Goal: Information Seeking & Learning: Find contact information

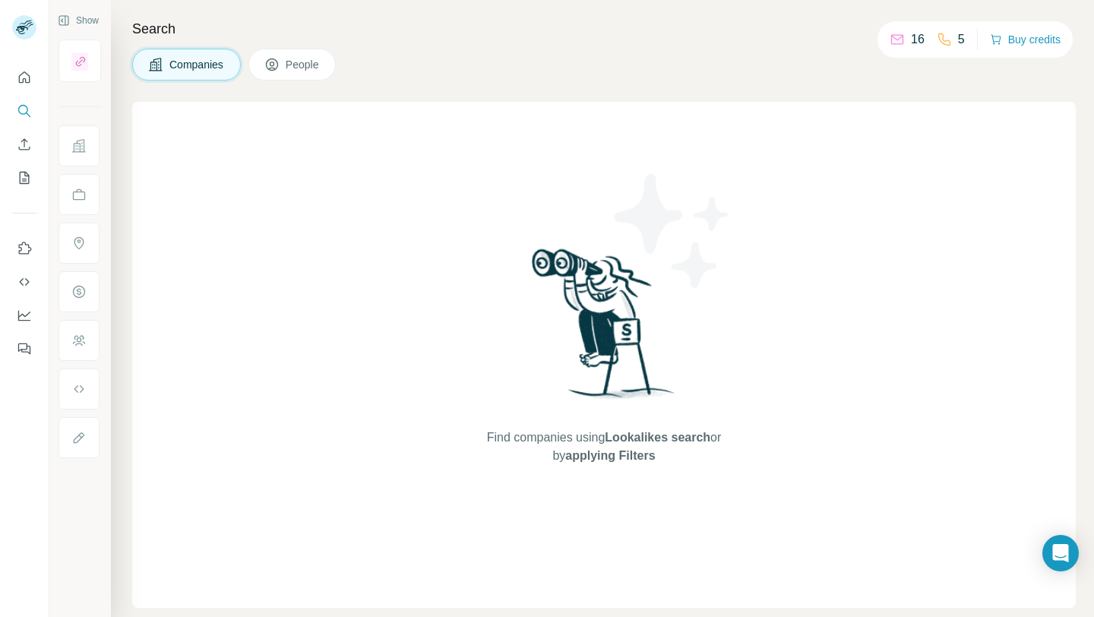
click at [314, 59] on span "People" at bounding box center [303, 64] width 35 height 15
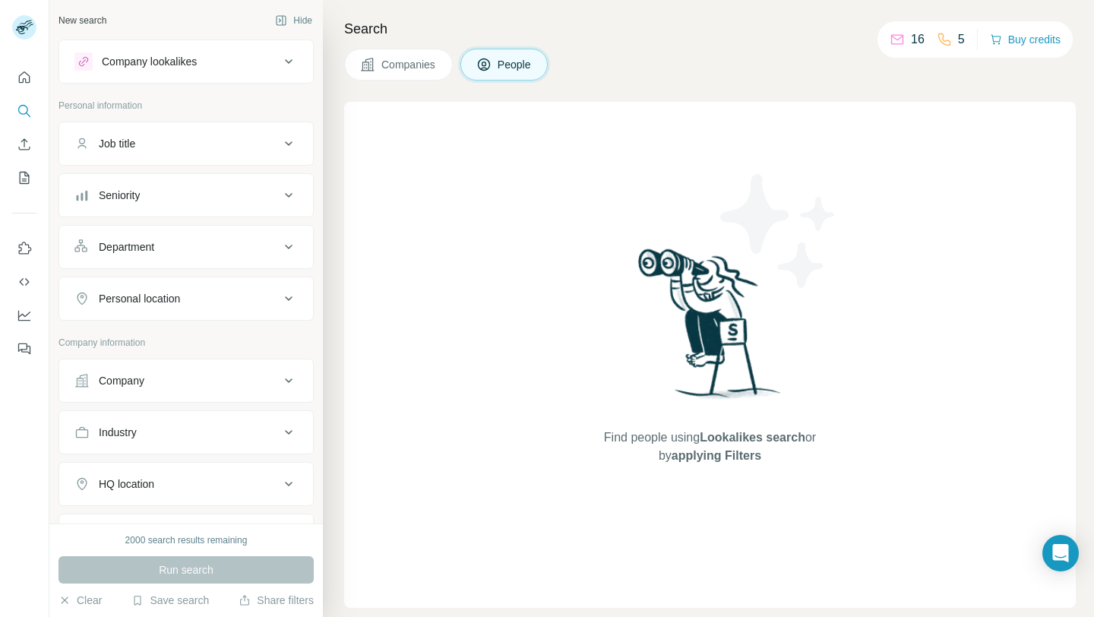
click at [229, 384] on div "Company" at bounding box center [176, 380] width 205 height 15
click at [172, 461] on input "text" at bounding box center [185, 447] width 223 height 27
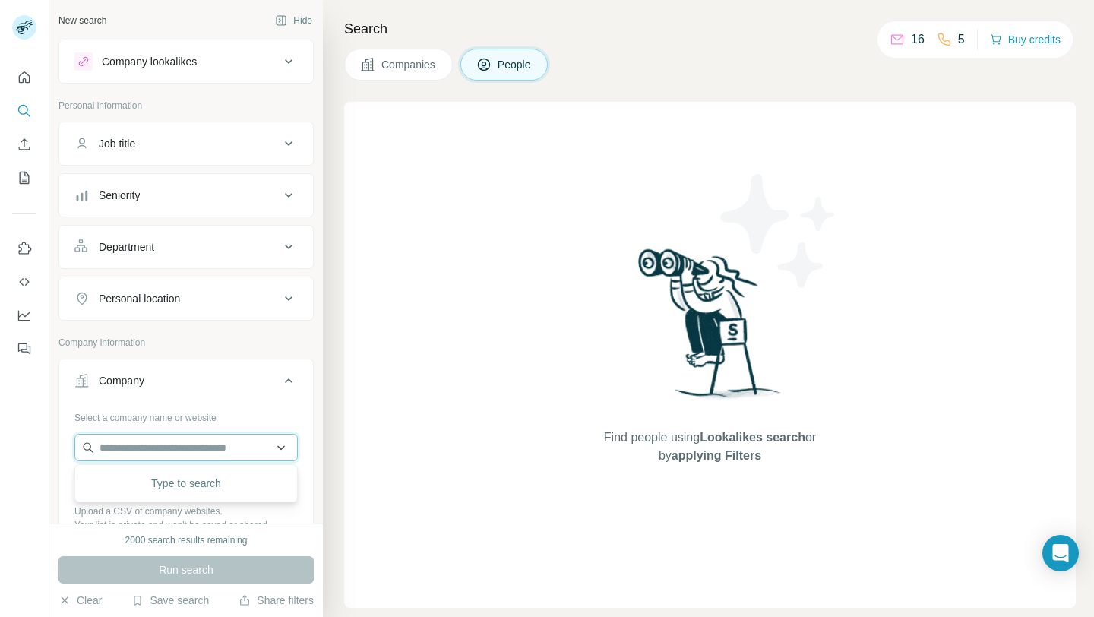
paste input "**********"
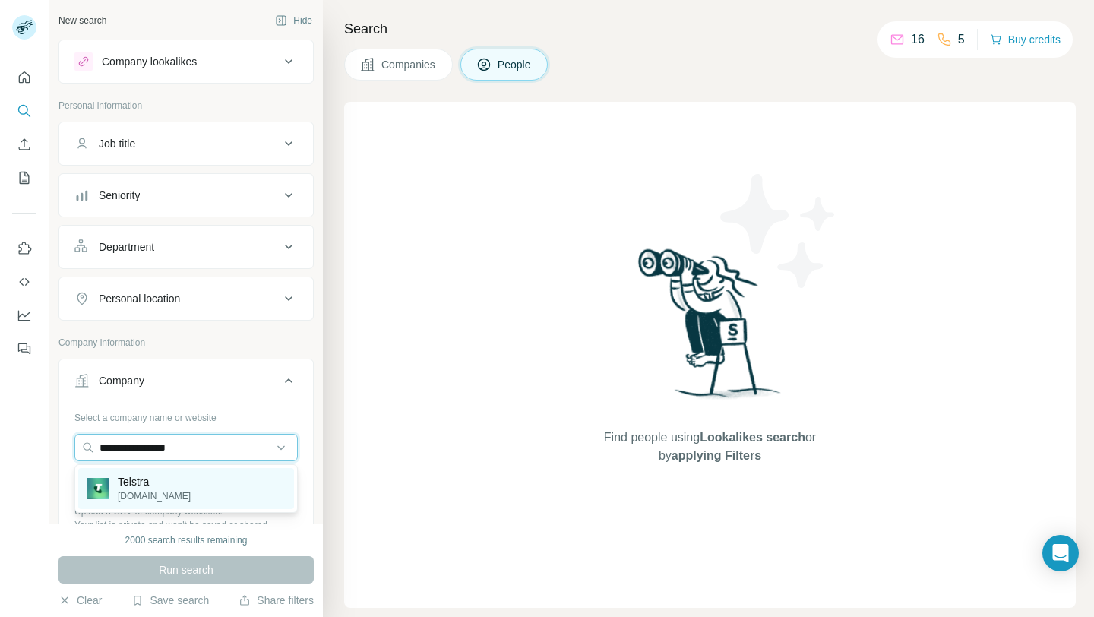
type input "**********"
click at [200, 492] on div "Telstra [DOMAIN_NAME]" at bounding box center [186, 488] width 216 height 41
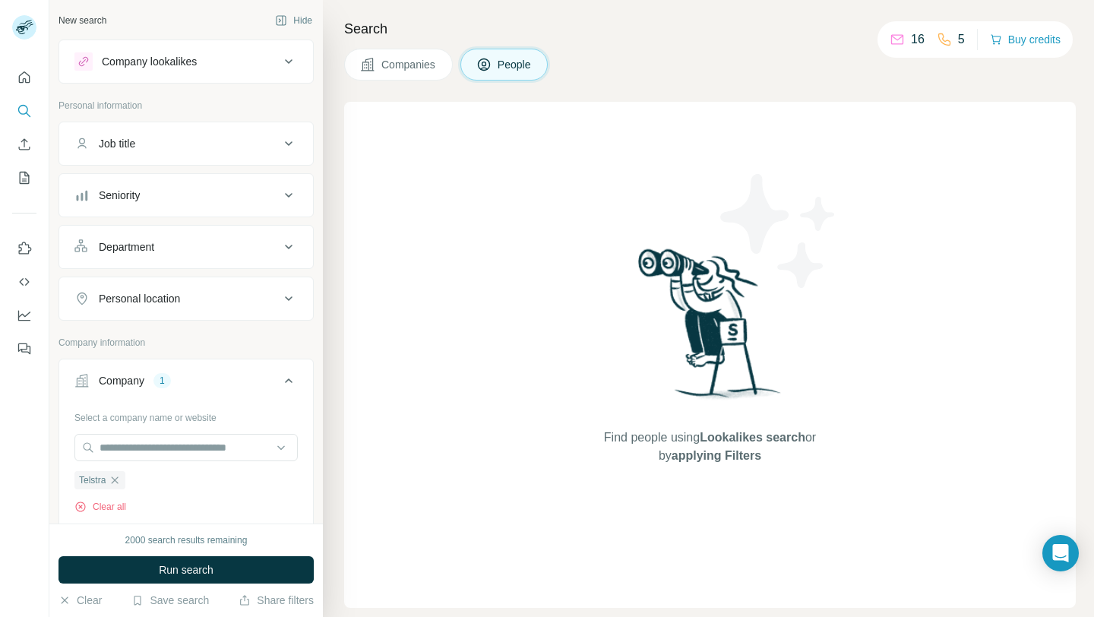
click at [209, 72] on button "Company lookalikes" at bounding box center [186, 61] width 254 height 36
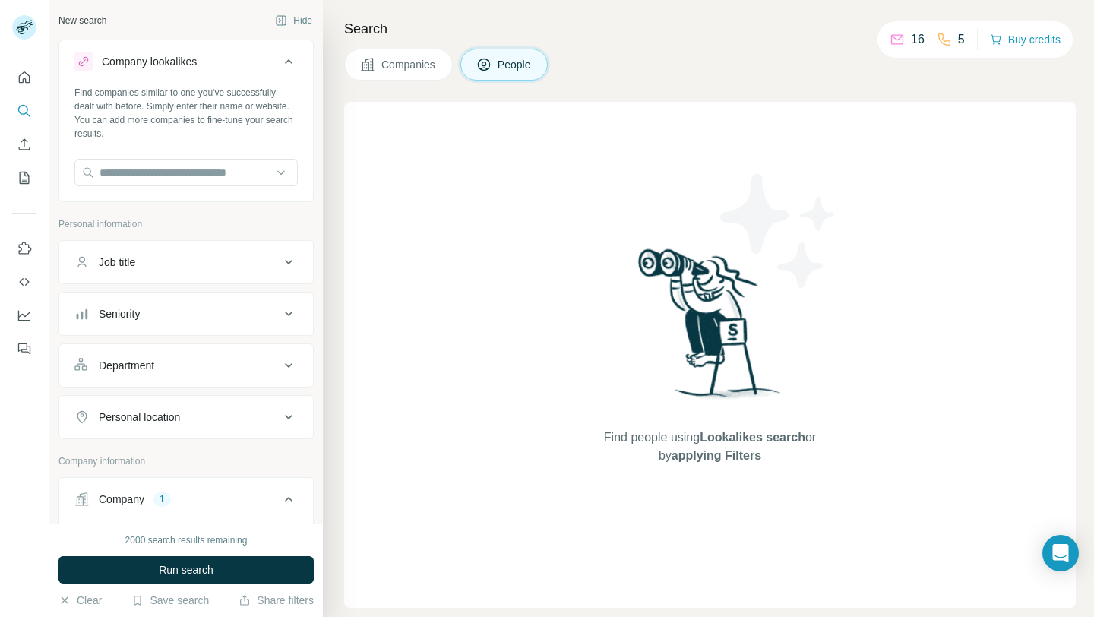
click at [183, 264] on div "Job title" at bounding box center [176, 262] width 205 height 15
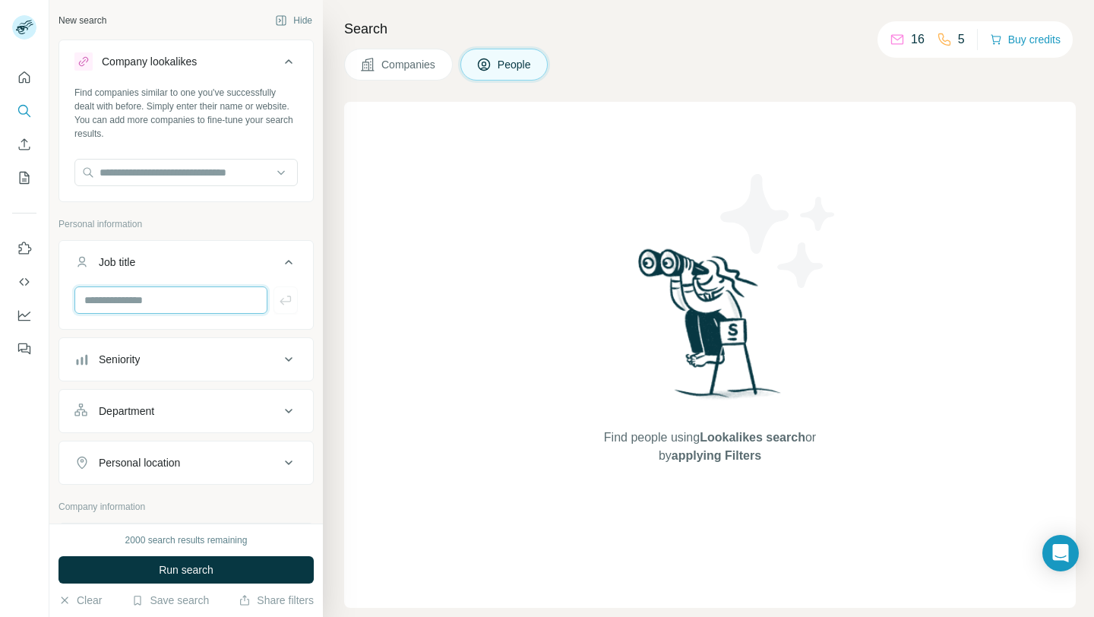
click at [168, 292] on input "text" at bounding box center [170, 299] width 193 height 27
type input "***"
type input "**********"
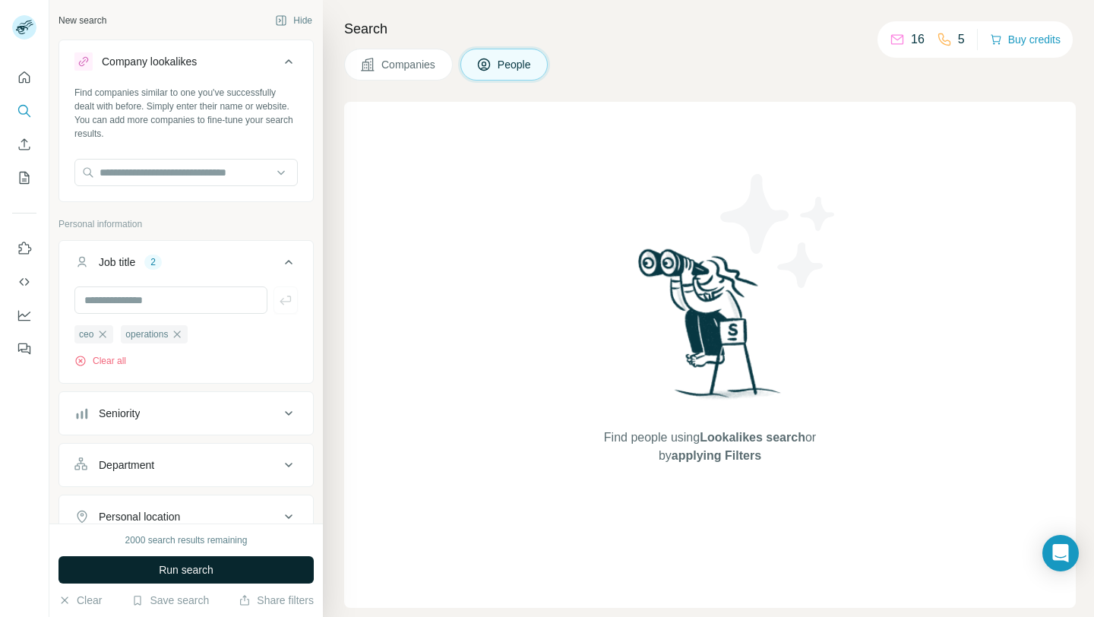
click at [144, 574] on button "Run search" at bounding box center [186, 569] width 255 height 27
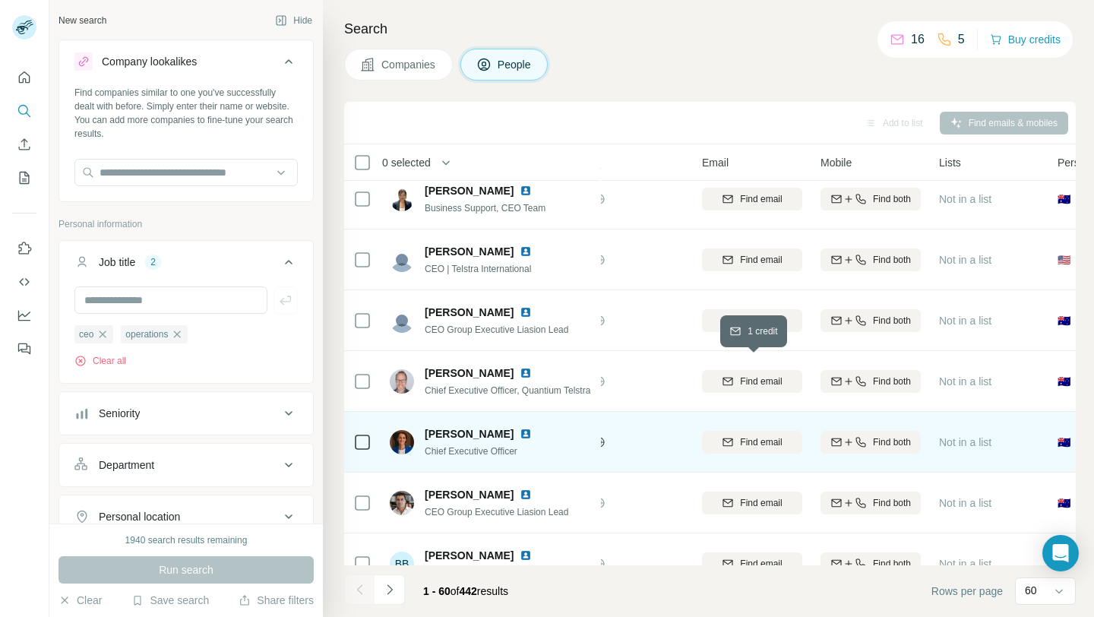
scroll to position [199, 77]
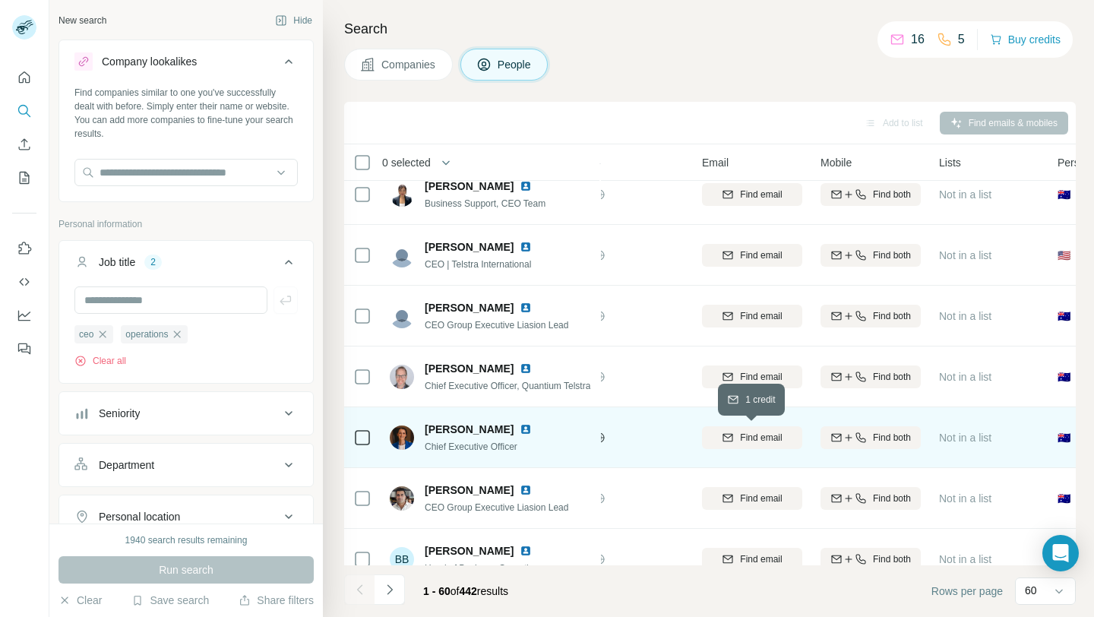
click at [749, 438] on span "Find email" at bounding box center [761, 438] width 42 height 14
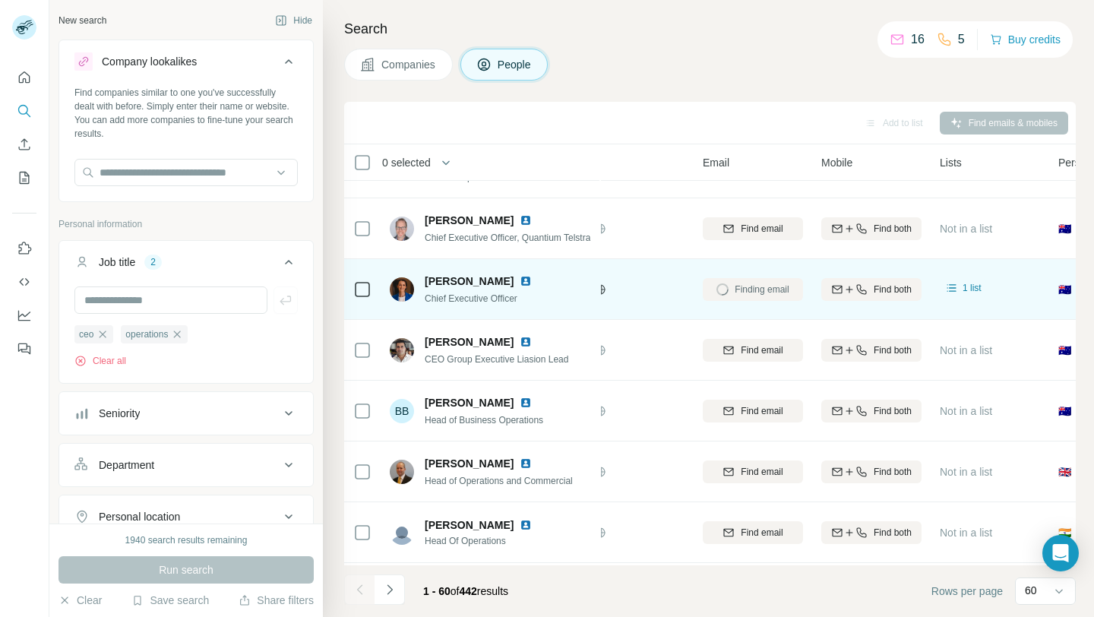
scroll to position [350, 76]
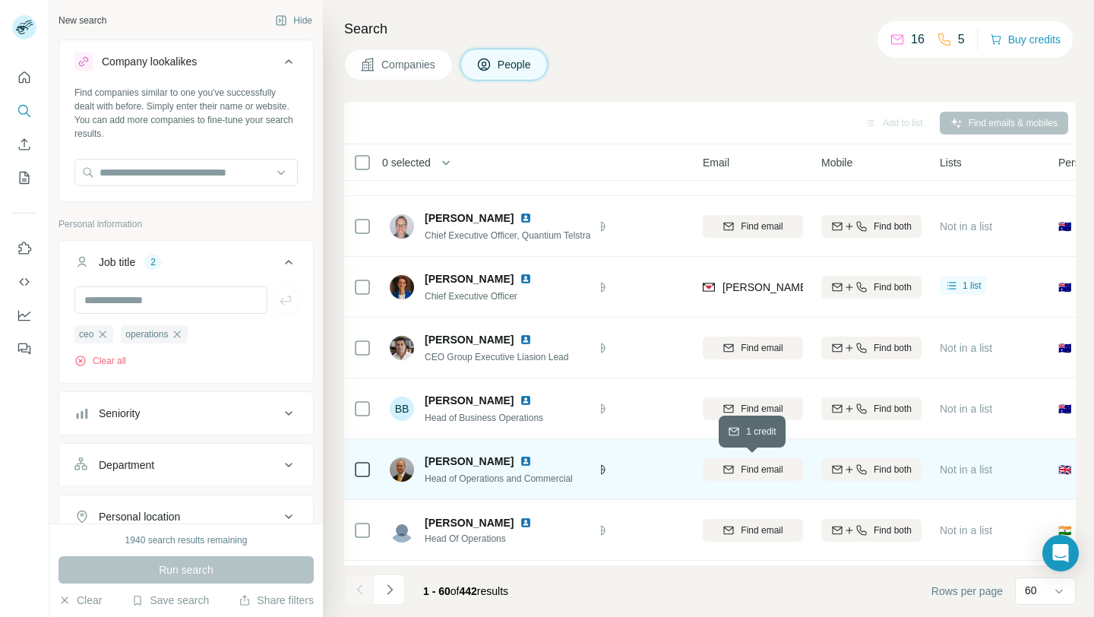
click at [723, 464] on icon "button" at bounding box center [729, 470] width 12 height 12
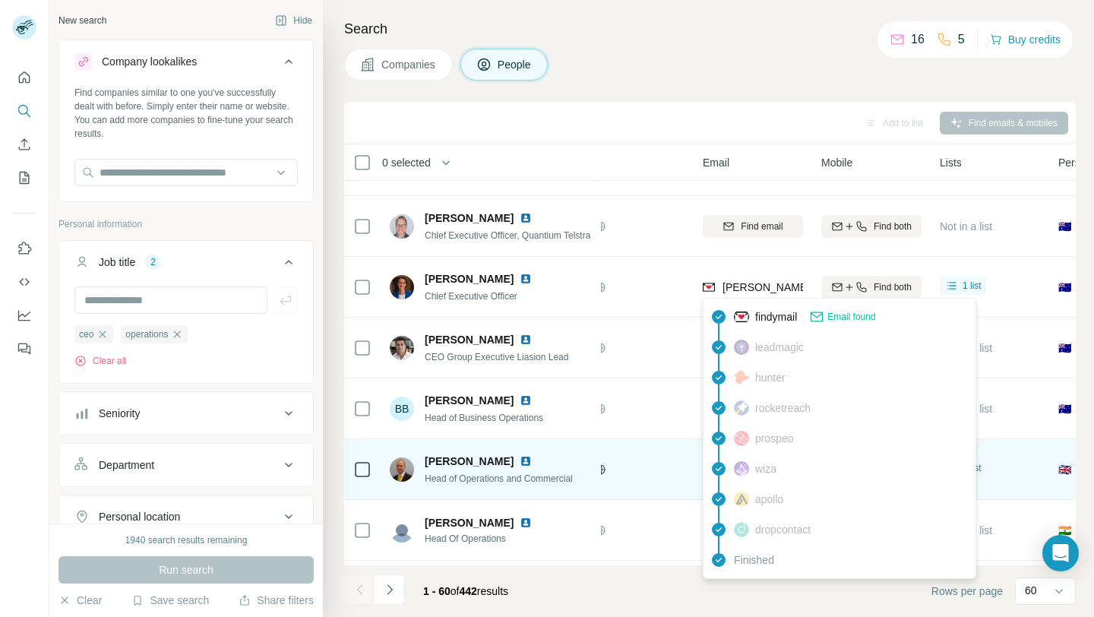
click at [760, 284] on span "[PERSON_NAME][EMAIL_ADDRESS][PERSON_NAME][DOMAIN_NAME]" at bounding box center [901, 287] width 356 height 12
click at [957, 282] on icon at bounding box center [952, 285] width 15 height 15
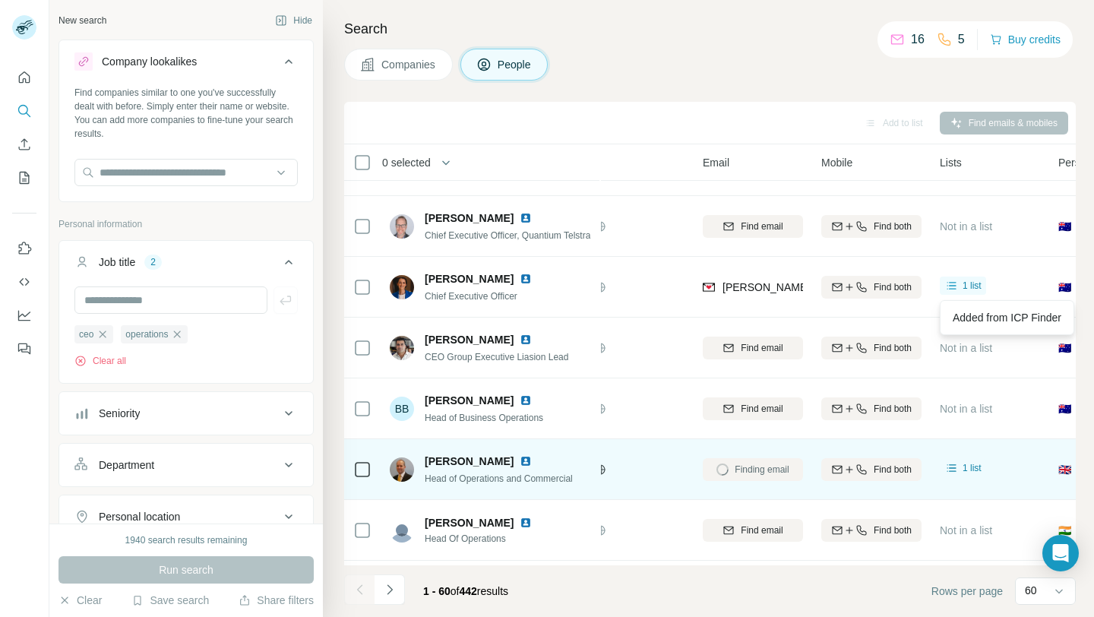
click at [643, 301] on div "Telstra" at bounding box center [609, 287] width 152 height 42
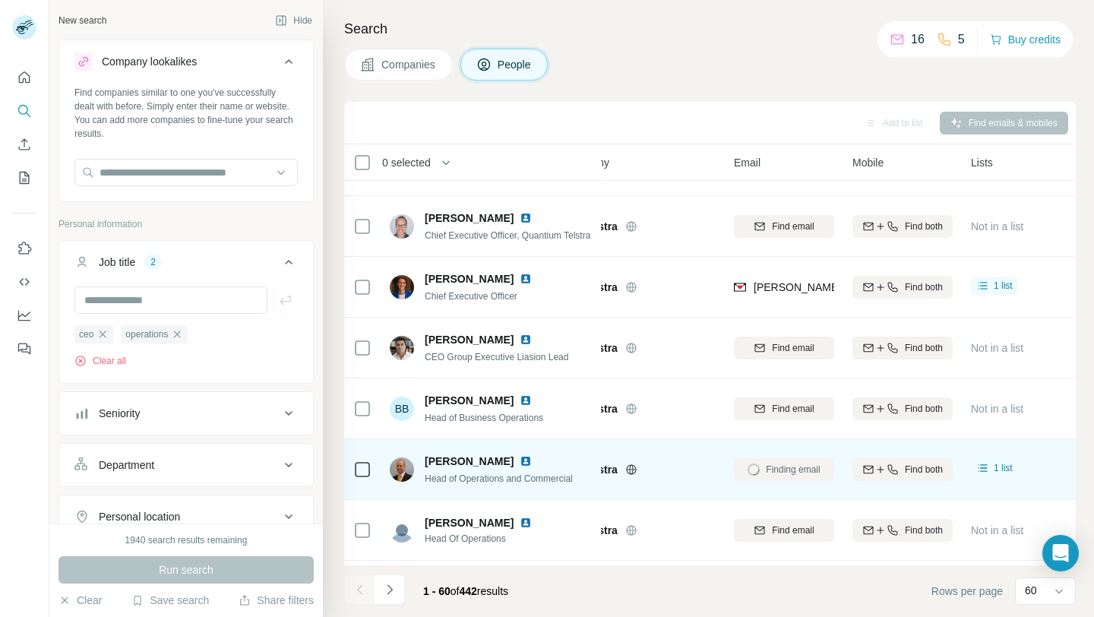
scroll to position [350, 78]
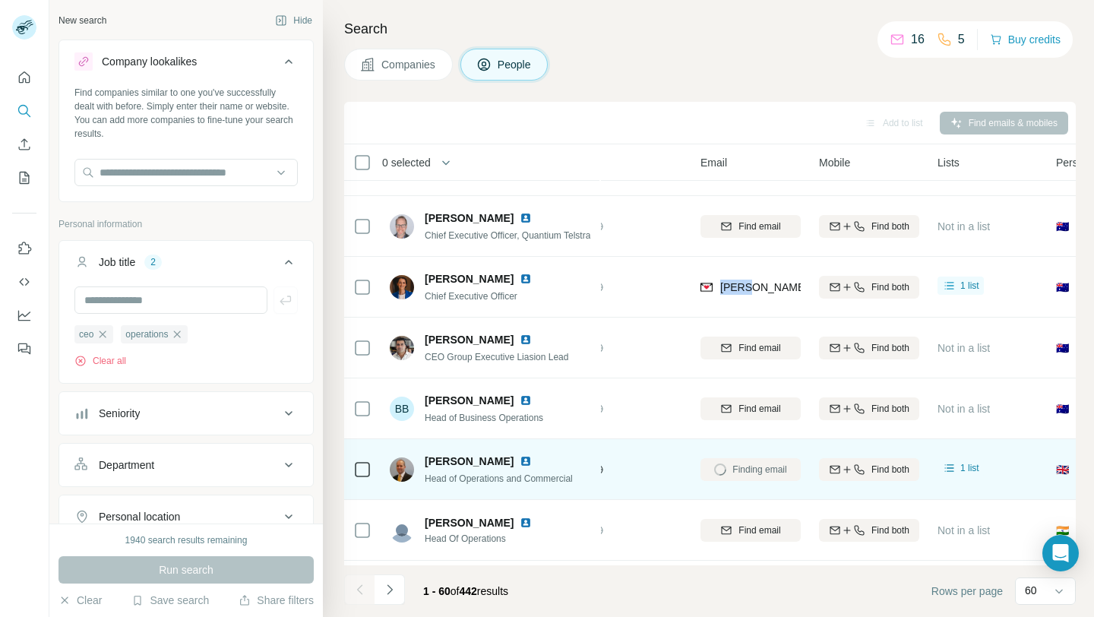
click at [697, 258] on td "[PERSON_NAME][EMAIL_ADDRESS][PERSON_NAME][DOMAIN_NAME]" at bounding box center [751, 287] width 119 height 61
drag, startPoint x: 720, startPoint y: 286, endPoint x: 815, endPoint y: 287, distance: 94.2
click at [0, 0] on tr "[PERSON_NAME] Chief Executive Officer [PERSON_NAME] [PERSON_NAME][EMAIL_ADDRESS…" at bounding box center [0, 0] width 0 height 0
copy tr "[PERSON_NAME][EMAIL_ADDRESS][PERSON_NAME][DOMAIN_NAME]"
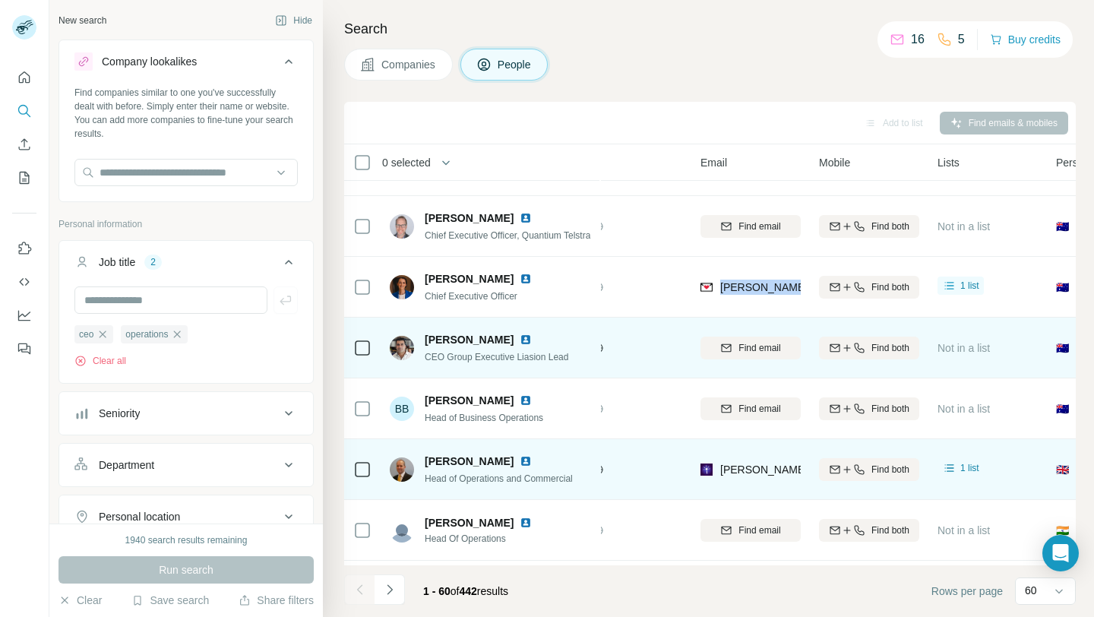
scroll to position [445, 78]
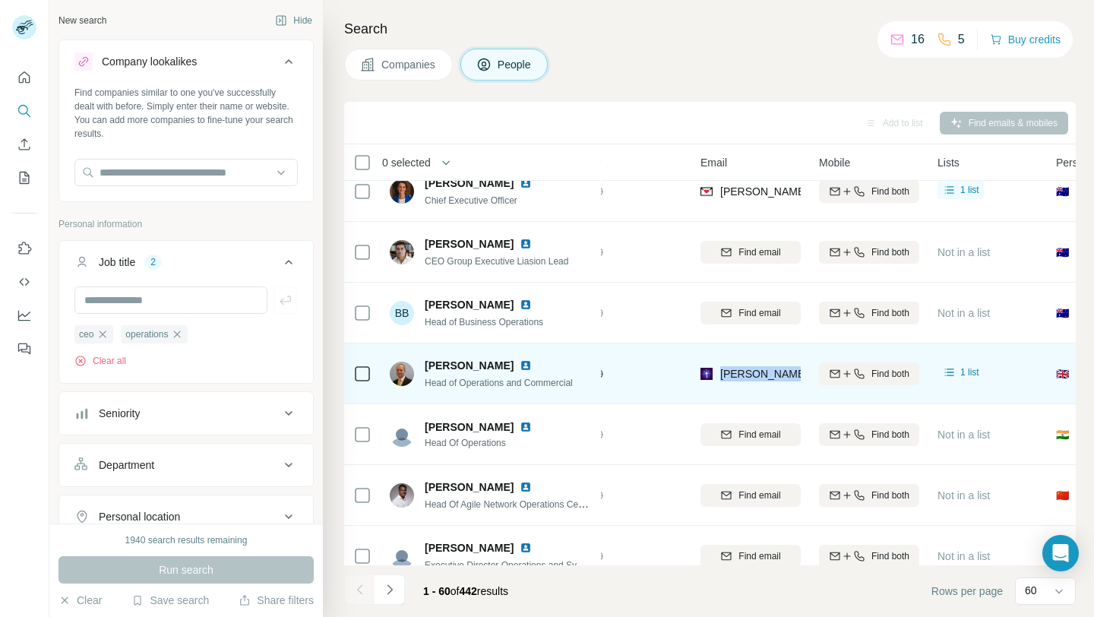
drag, startPoint x: 718, startPoint y: 375, endPoint x: 814, endPoint y: 377, distance: 95.8
click at [0, 0] on tr "[PERSON_NAME] Head of Operations and Commercial Telstra [PERSON_NAME][EMAIL_ADD…" at bounding box center [0, 0] width 0 height 0
copy tr "[PERSON_NAME][EMAIL_ADDRESS][DOMAIN_NAME]"
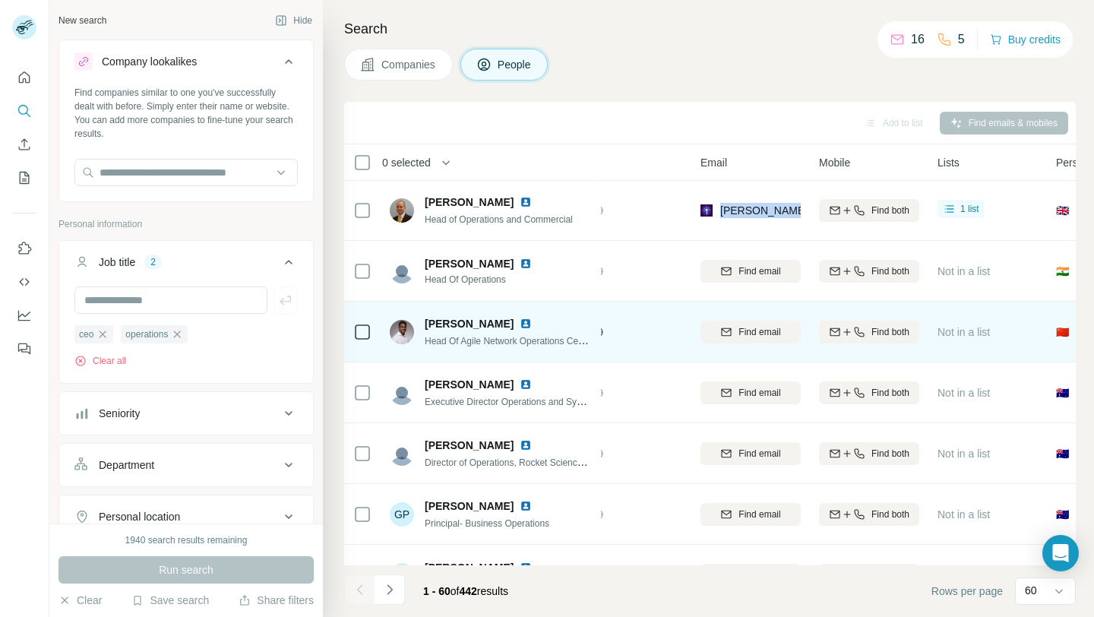
scroll to position [610, 78]
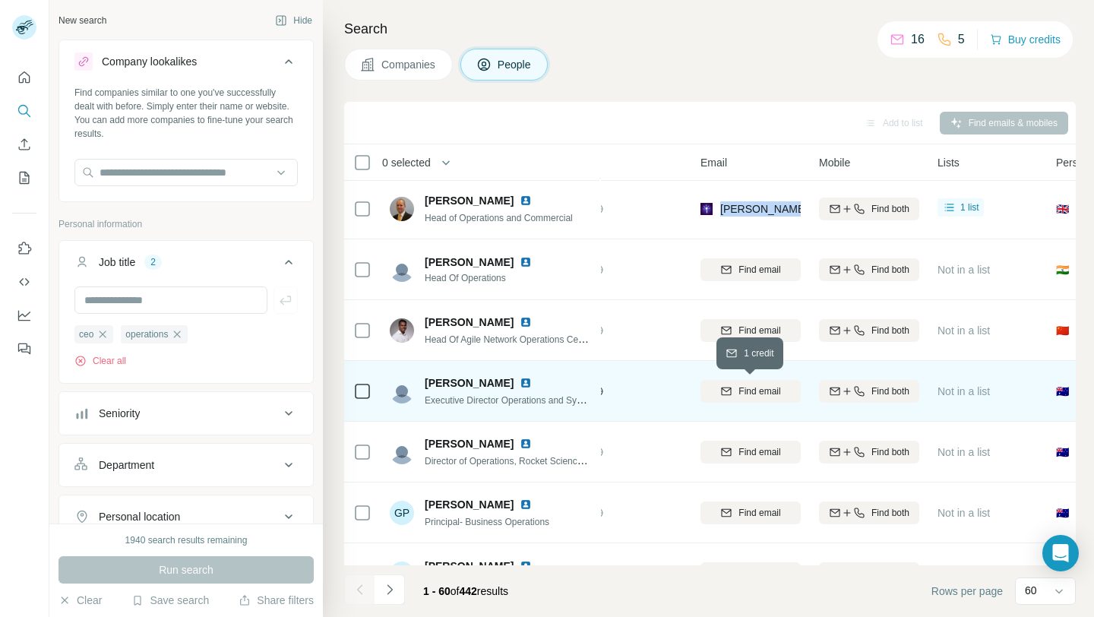
click at [753, 397] on span "Find email" at bounding box center [760, 392] width 42 height 14
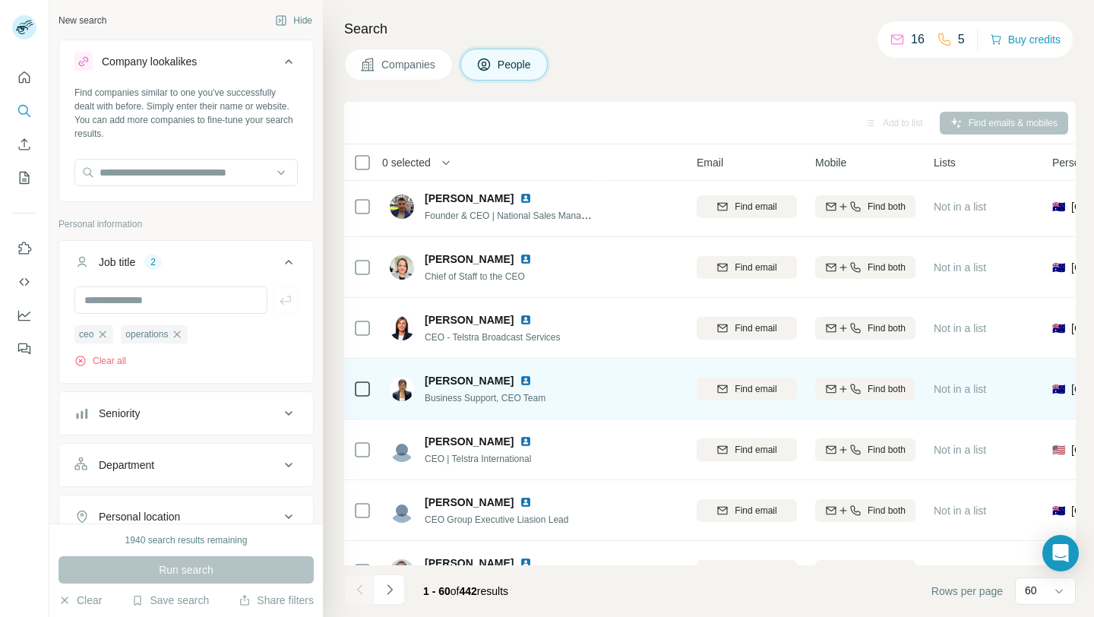
scroll to position [6, 82]
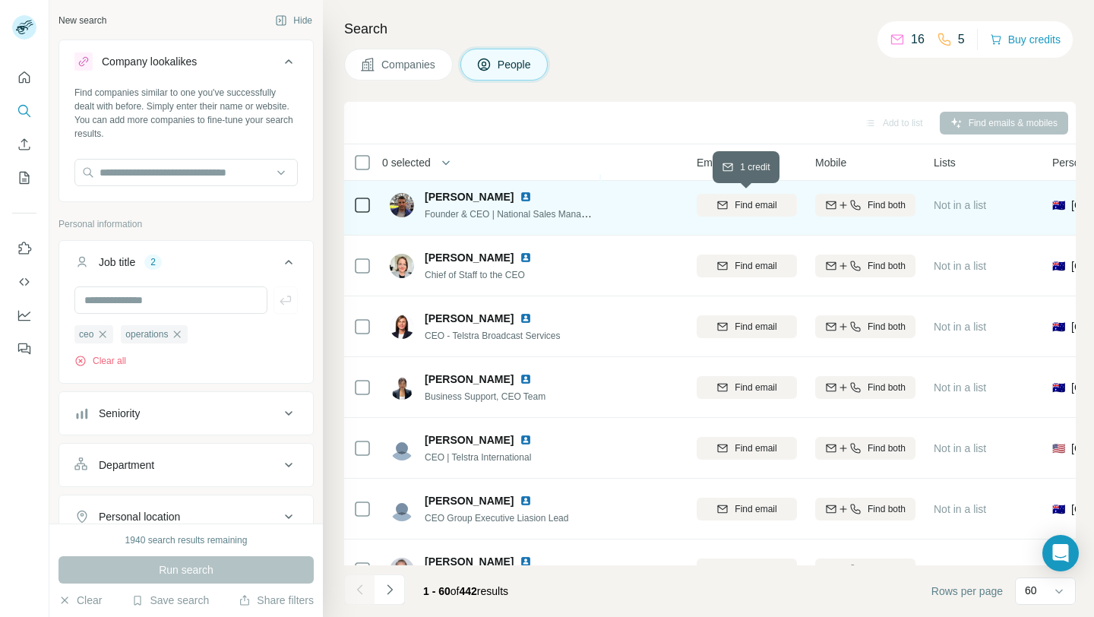
click at [739, 198] on span "Find email" at bounding box center [756, 205] width 42 height 14
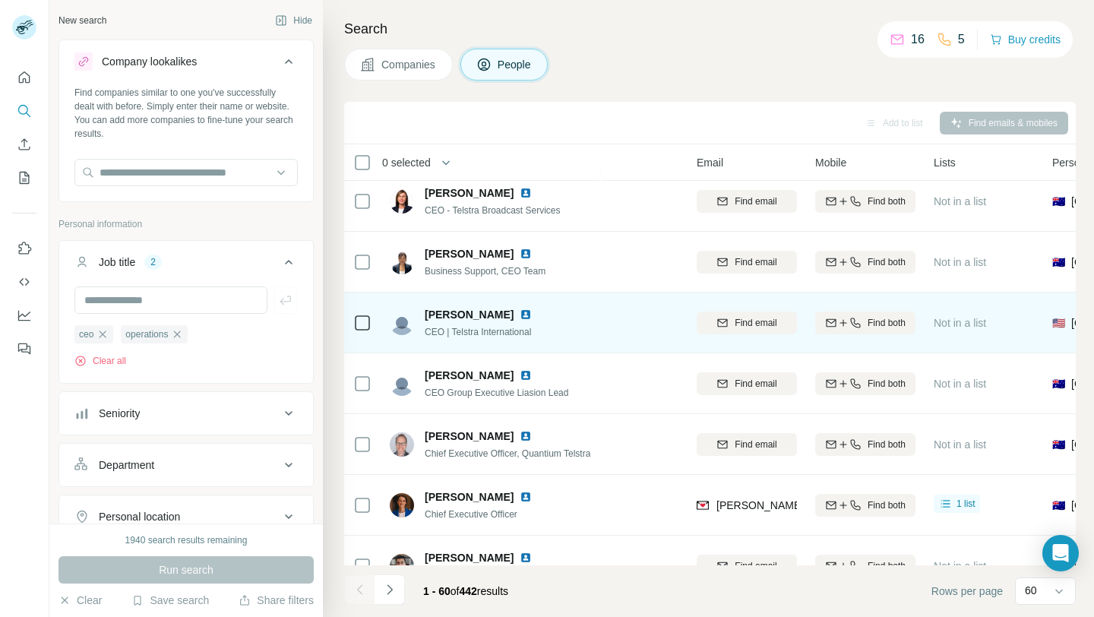
scroll to position [133, 82]
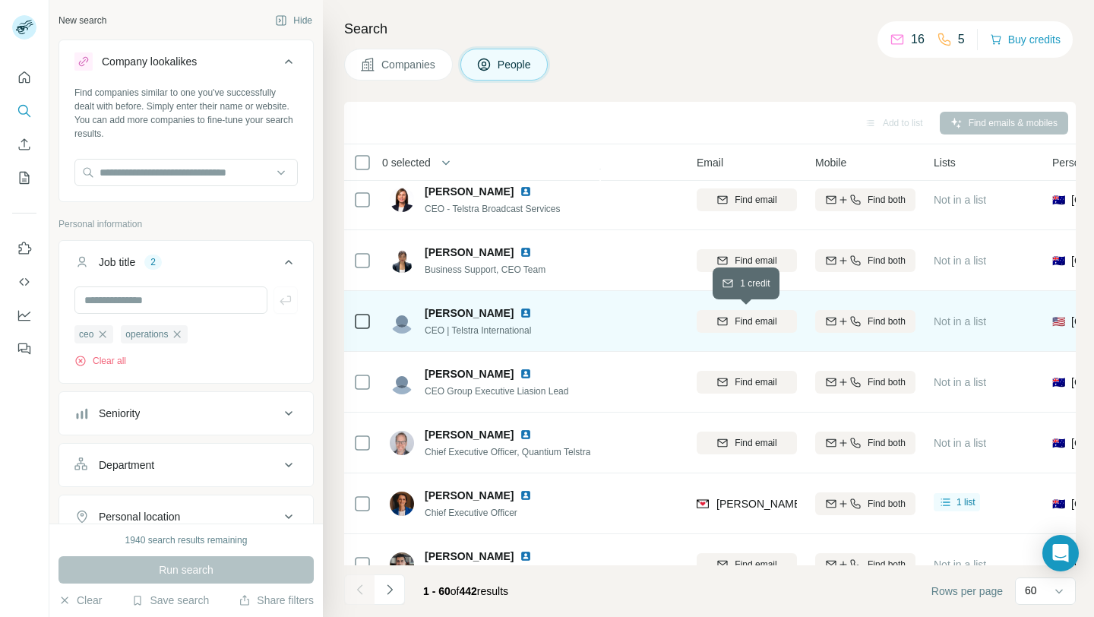
click at [732, 317] on div "Find email" at bounding box center [747, 322] width 100 height 14
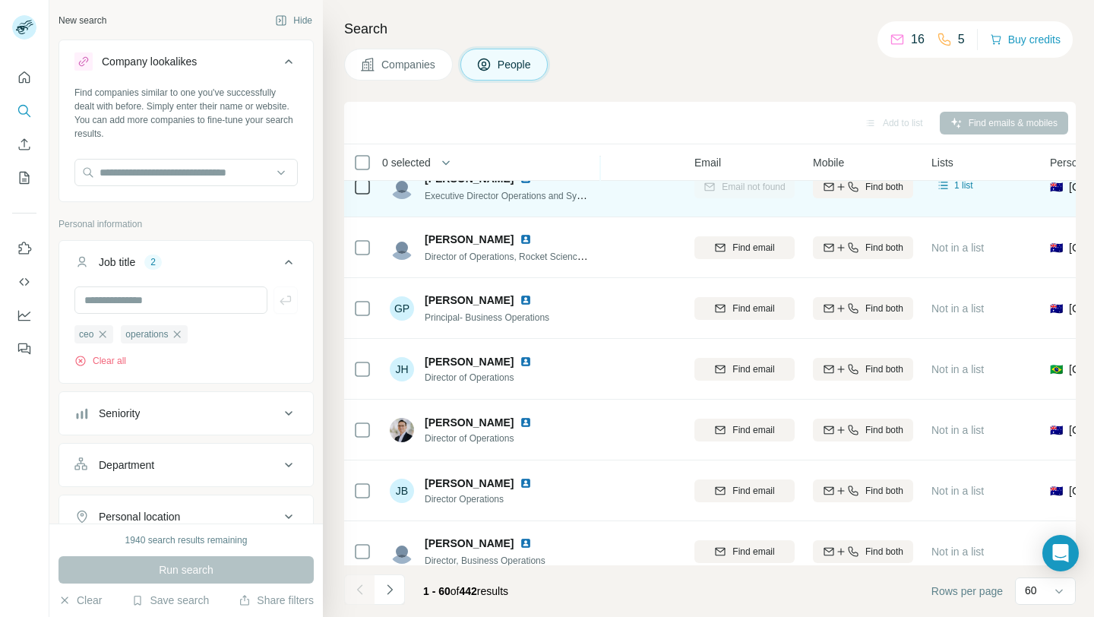
scroll to position [818, 84]
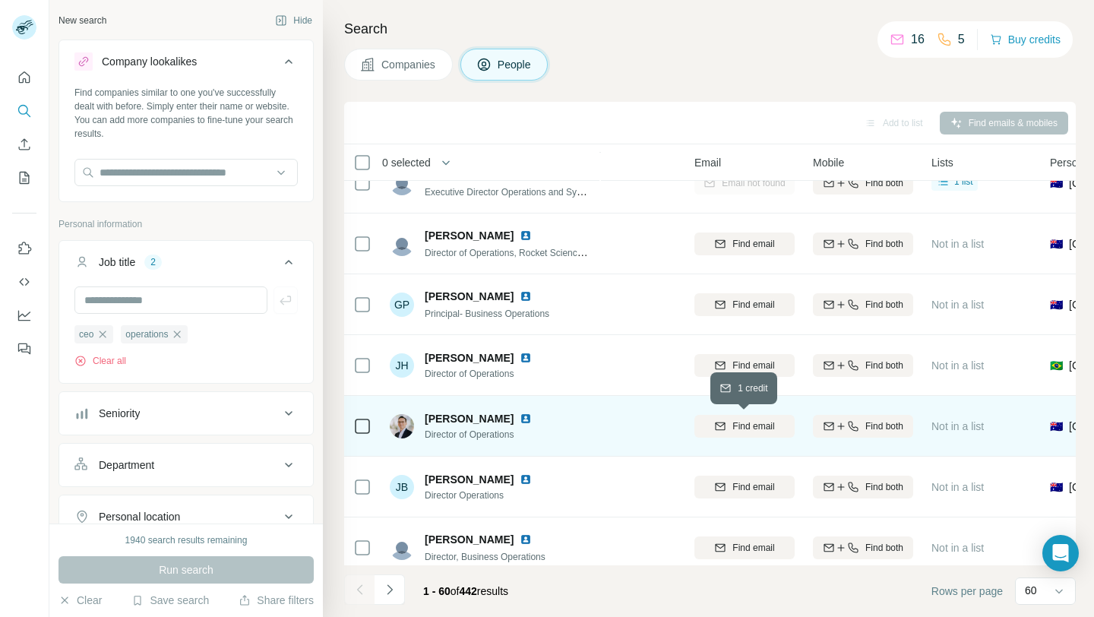
click at [754, 429] on span "Find email" at bounding box center [754, 426] width 42 height 14
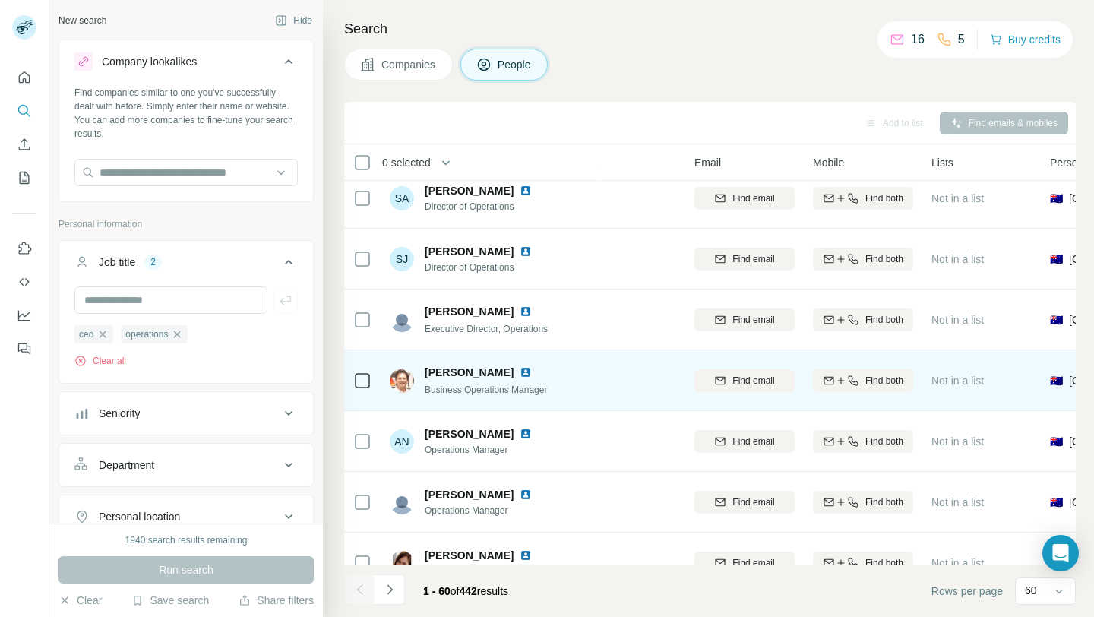
scroll to position [1413, 84]
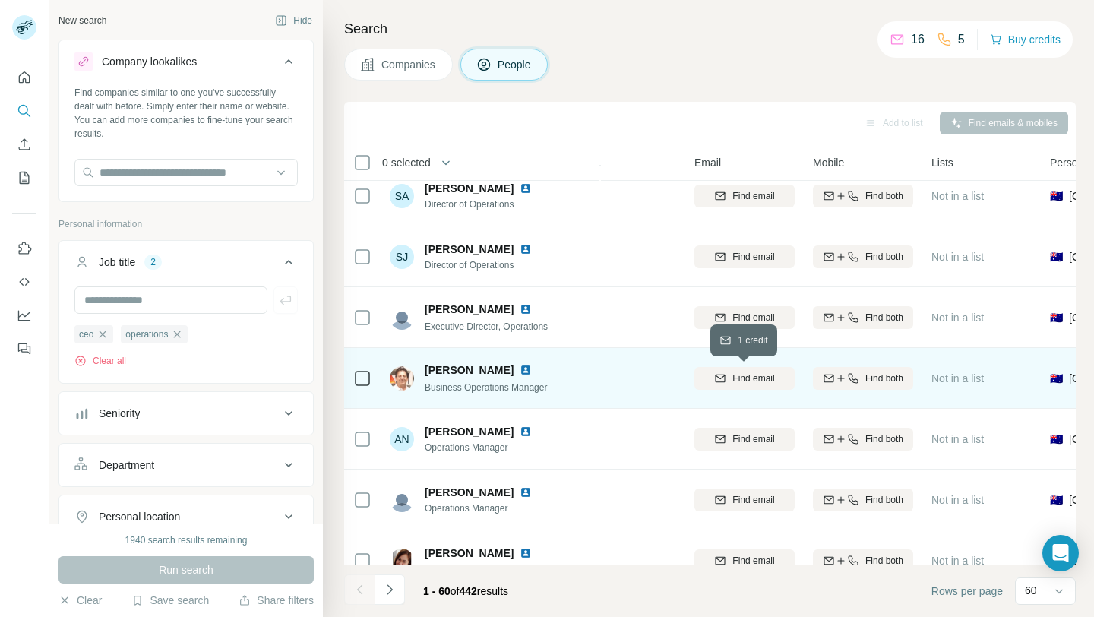
click at [730, 373] on div "Find email" at bounding box center [745, 379] width 100 height 14
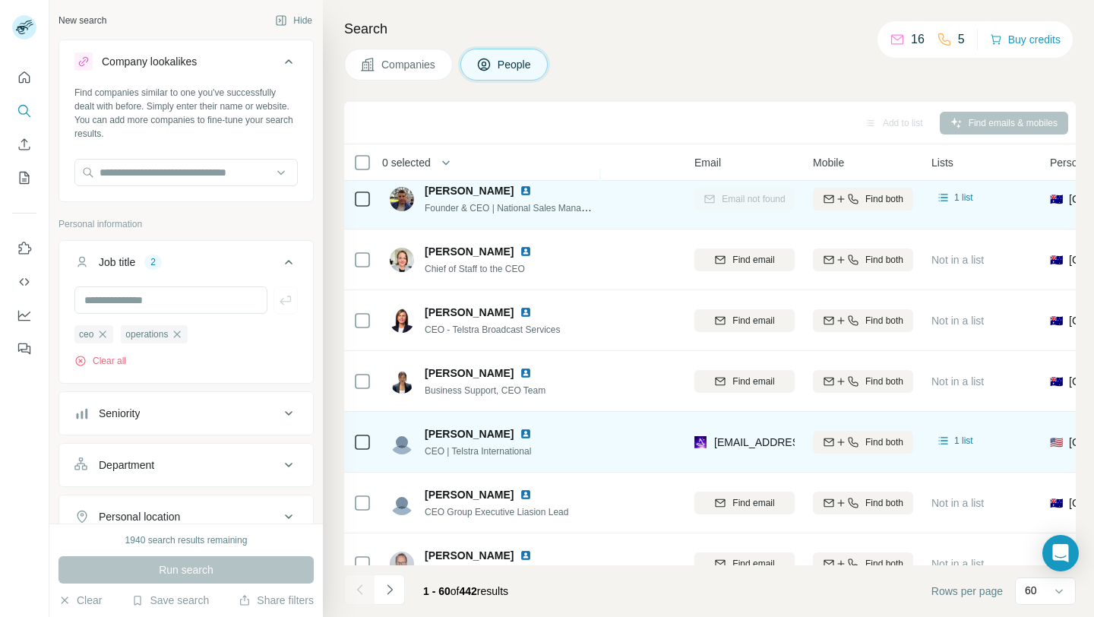
scroll to position [0, 84]
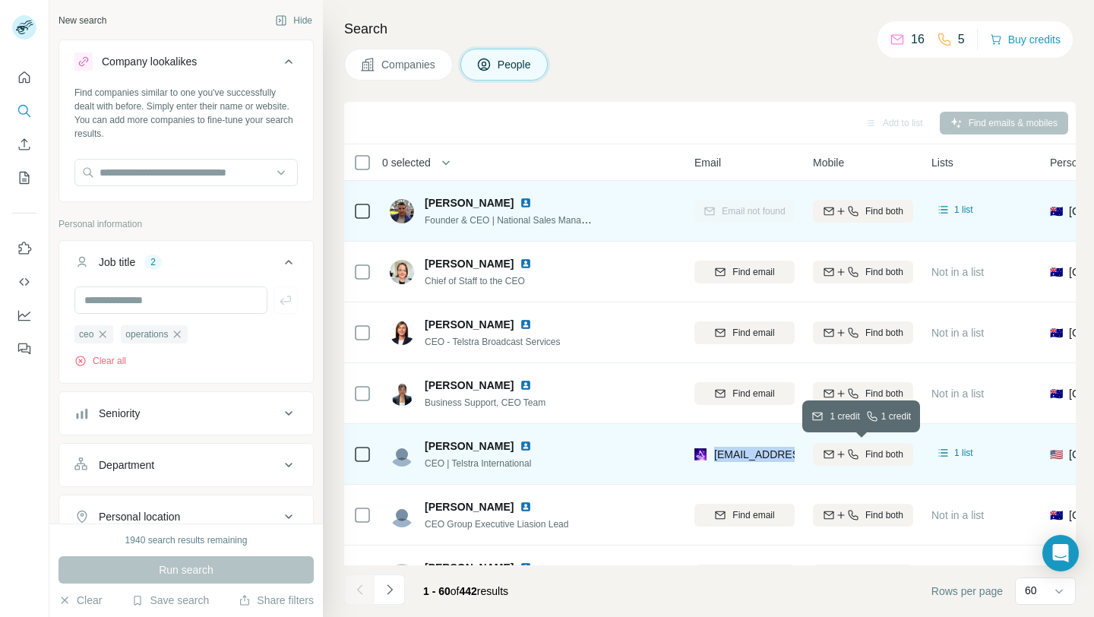
drag, startPoint x: 711, startPoint y: 454, endPoint x: 815, endPoint y: 448, distance: 105.1
click at [0, 0] on tr "[PERSON_NAME] CEO | Telstra International Telstra [EMAIL_ADDRESS][PERSON_NAME][…" at bounding box center [0, 0] width 0 height 0
copy tr "[EMAIL_ADDRESS][PERSON_NAME][DOMAIN_NAME]"
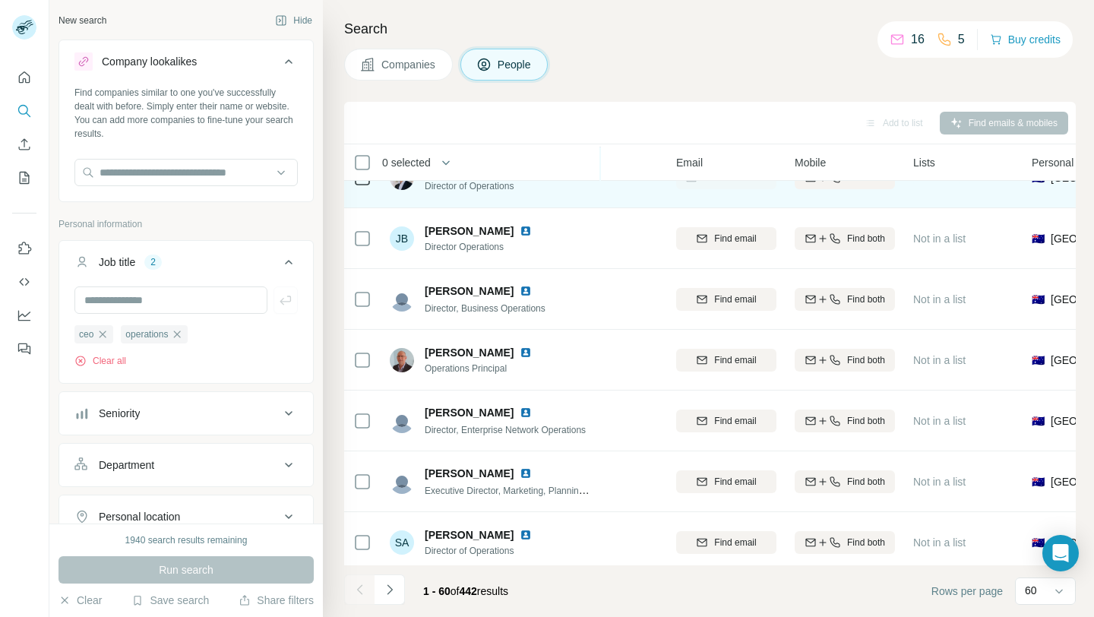
scroll to position [1039, 103]
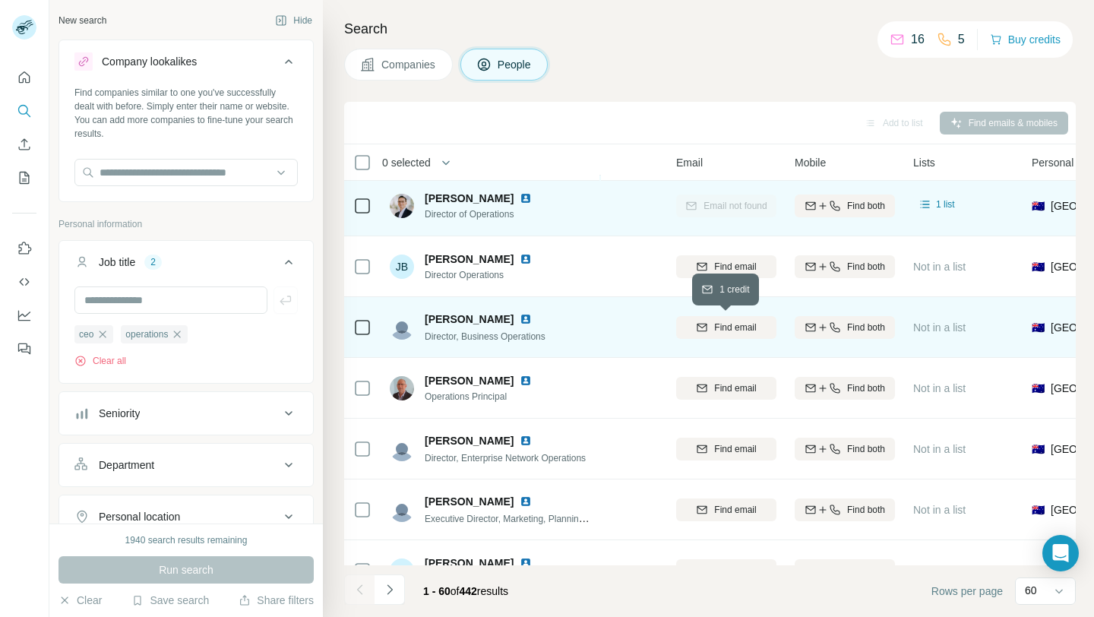
click at [709, 328] on div "Find email" at bounding box center [726, 328] width 100 height 14
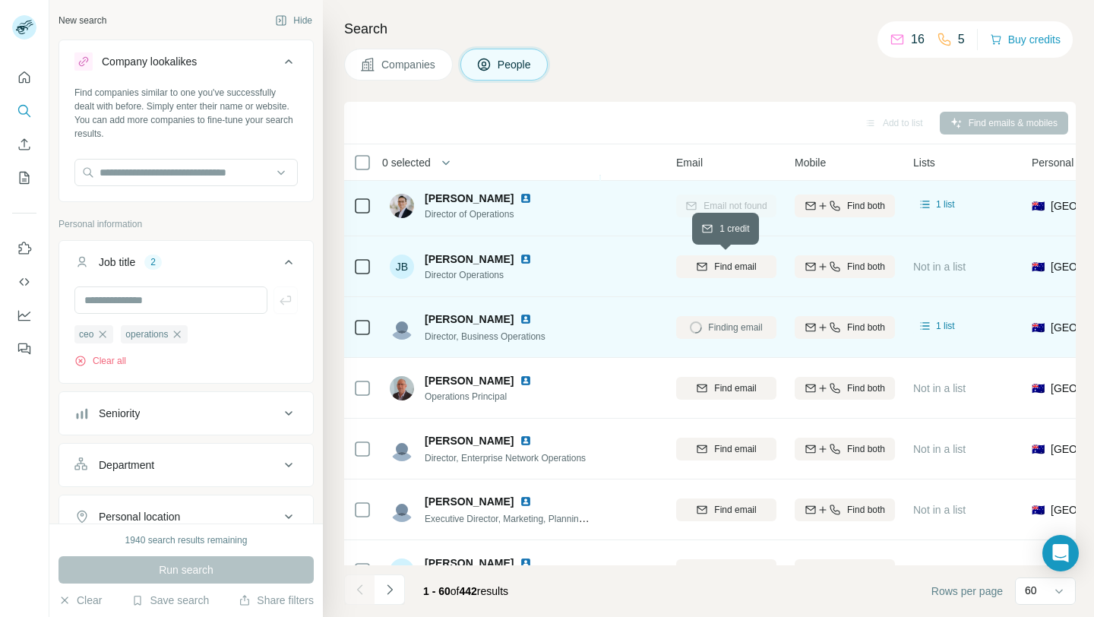
click at [704, 270] on icon "button" at bounding box center [703, 266] width 10 height 8
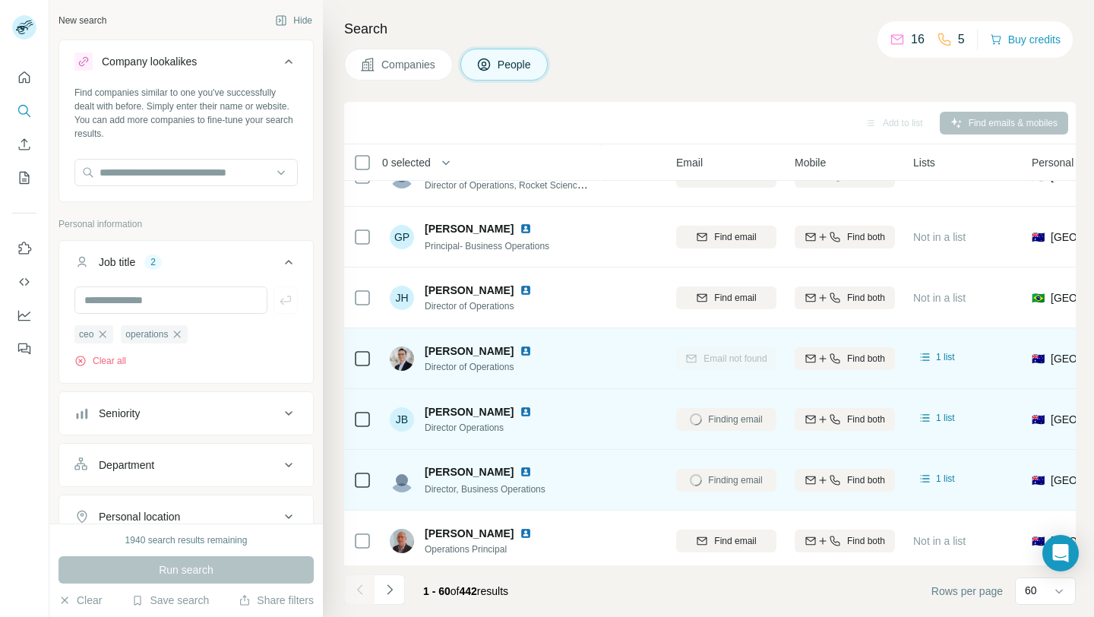
scroll to position [883, 103]
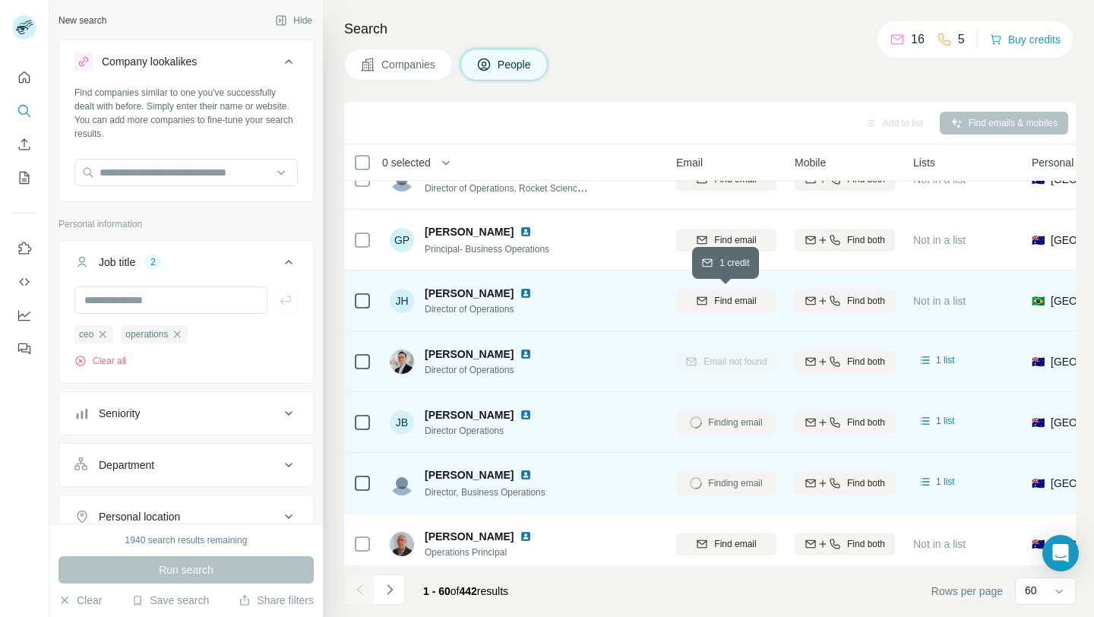
click at [723, 295] on span "Find email" at bounding box center [735, 301] width 42 height 14
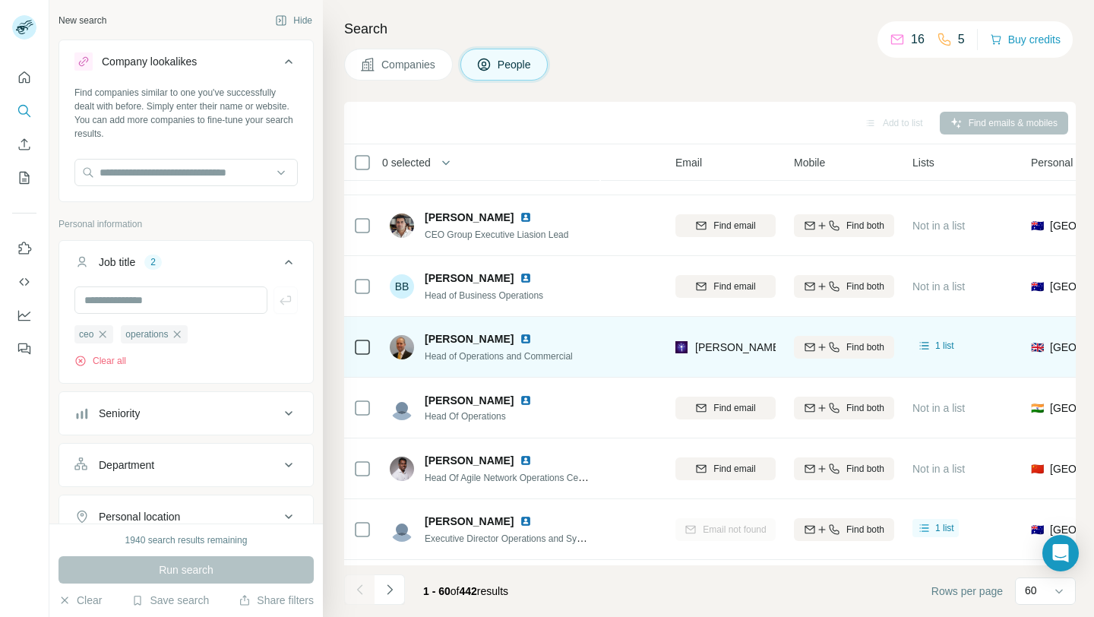
scroll to position [471, 103]
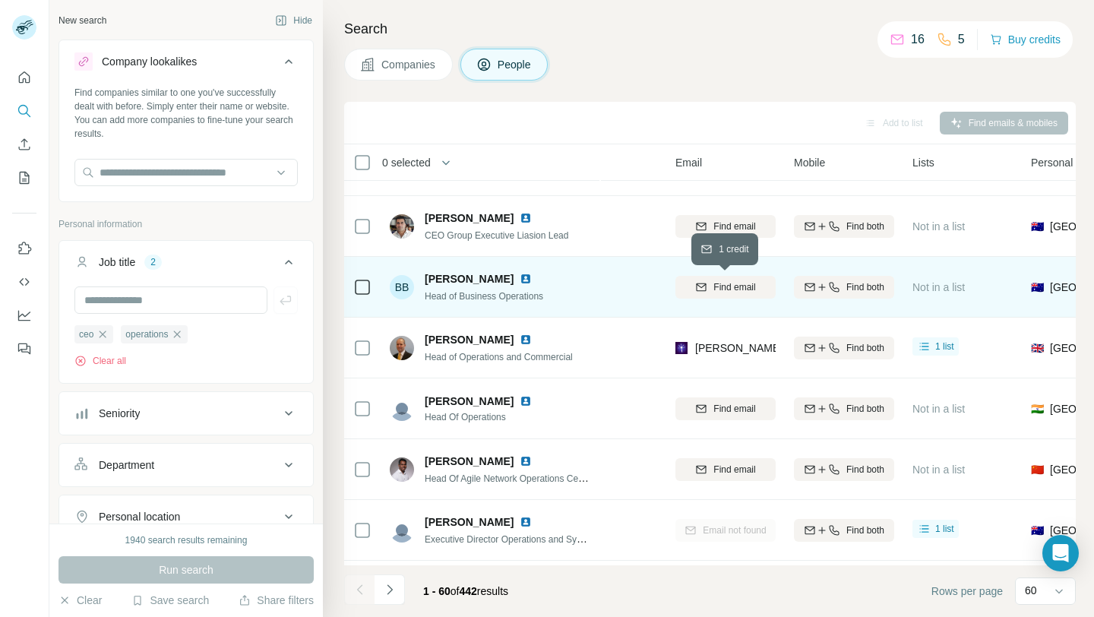
click at [714, 290] on span "Find email" at bounding box center [735, 287] width 42 height 14
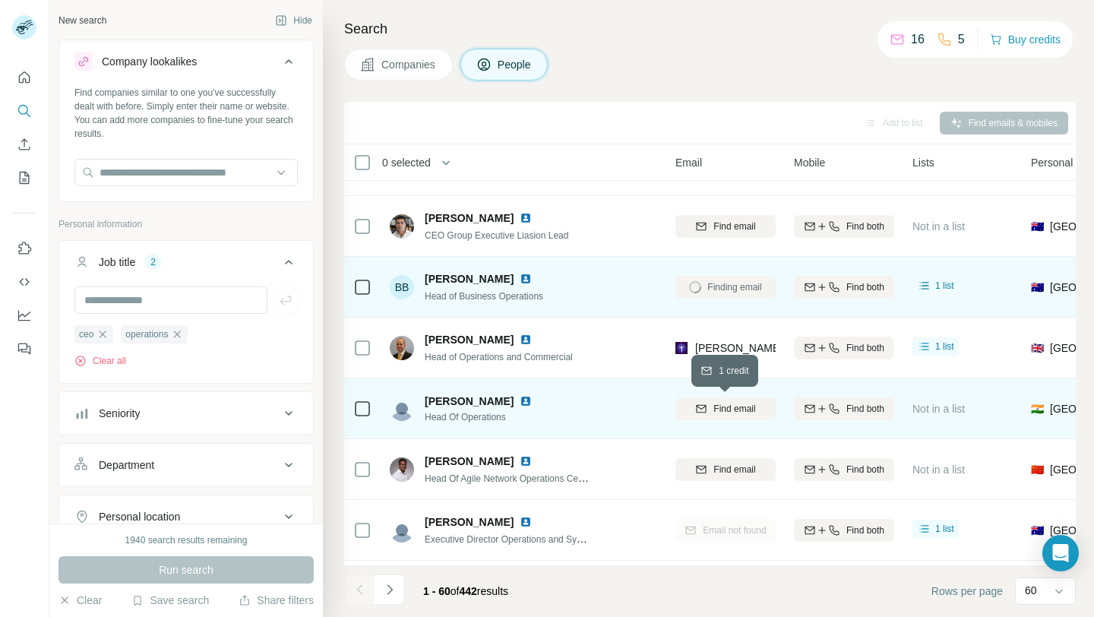
click at [714, 407] on span "Find email" at bounding box center [735, 409] width 42 height 14
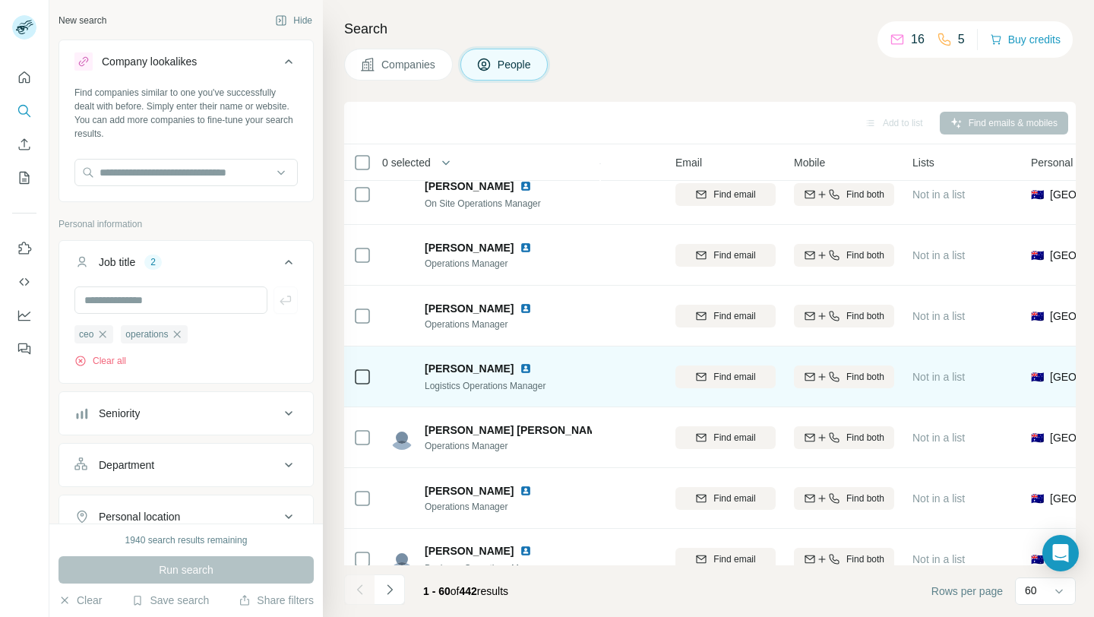
scroll to position [3239, 104]
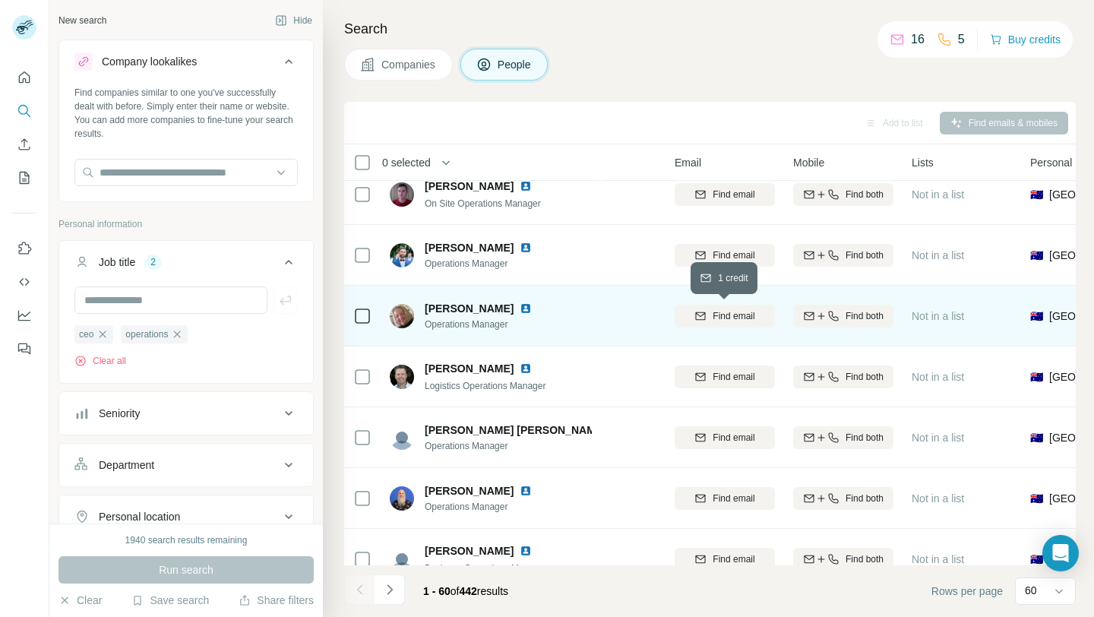
click at [707, 321] on div "Find email" at bounding box center [725, 316] width 100 height 14
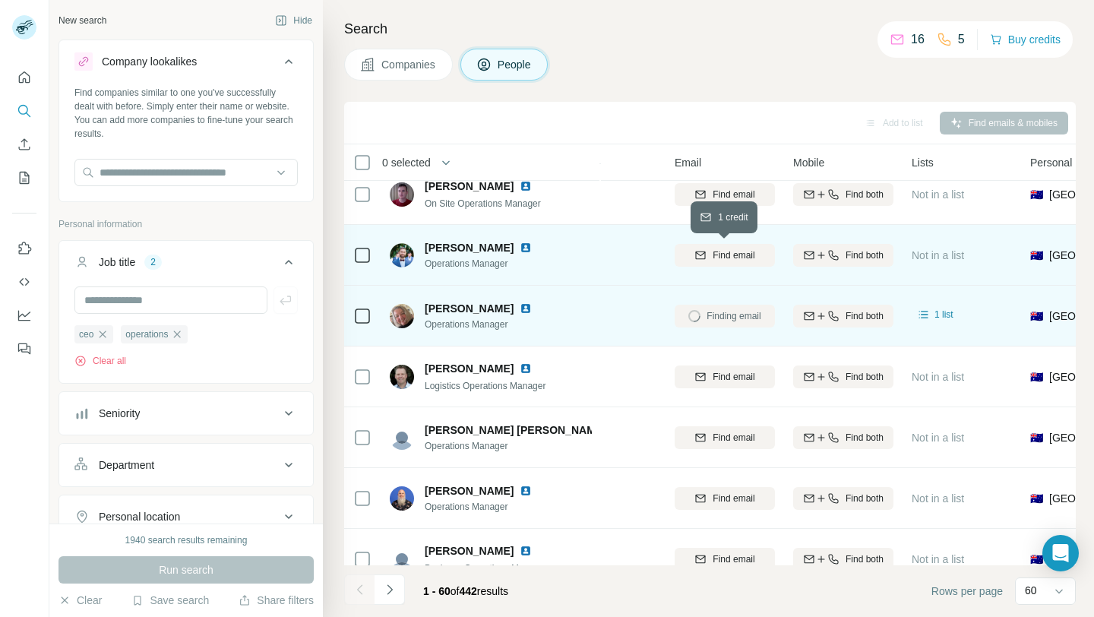
click at [706, 252] on div "Find email" at bounding box center [725, 255] width 100 height 14
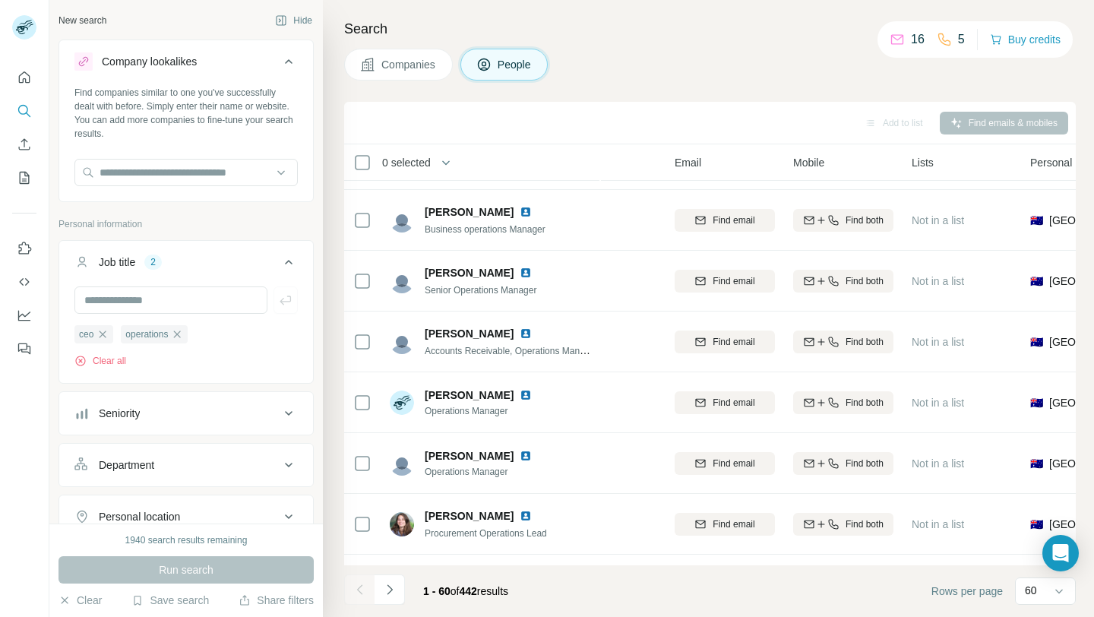
scroll to position [2850, 104]
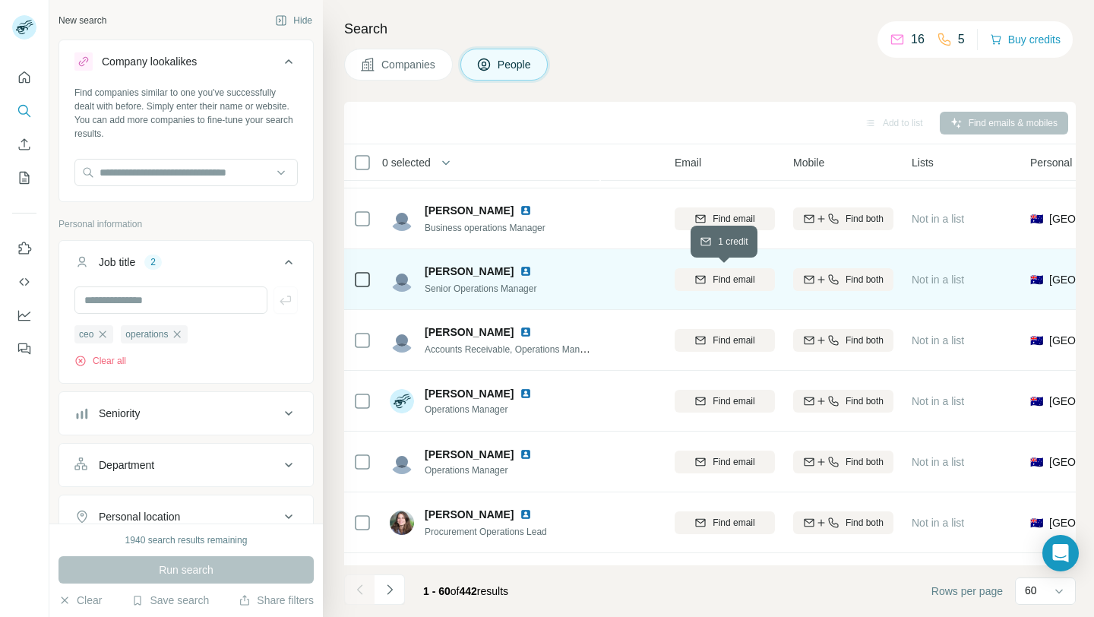
click at [713, 276] on span "Find email" at bounding box center [734, 280] width 42 height 14
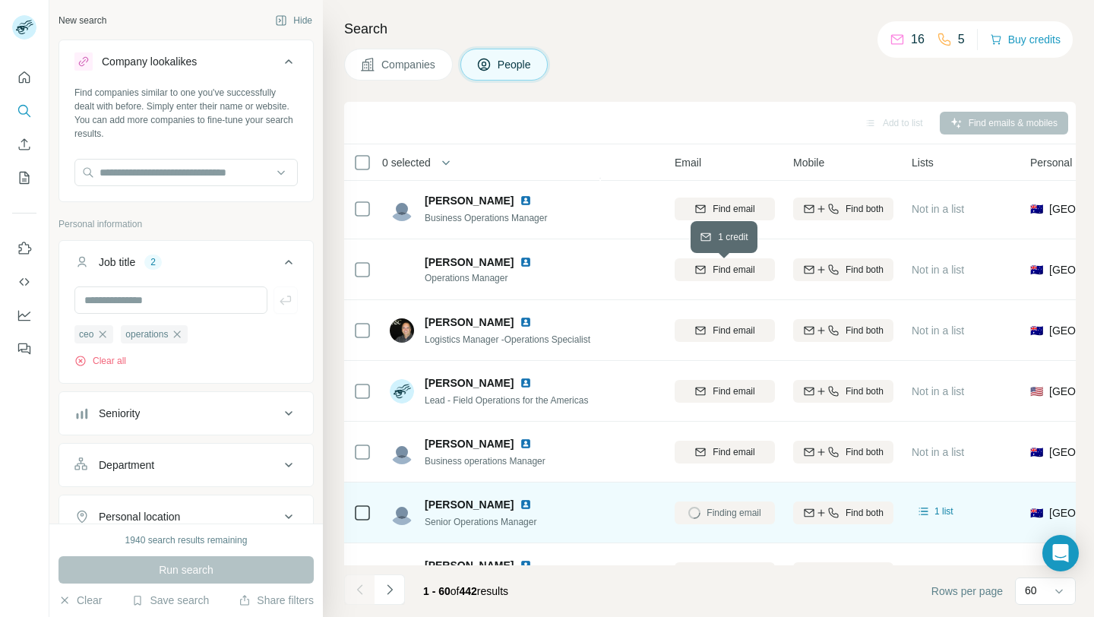
scroll to position [2610, 104]
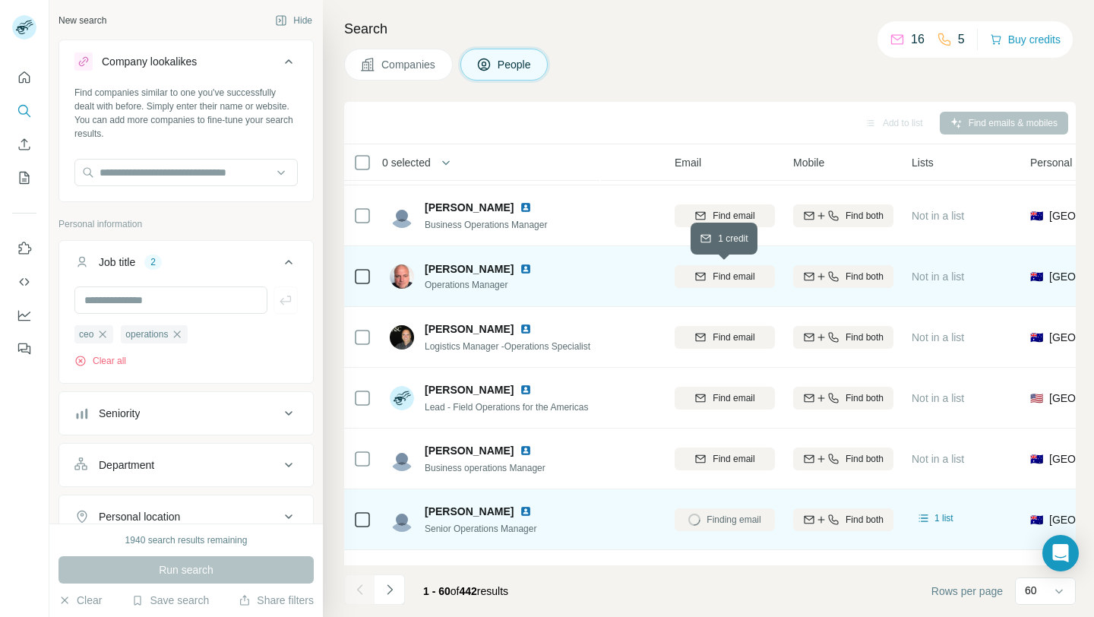
click at [715, 276] on span "Find email" at bounding box center [734, 277] width 42 height 14
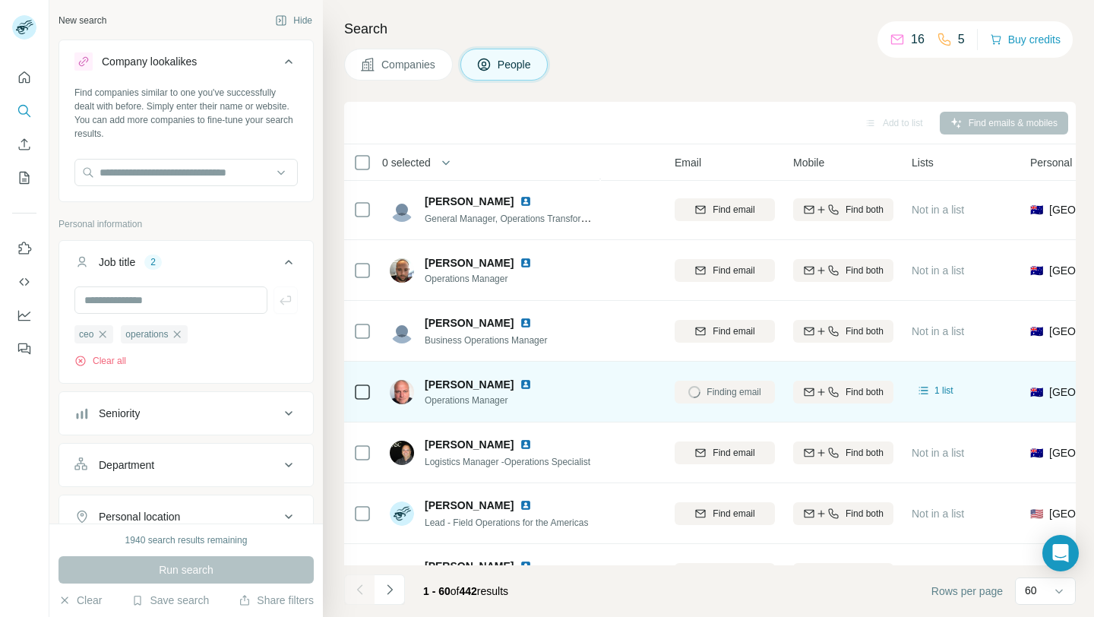
scroll to position [2489, 104]
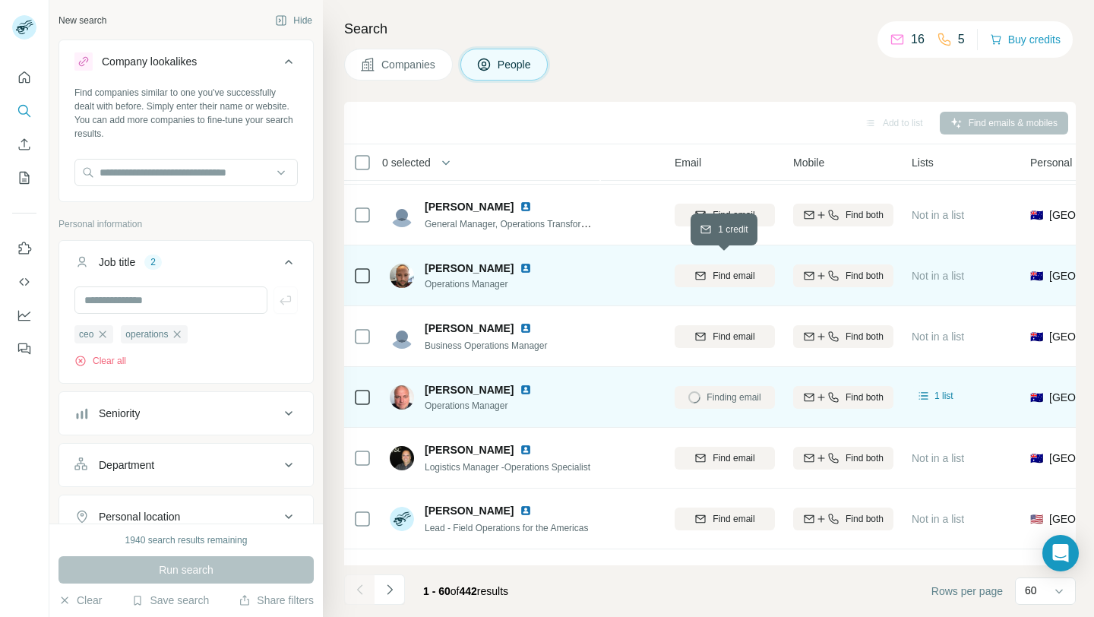
click at [717, 276] on span "Find email" at bounding box center [734, 276] width 42 height 14
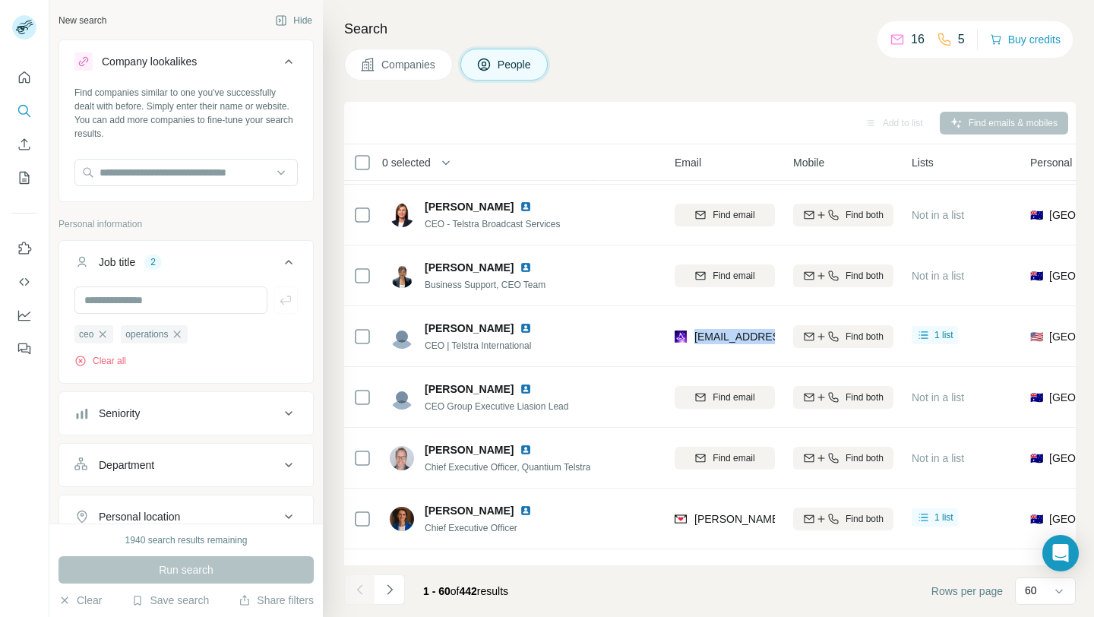
scroll to position [117, 104]
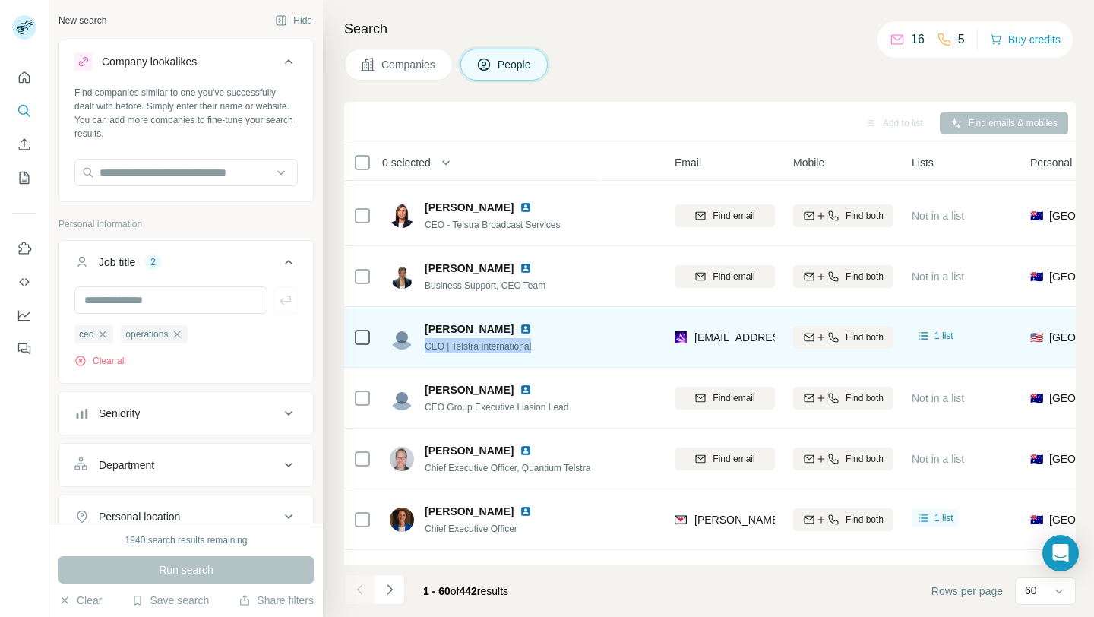
drag, startPoint x: 423, startPoint y: 349, endPoint x: 565, endPoint y: 341, distance: 142.3
click at [565, 341] on div "[PERSON_NAME] CEO | Telstra International" at bounding box center [491, 337] width 202 height 42
copy span "CEO | Telstra International"
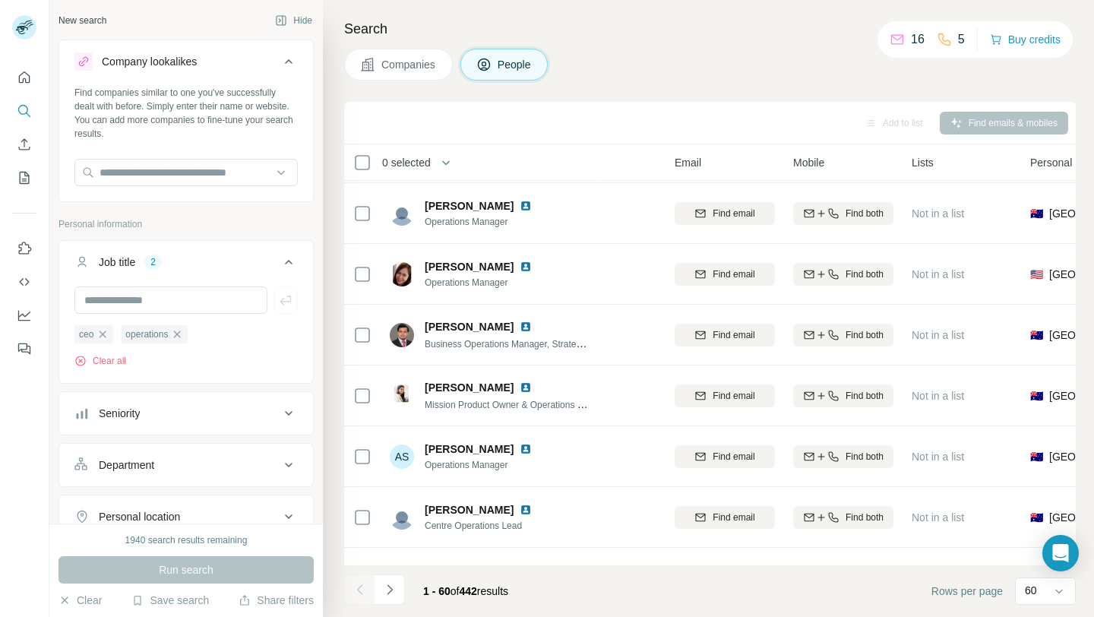
scroll to position [1699, 104]
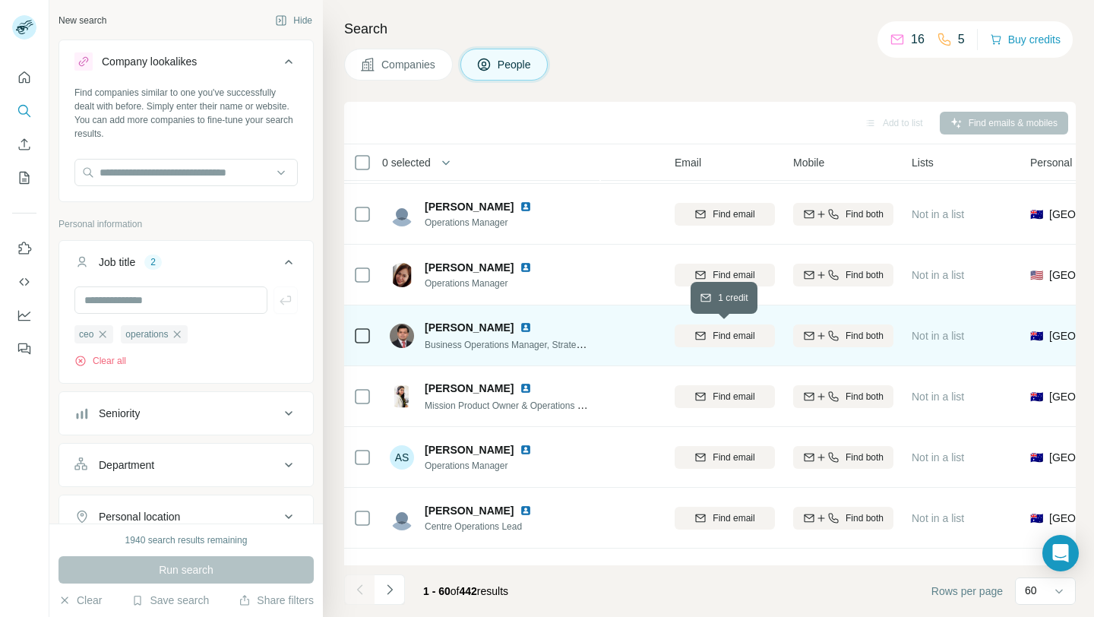
click at [705, 331] on icon "button" at bounding box center [701, 336] width 12 height 12
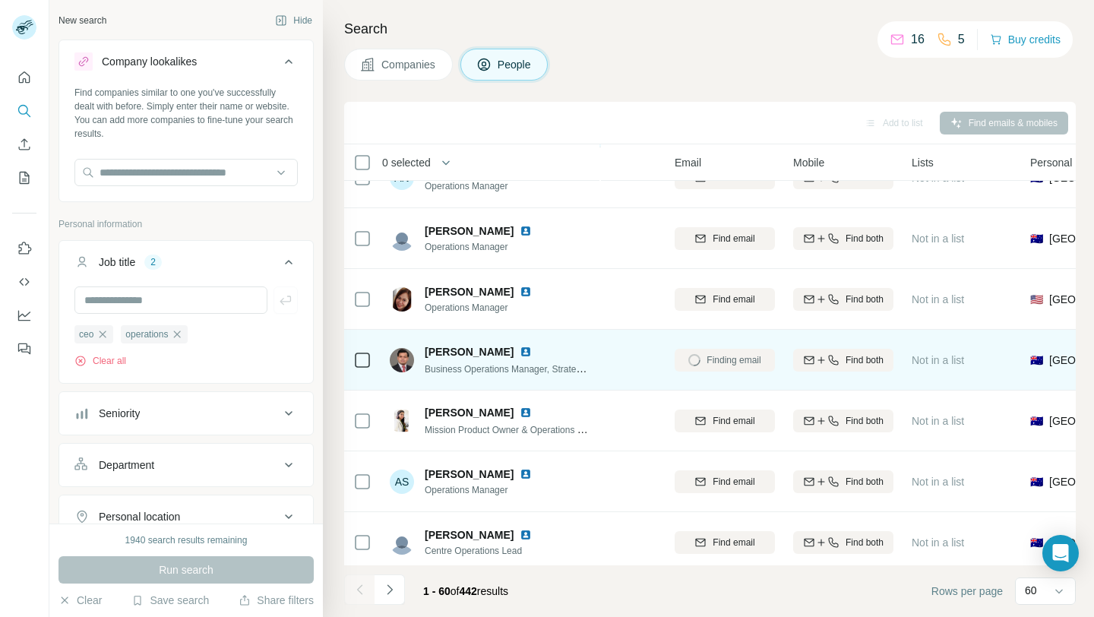
scroll to position [1673, 104]
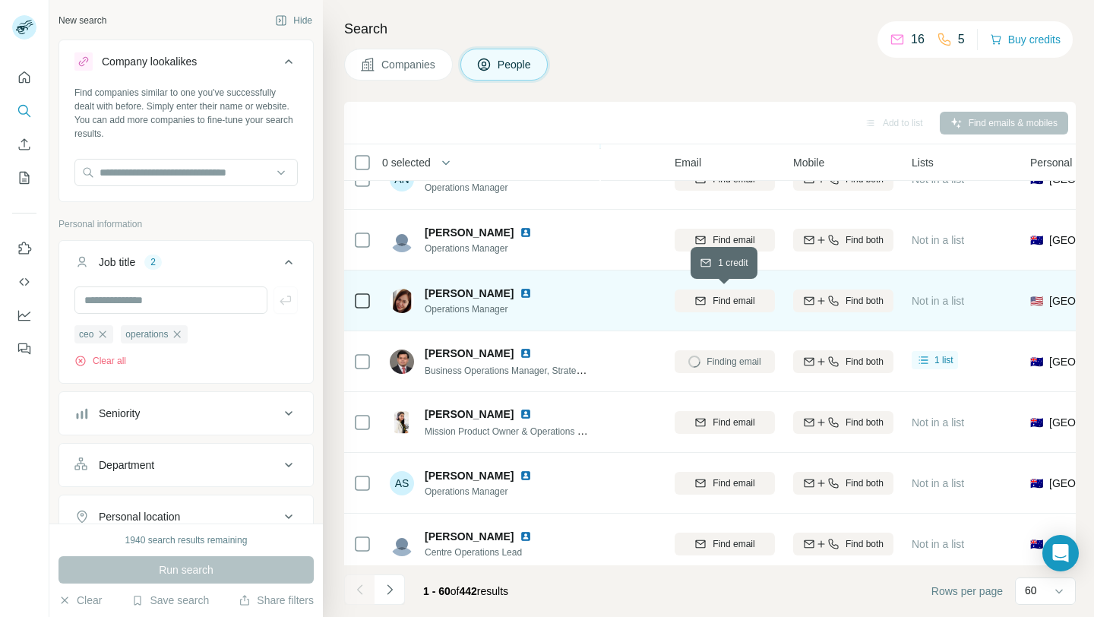
click at [692, 303] on div "Find email" at bounding box center [725, 301] width 100 height 14
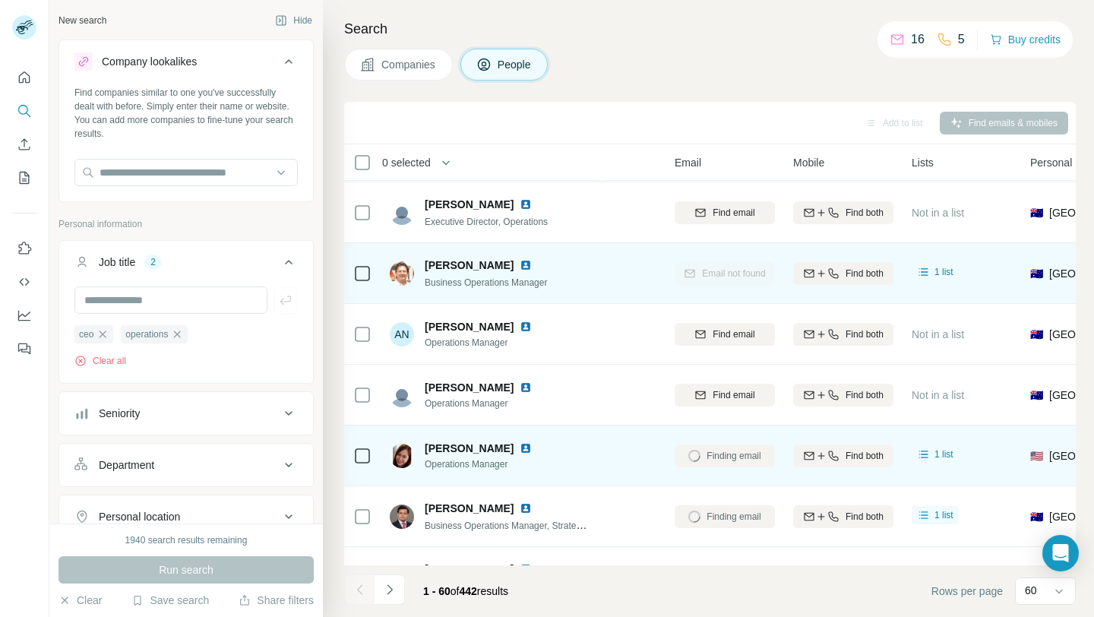
scroll to position [1519, 104]
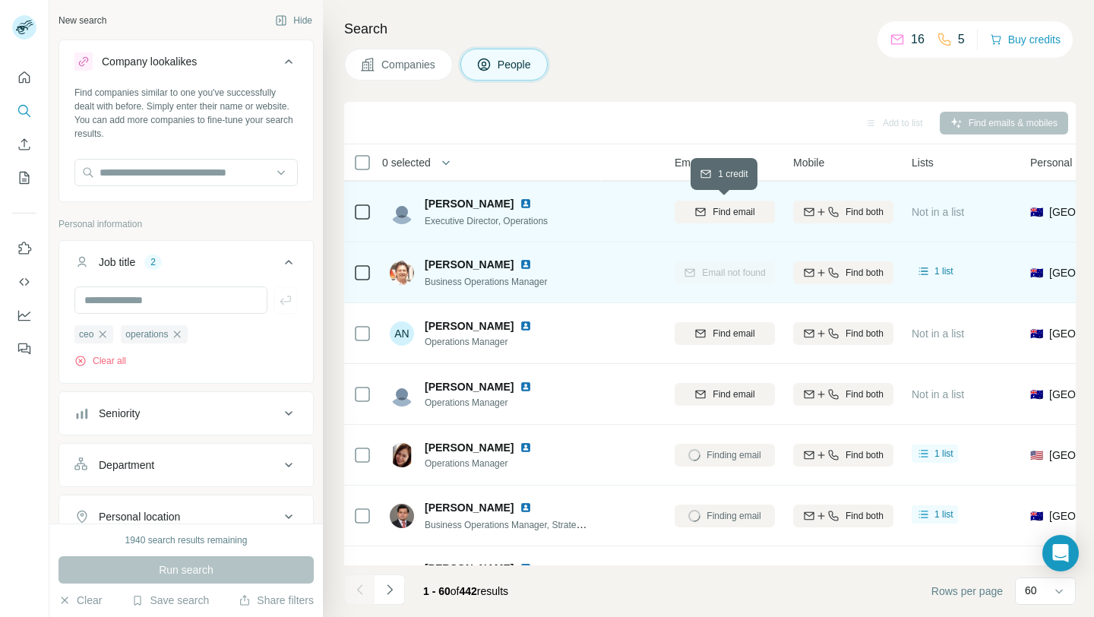
click at [723, 209] on span "Find email" at bounding box center [734, 212] width 42 height 14
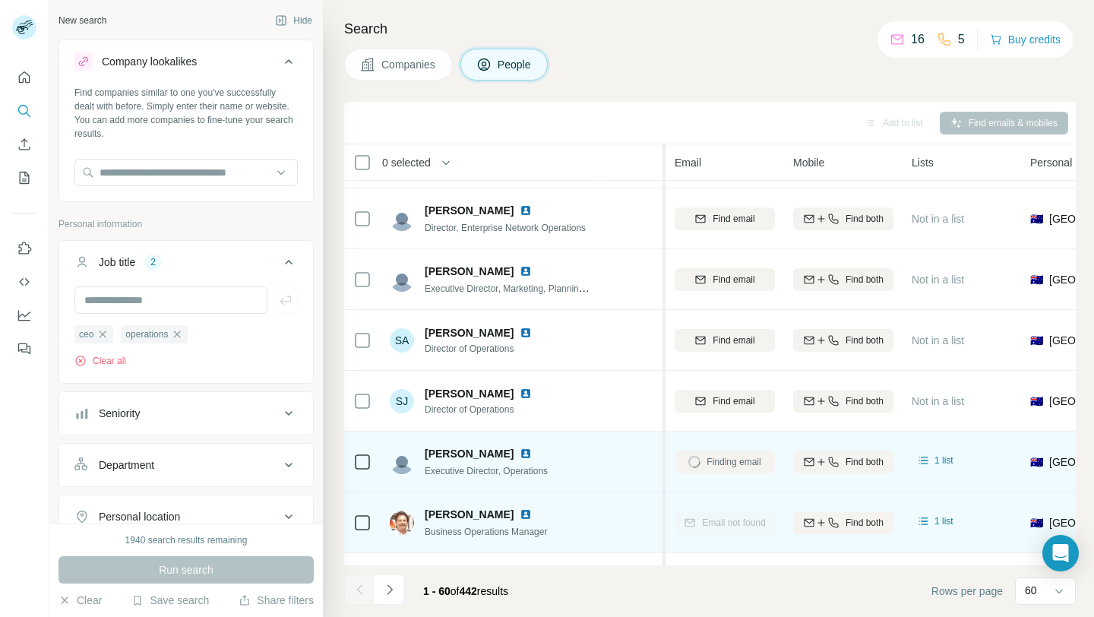
scroll to position [1276, 104]
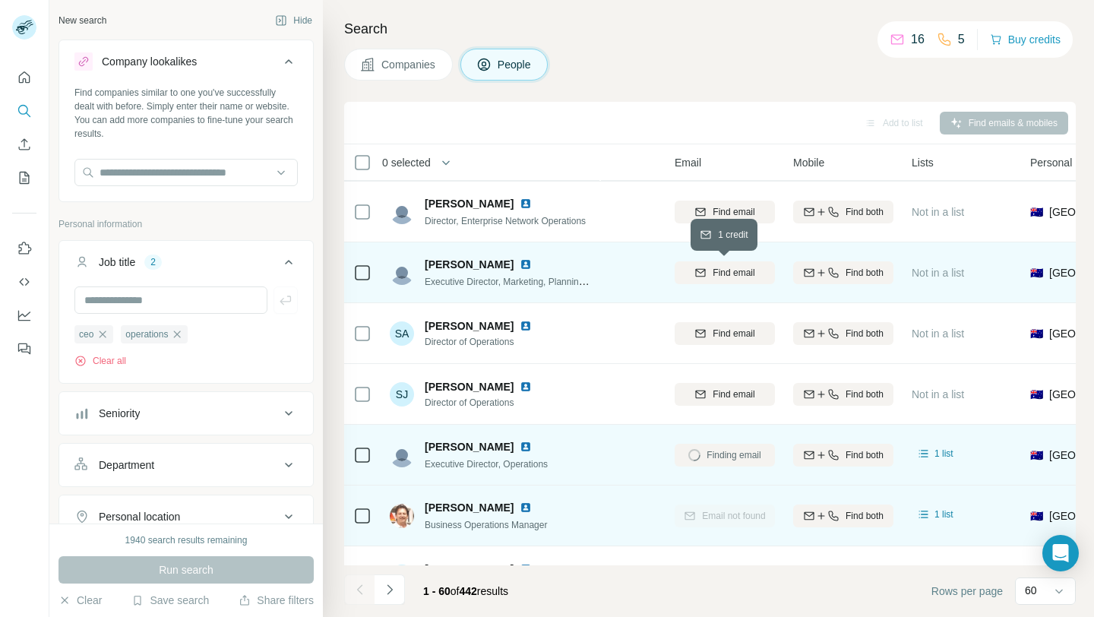
click at [704, 277] on icon "button" at bounding box center [701, 273] width 12 height 12
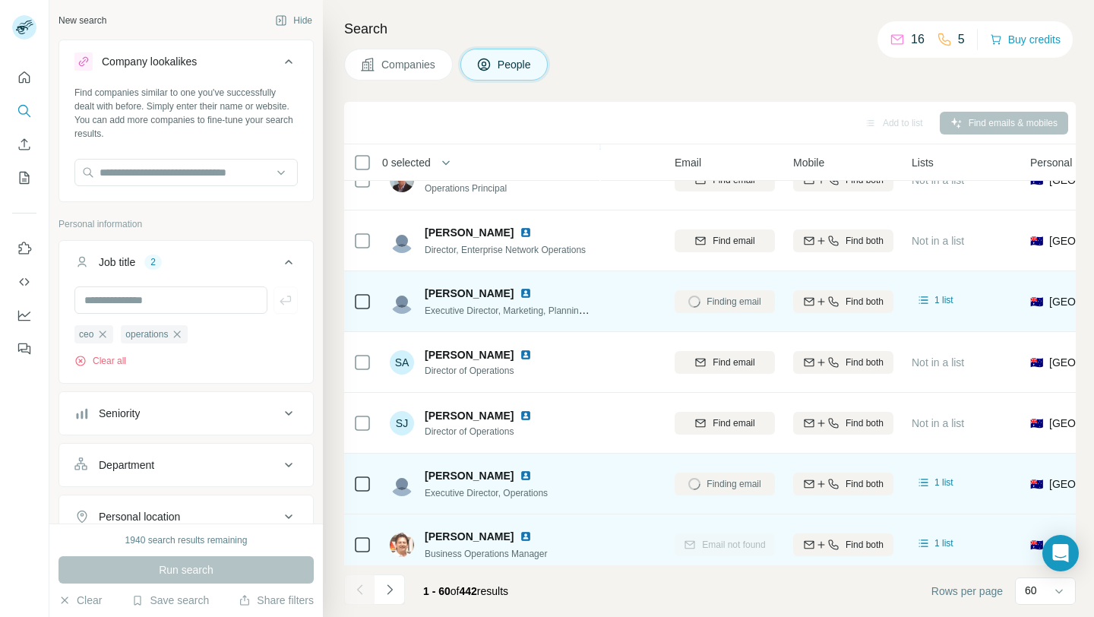
scroll to position [1236, 104]
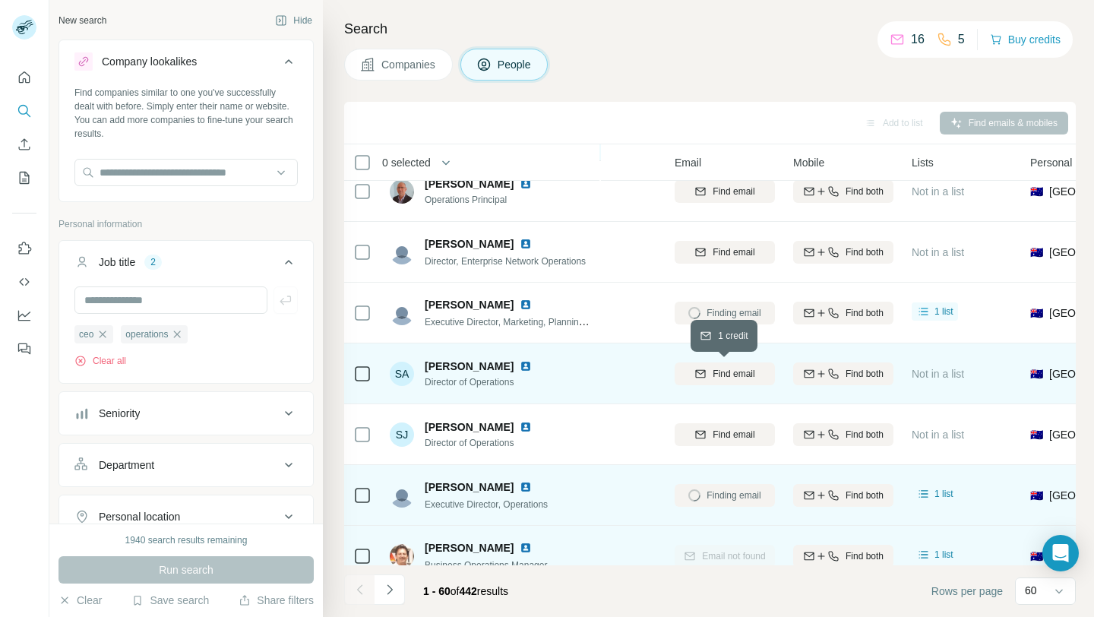
click at [695, 374] on icon "button" at bounding box center [701, 374] width 12 height 12
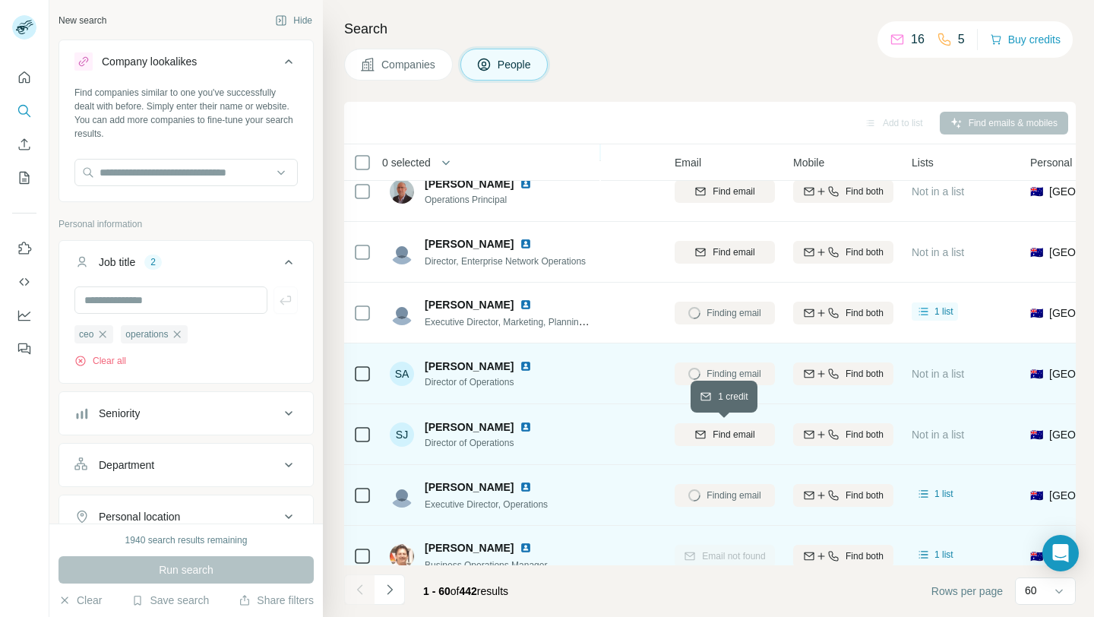
click at [720, 433] on span "Find email" at bounding box center [734, 435] width 42 height 14
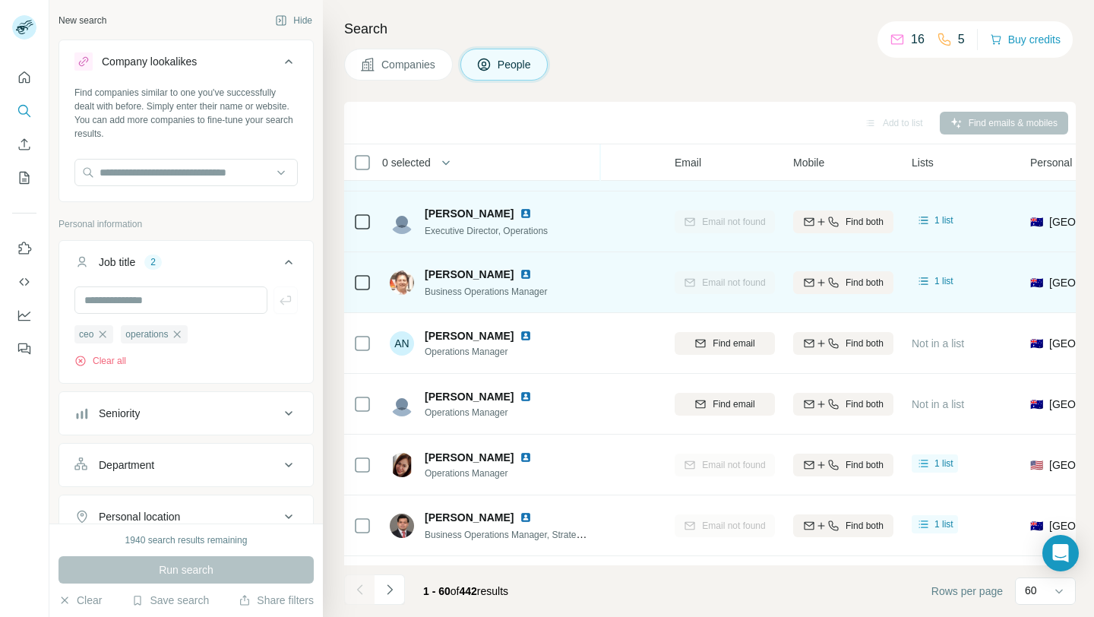
scroll to position [1514, 104]
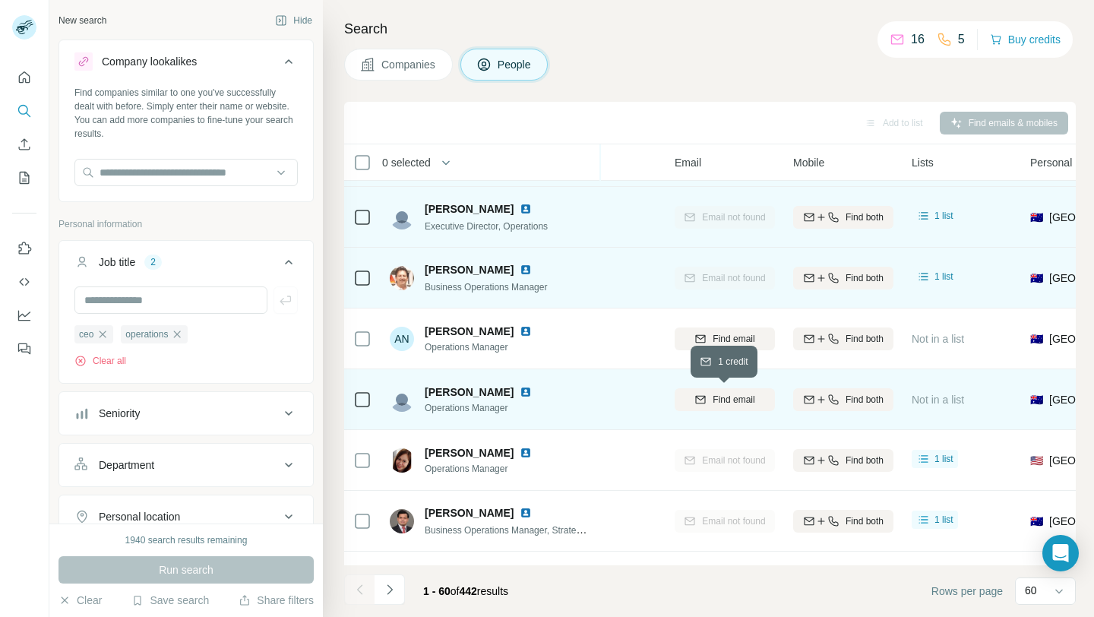
click at [726, 402] on span "Find email" at bounding box center [734, 400] width 42 height 14
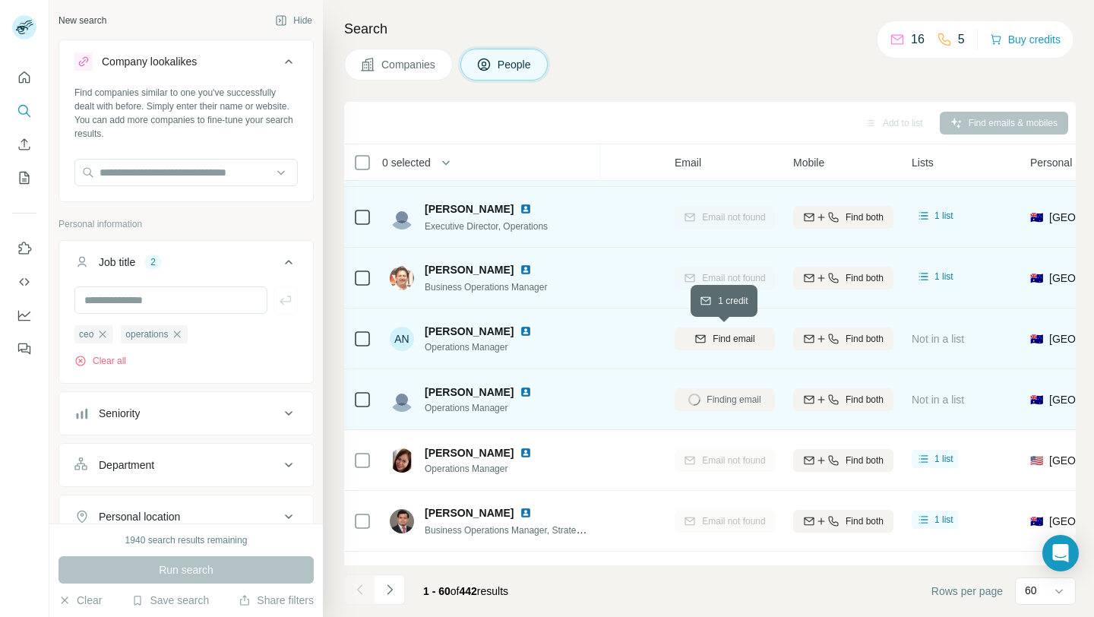
click at [723, 342] on span "Find email" at bounding box center [734, 339] width 42 height 14
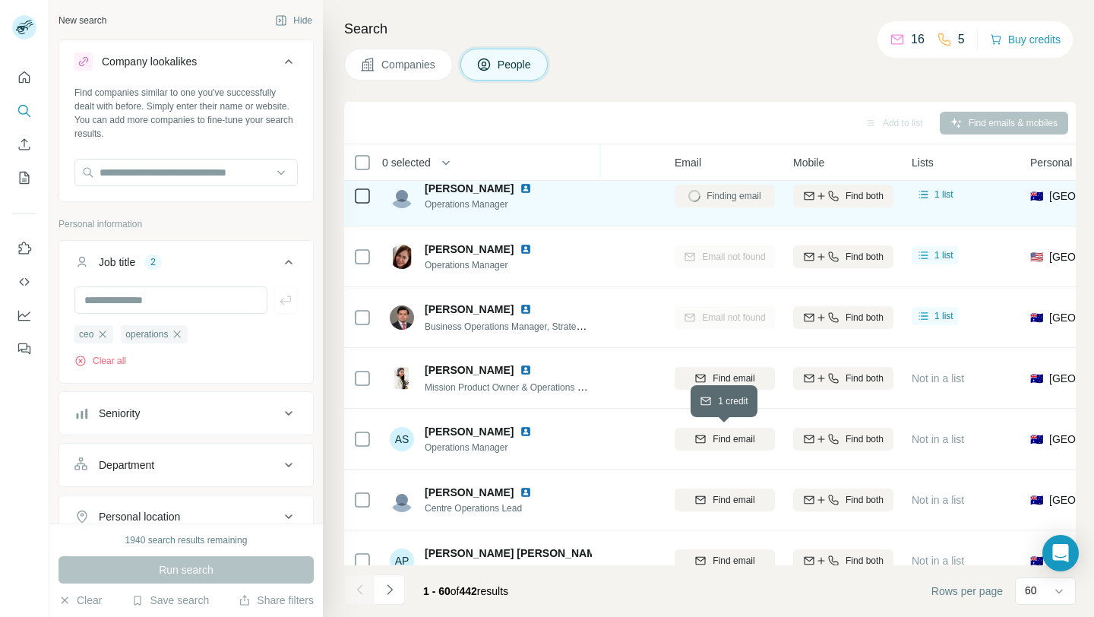
scroll to position [1720, 104]
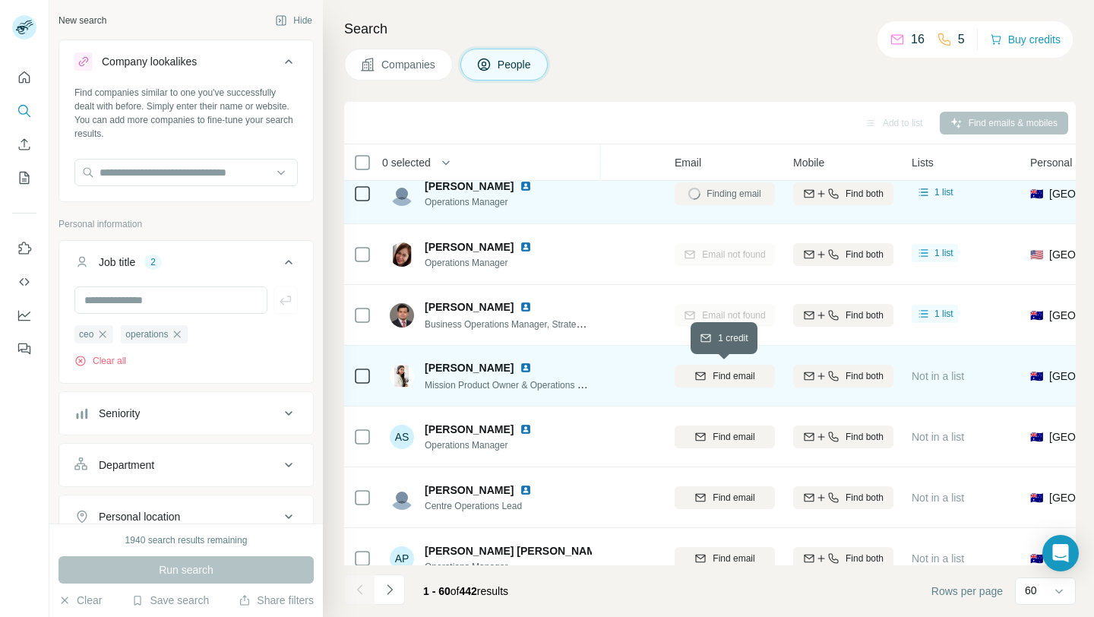
click at [716, 372] on span "Find email" at bounding box center [734, 376] width 42 height 14
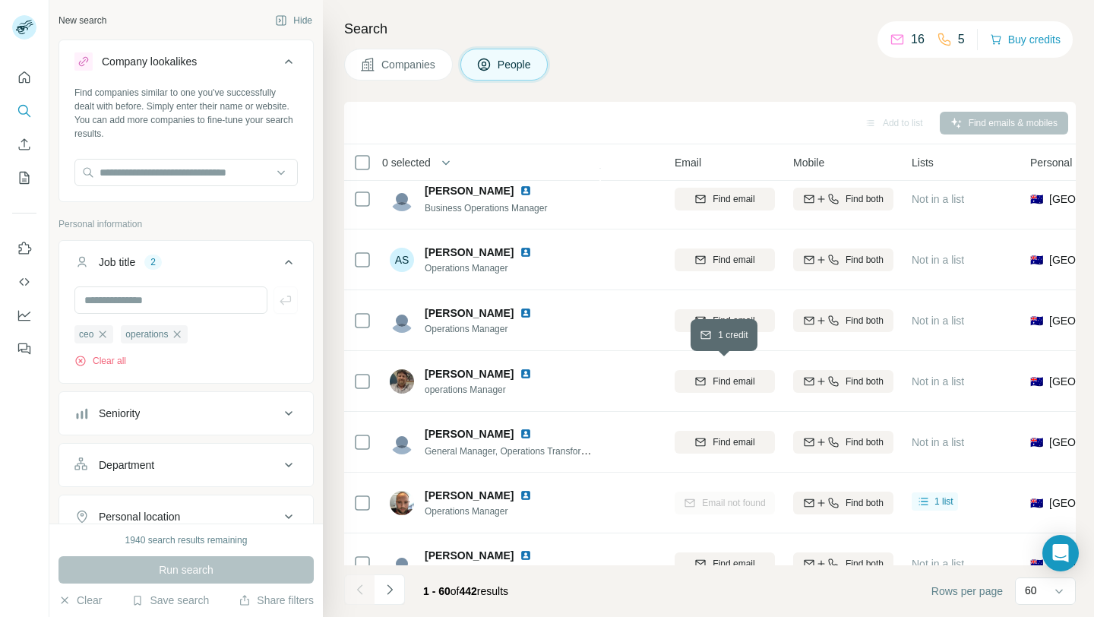
scroll to position [2273, 106]
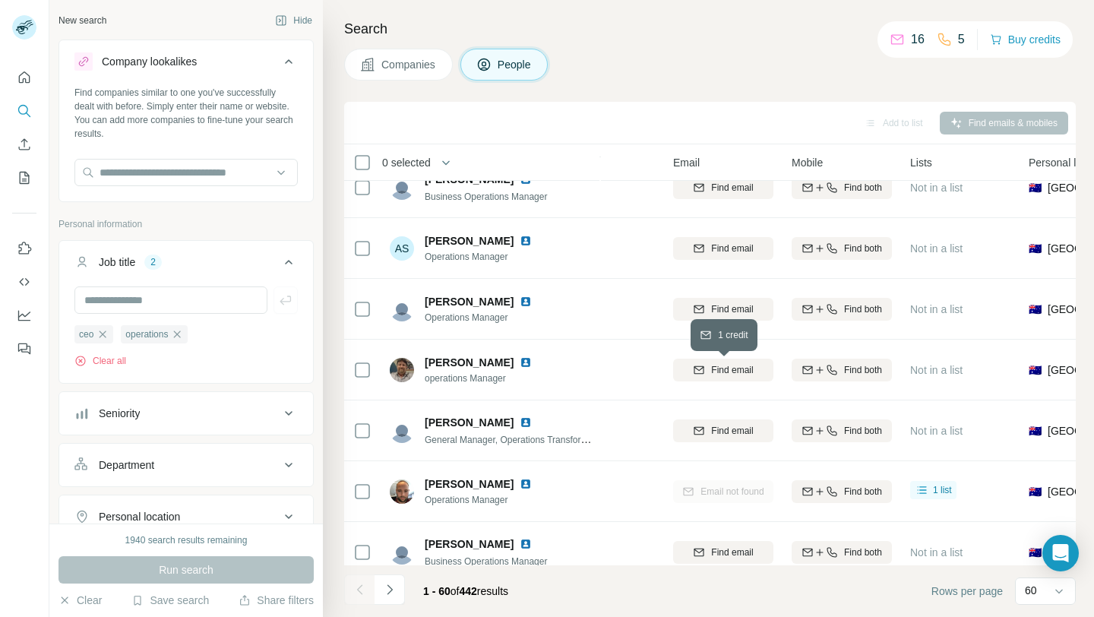
click at [716, 372] on span "Find email" at bounding box center [732, 370] width 42 height 14
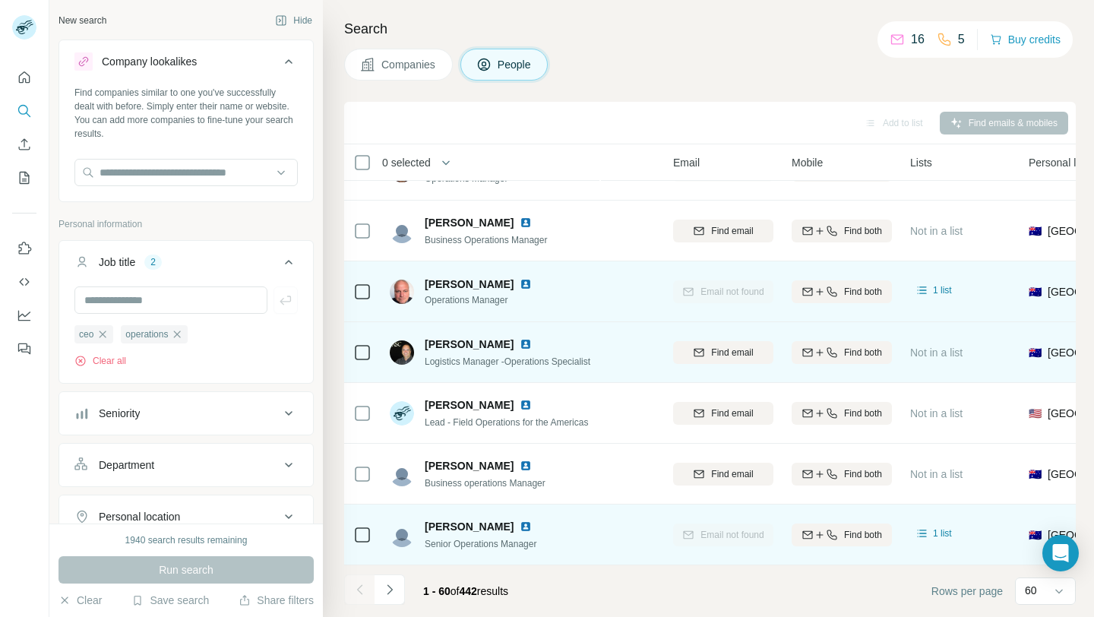
scroll to position [2597, 106]
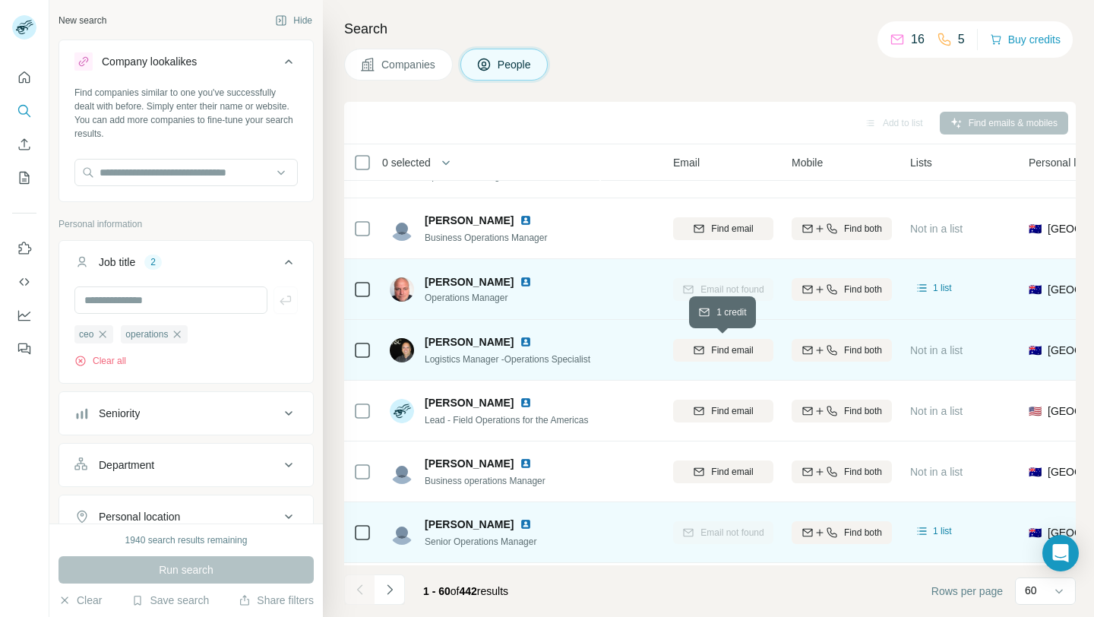
click at [711, 353] on span "Find email" at bounding box center [732, 350] width 42 height 14
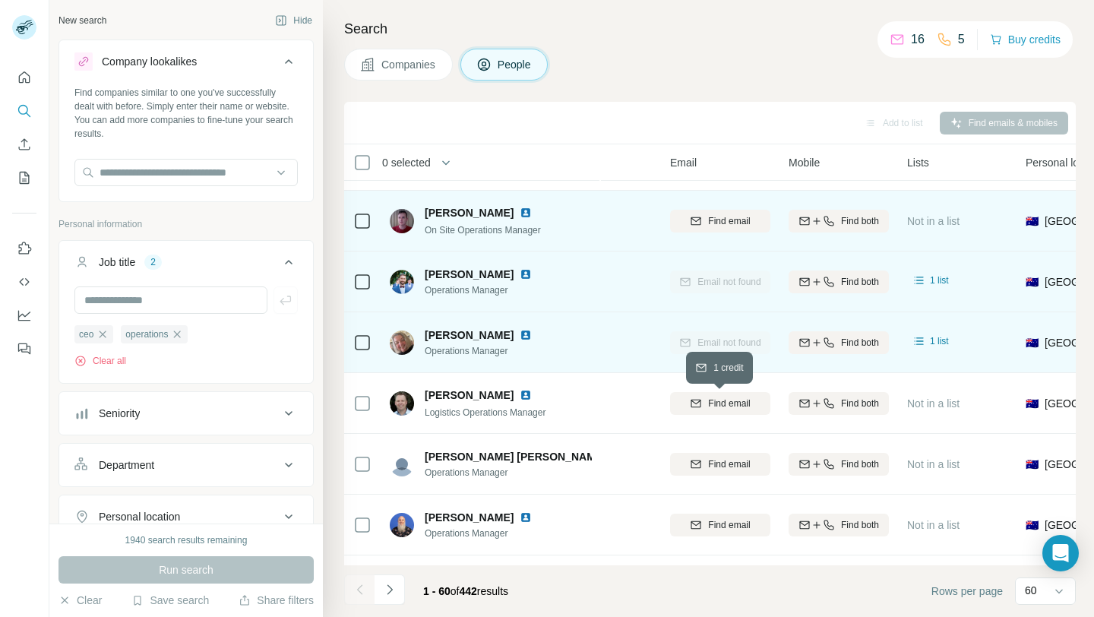
scroll to position [3263, 109]
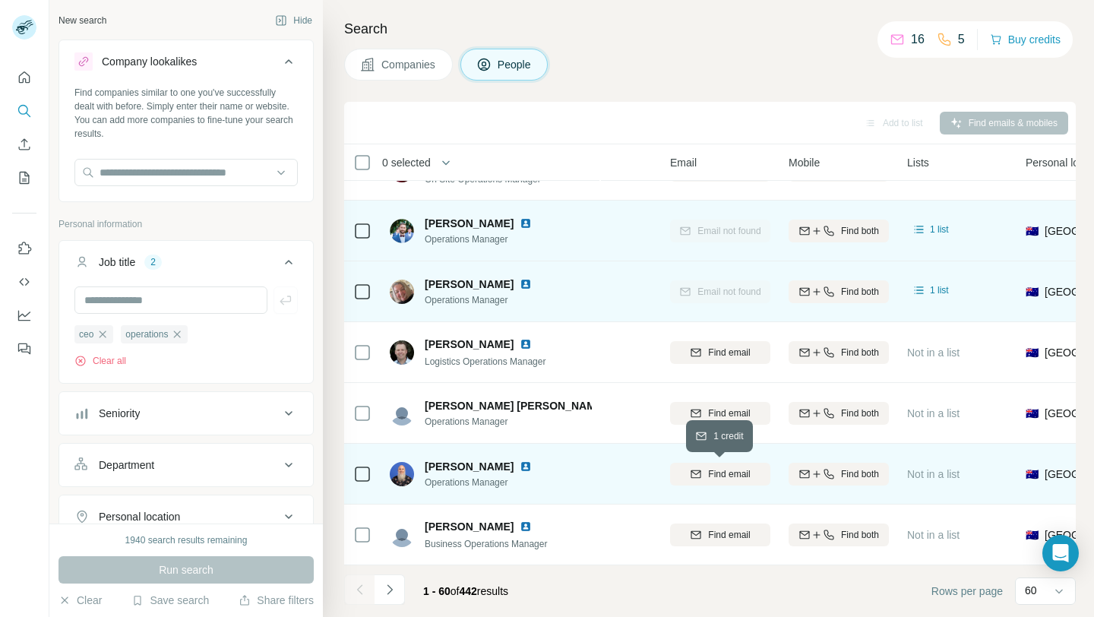
click at [716, 470] on span "Find email" at bounding box center [729, 474] width 42 height 14
click at [1061, 589] on icon at bounding box center [1059, 591] width 15 height 15
click at [579, 486] on div "[PERSON_NAME] Operations Manager" at bounding box center [491, 474] width 202 height 42
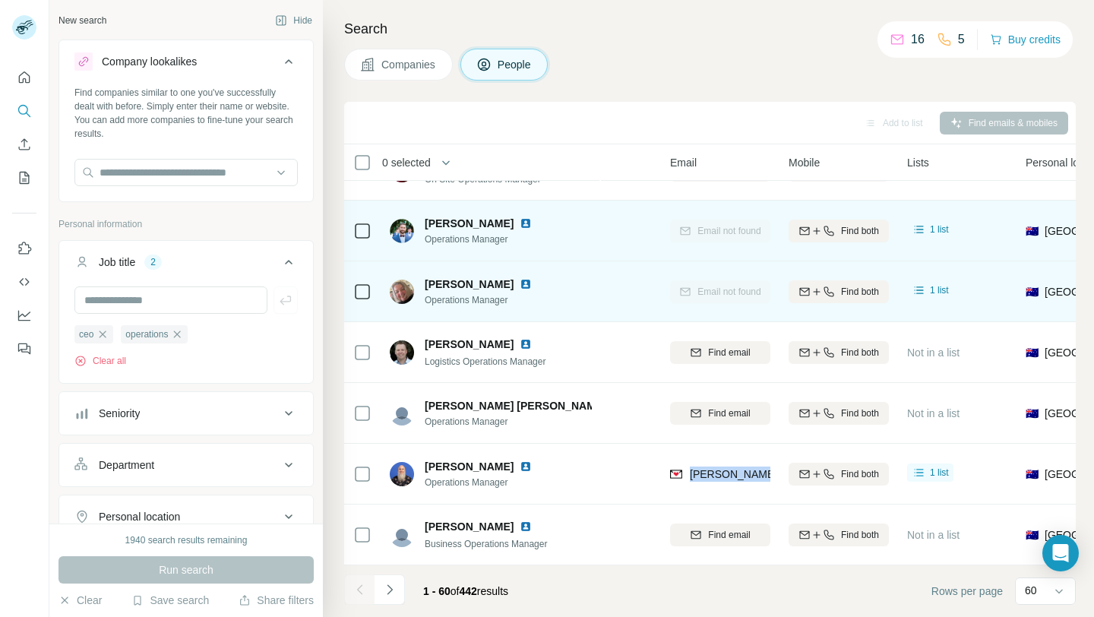
drag, startPoint x: 690, startPoint y: 476, endPoint x: 786, endPoint y: 469, distance: 96.1
click at [0, 0] on tr "[PERSON_NAME] Operations Manager [PERSON_NAME] [PERSON_NAME][EMAIL_ADDRESS][PER…" at bounding box center [0, 0] width 0 height 0
copy tr "[PERSON_NAME][EMAIL_ADDRESS][PERSON_NAME][DOMAIN_NAME]"
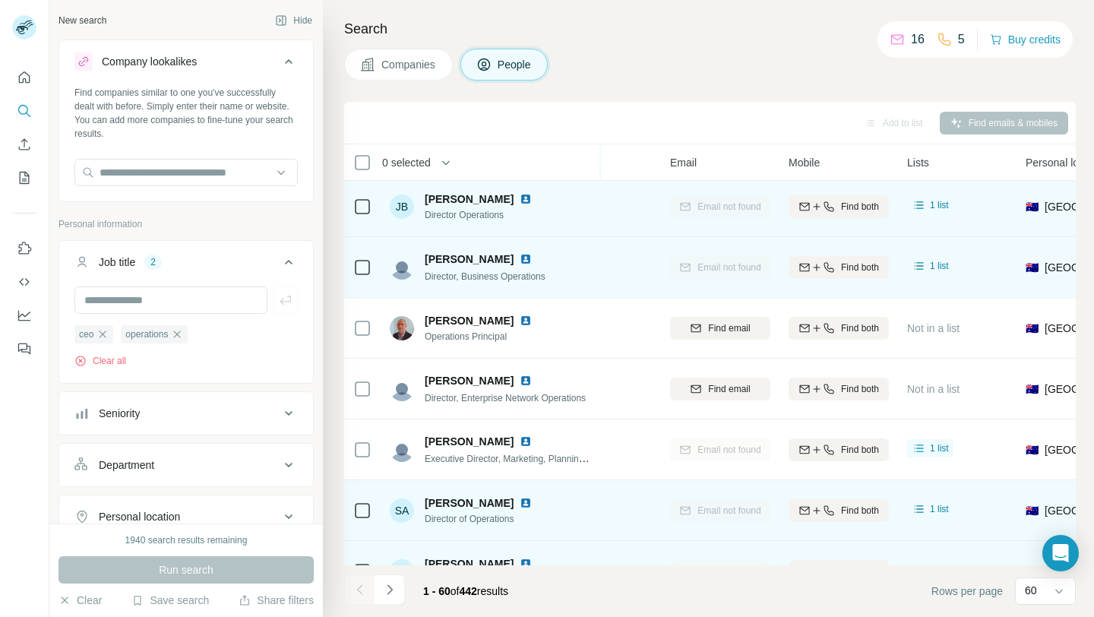
scroll to position [1119, 109]
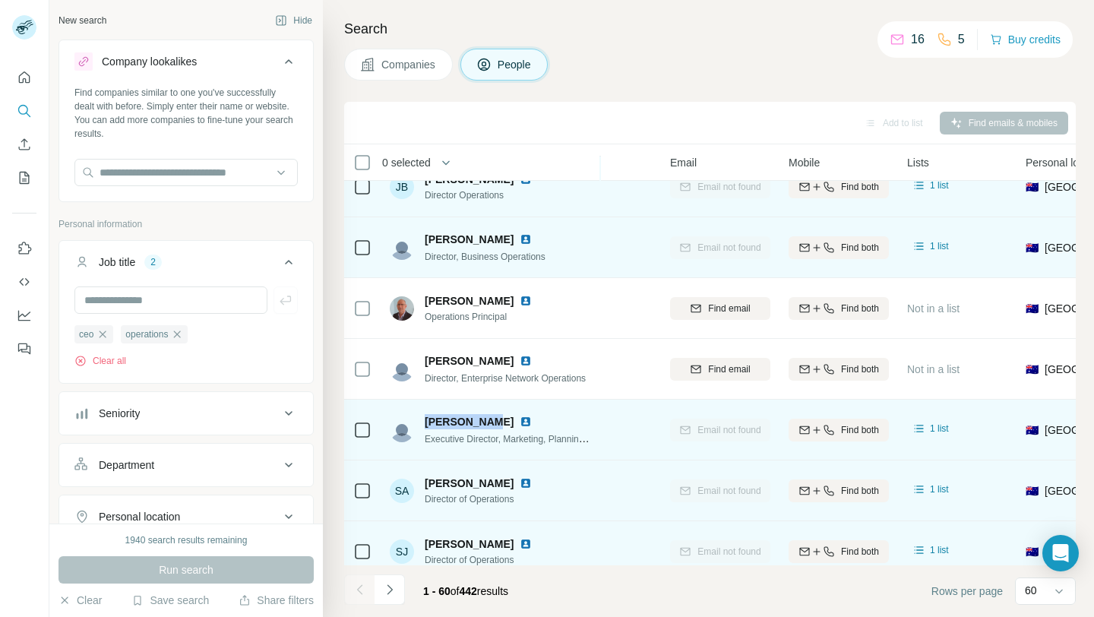
drag, startPoint x: 420, startPoint y: 417, endPoint x: 488, endPoint y: 420, distance: 67.7
click at [488, 420] on div "[PERSON_NAME] Executive Director, Marketing, Planning & Operations" at bounding box center [491, 430] width 202 height 32
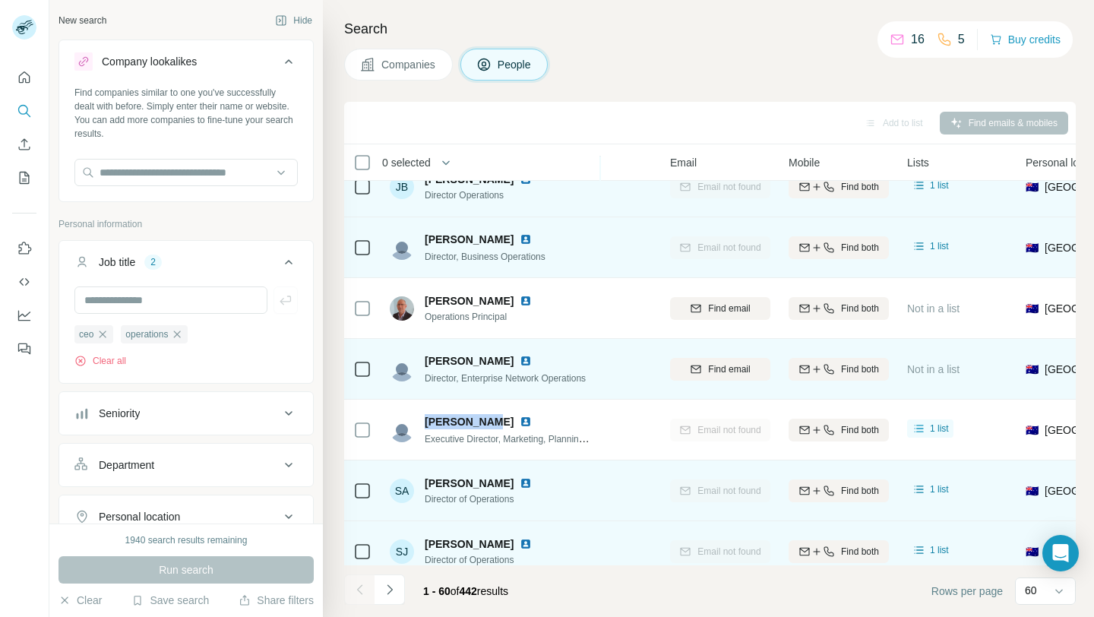
copy span "[PERSON_NAME]"
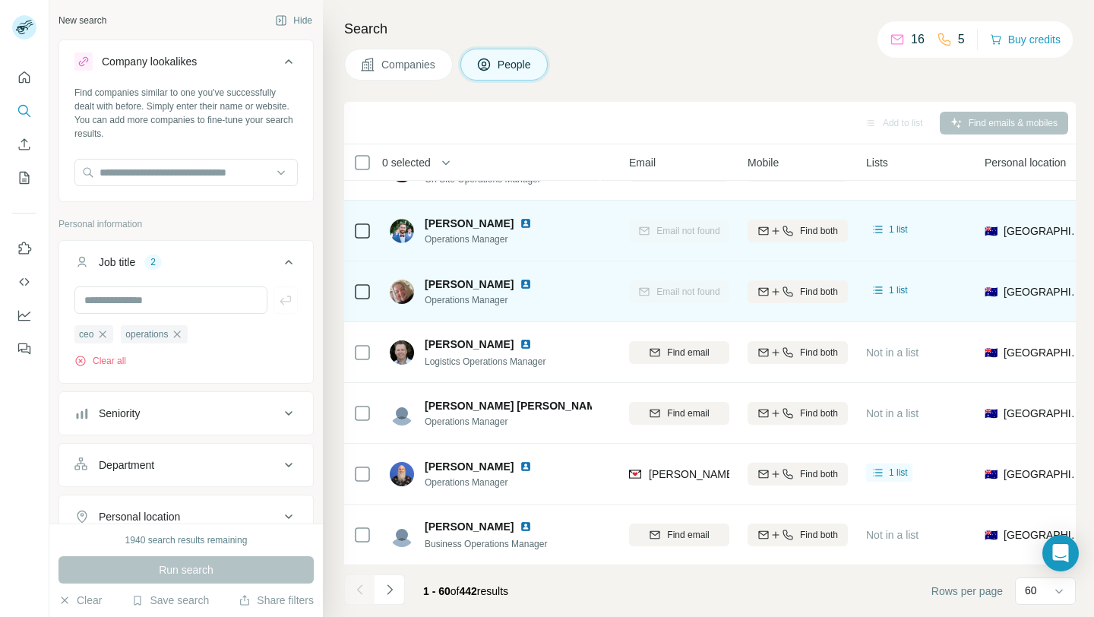
scroll to position [3263, 149]
click at [394, 588] on icon "Navigate to next page" at bounding box center [389, 589] width 15 height 15
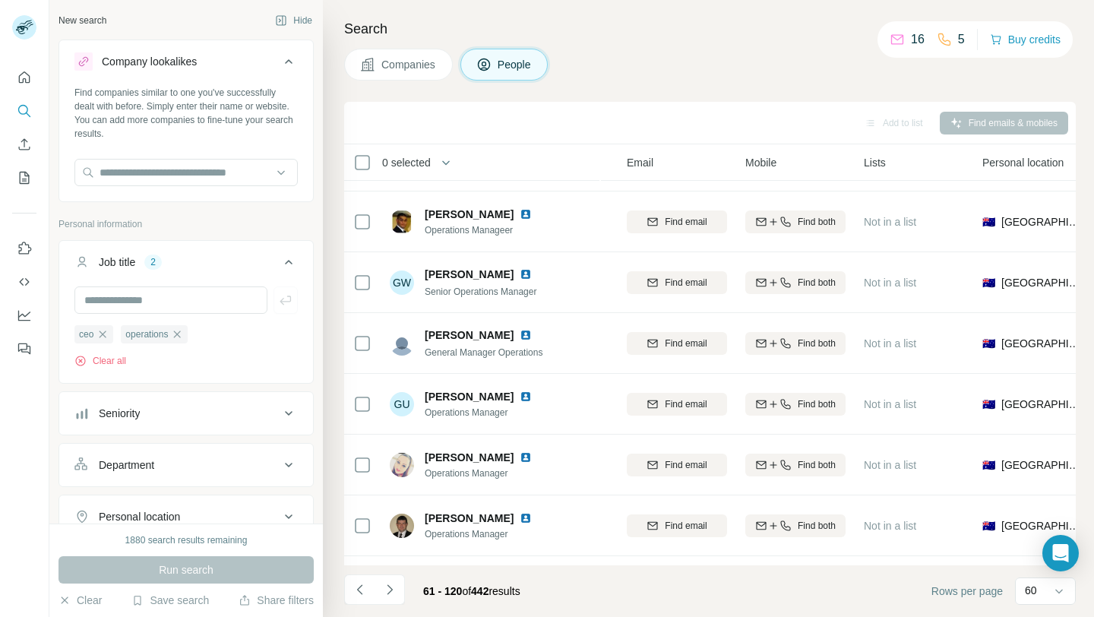
scroll to position [459, 152]
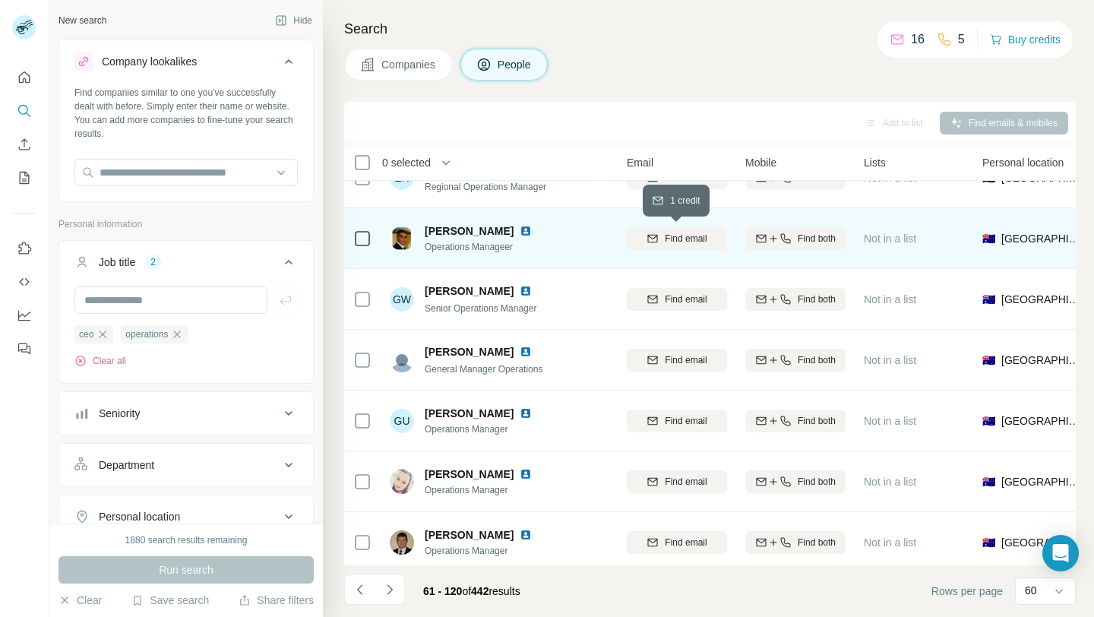
click at [666, 244] on span "Find email" at bounding box center [686, 239] width 42 height 14
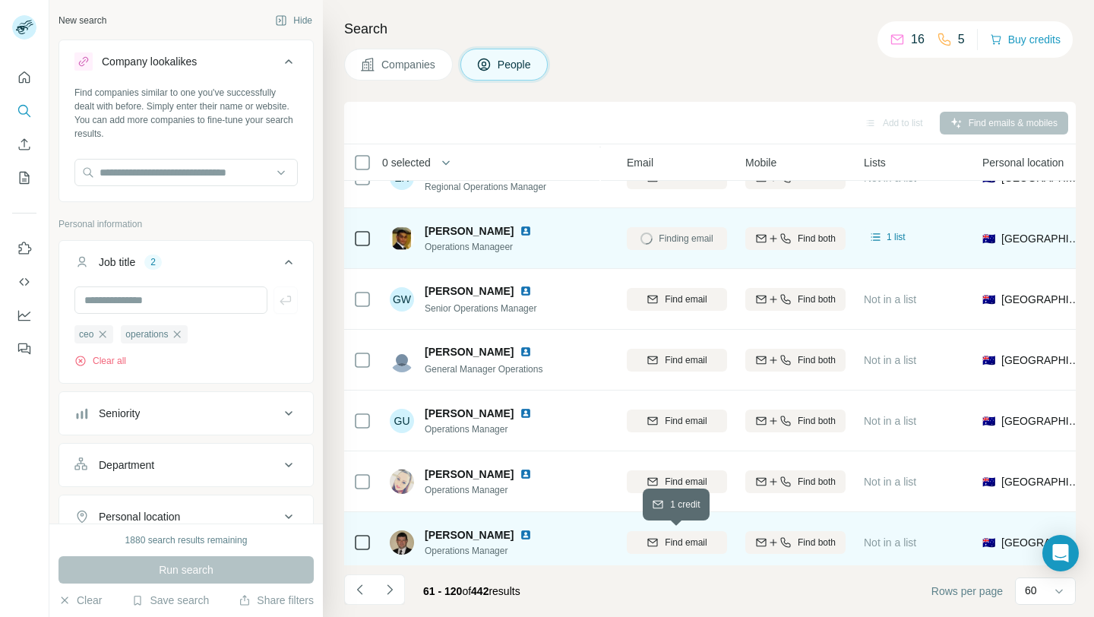
click at [665, 537] on span "Find email" at bounding box center [686, 543] width 42 height 14
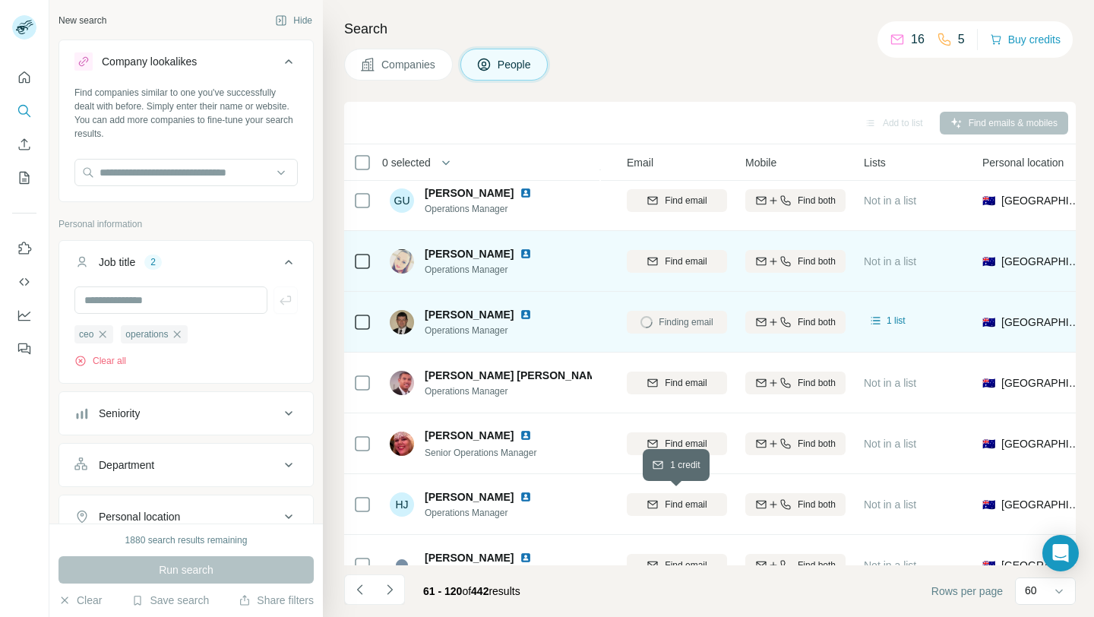
scroll to position [682, 152]
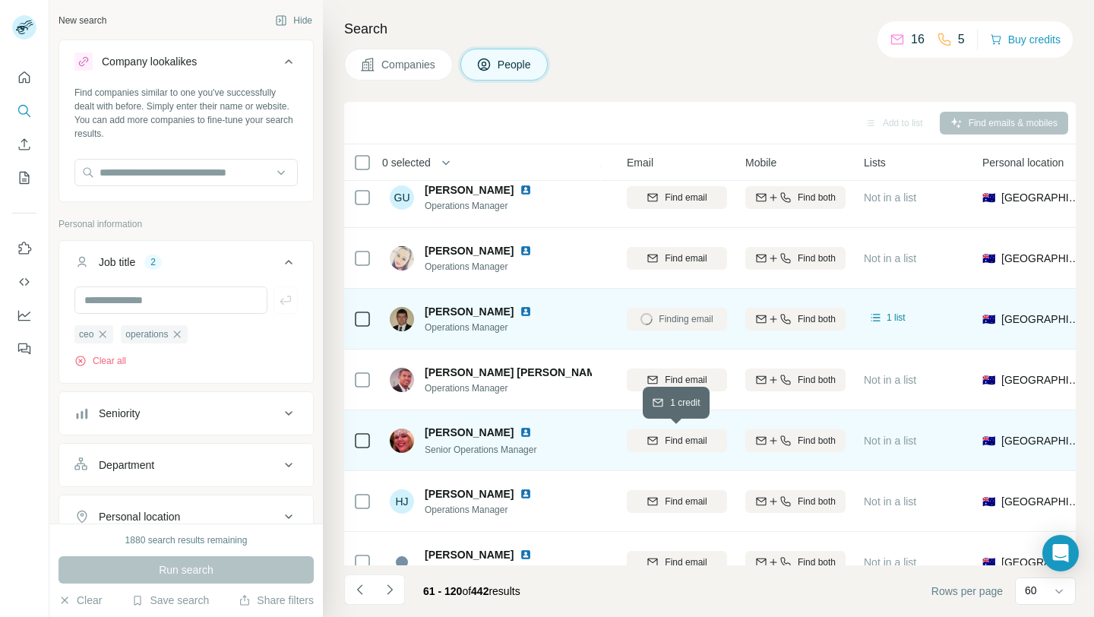
click at [677, 442] on span "Find email" at bounding box center [686, 441] width 42 height 14
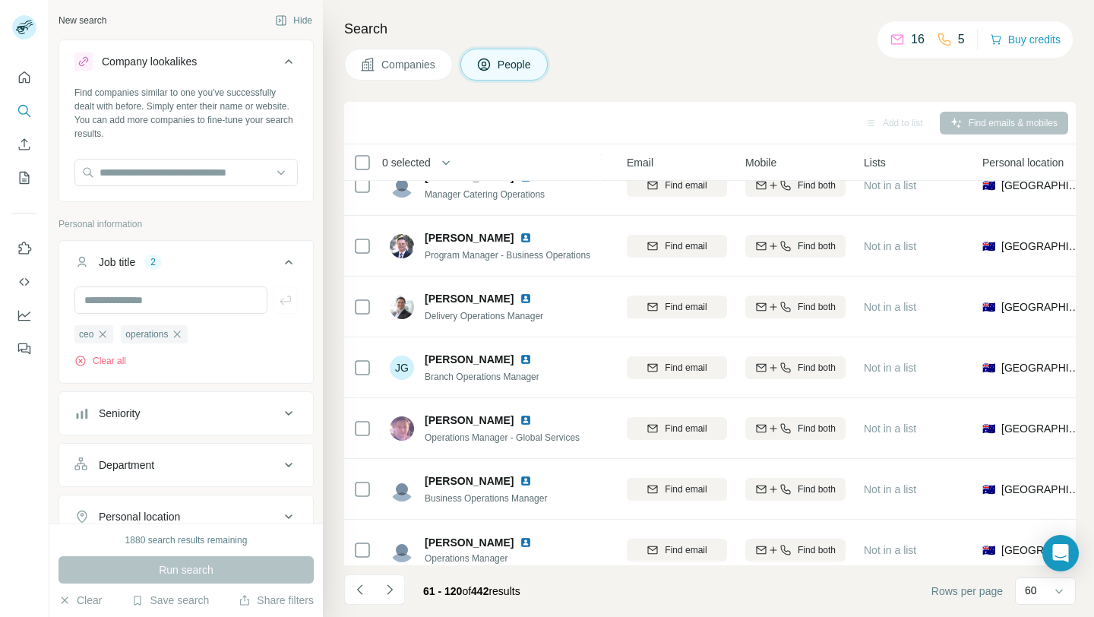
scroll to position [1825, 152]
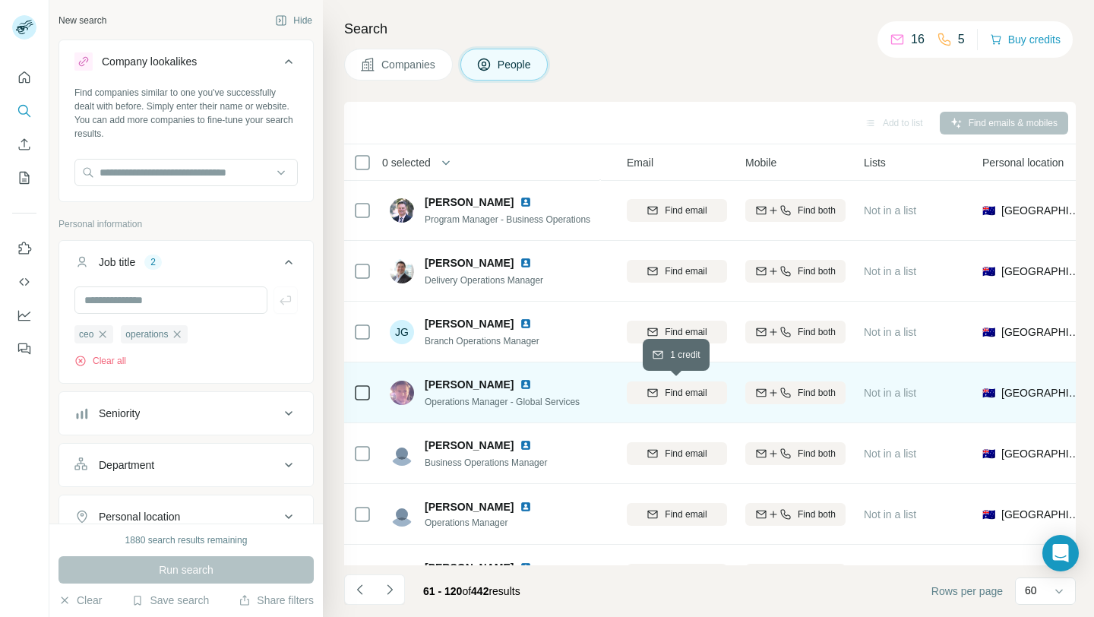
click at [666, 394] on span "Find email" at bounding box center [686, 393] width 42 height 14
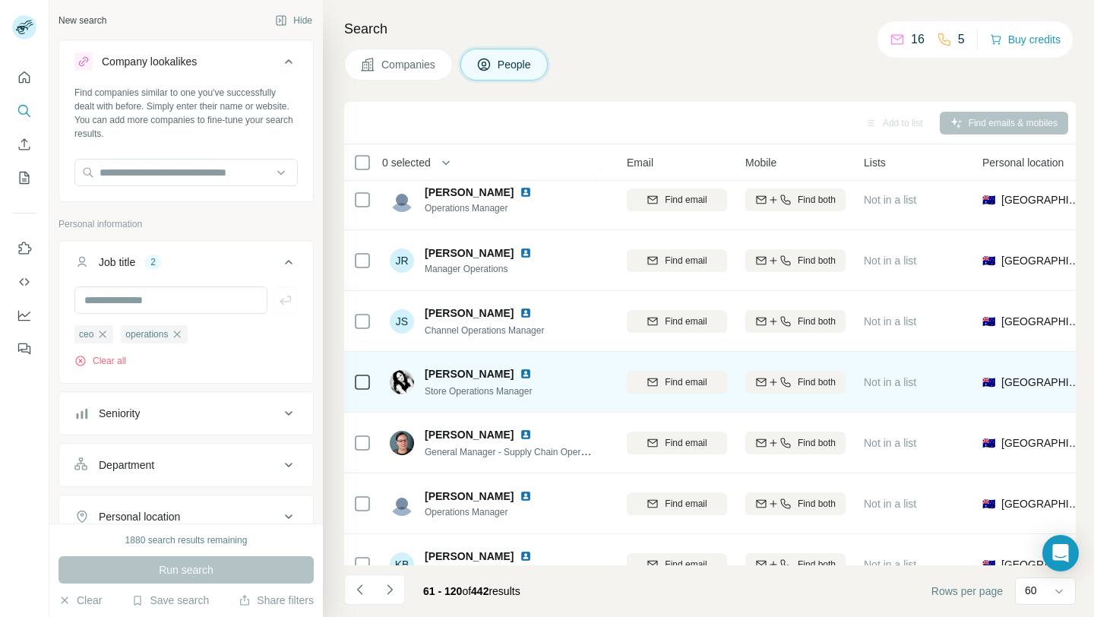
scroll to position [2323, 152]
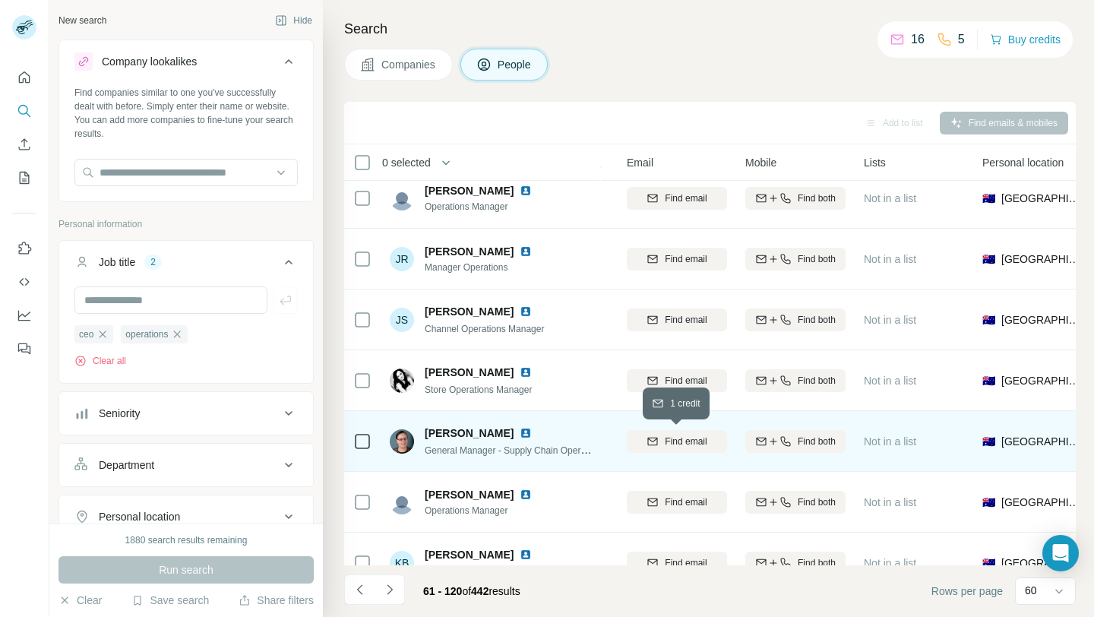
click at [662, 435] on div "Find email" at bounding box center [677, 442] width 100 height 14
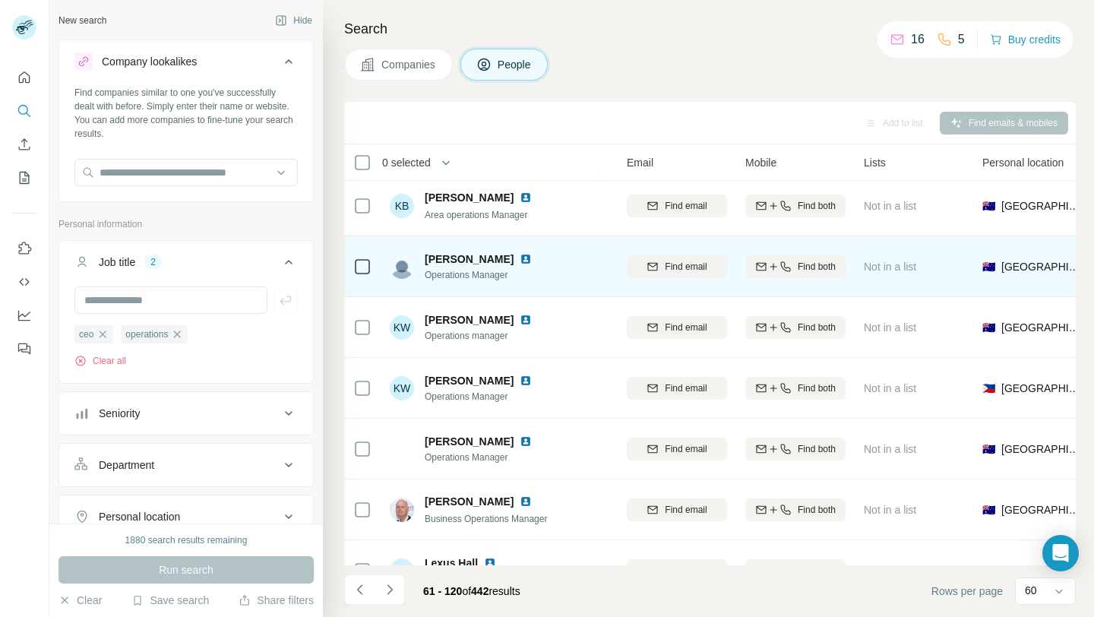
scroll to position [2762, 152]
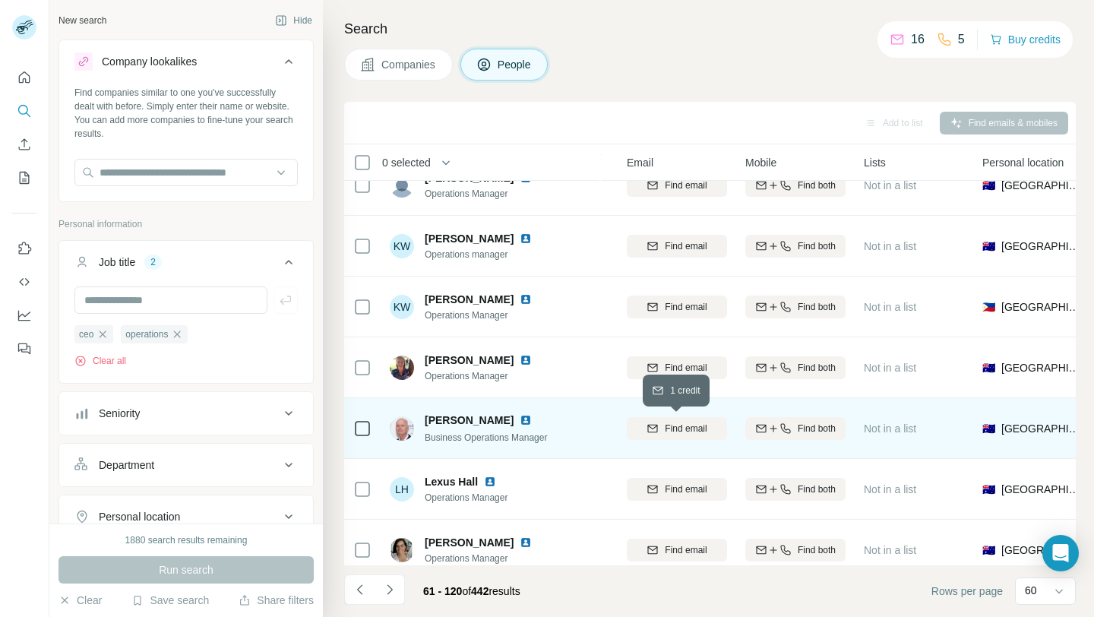
click at [651, 426] on icon "button" at bounding box center [653, 429] width 12 height 12
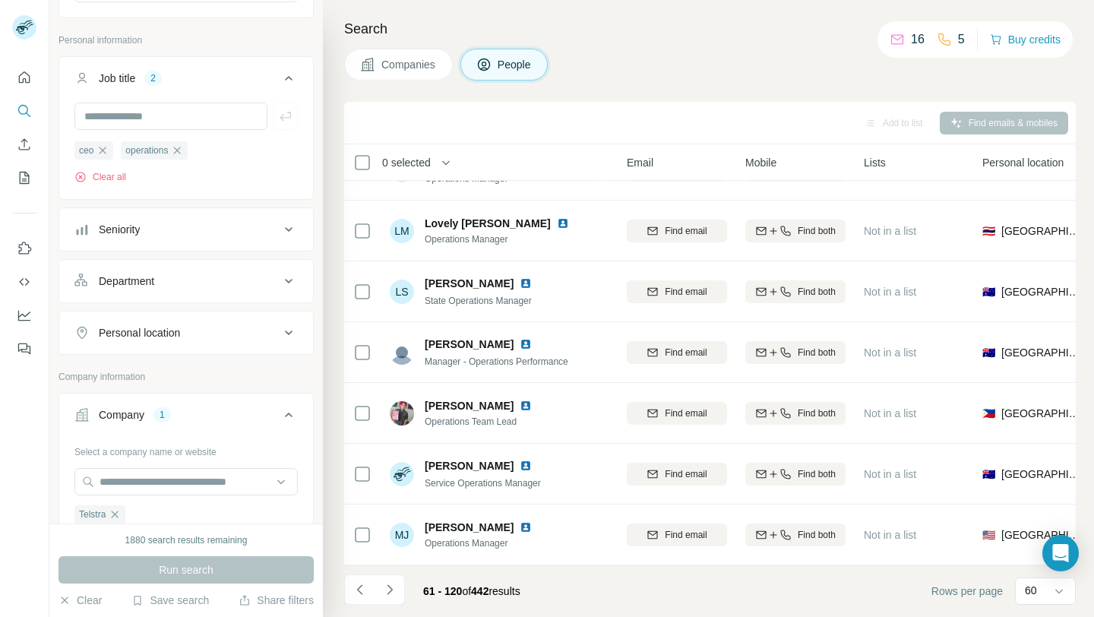
scroll to position [190, 0]
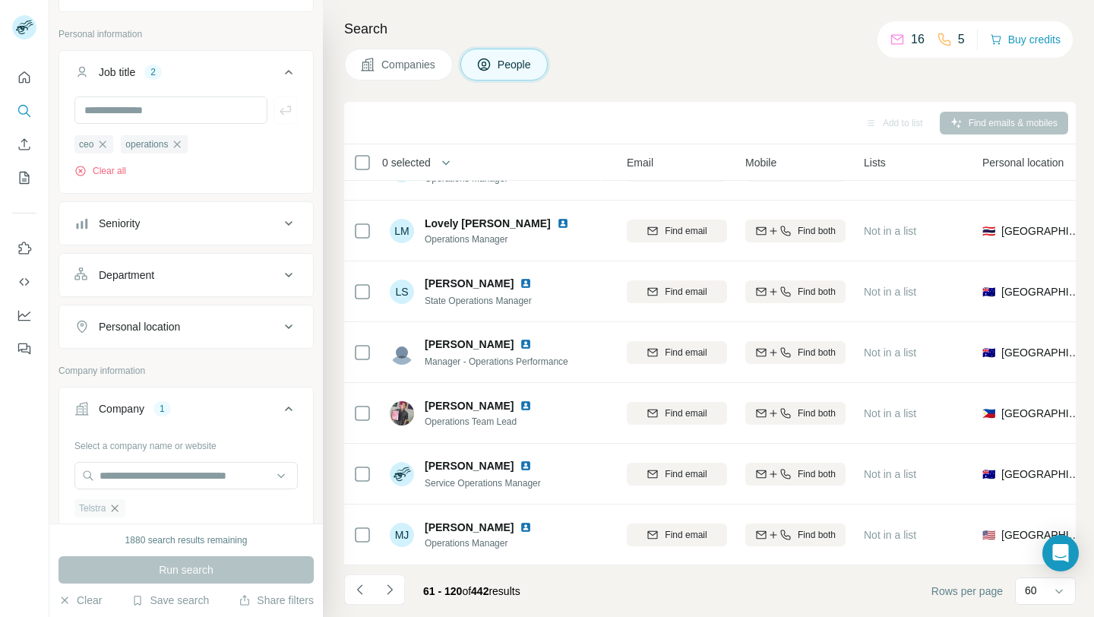
click at [114, 509] on icon "button" at bounding box center [115, 508] width 12 height 12
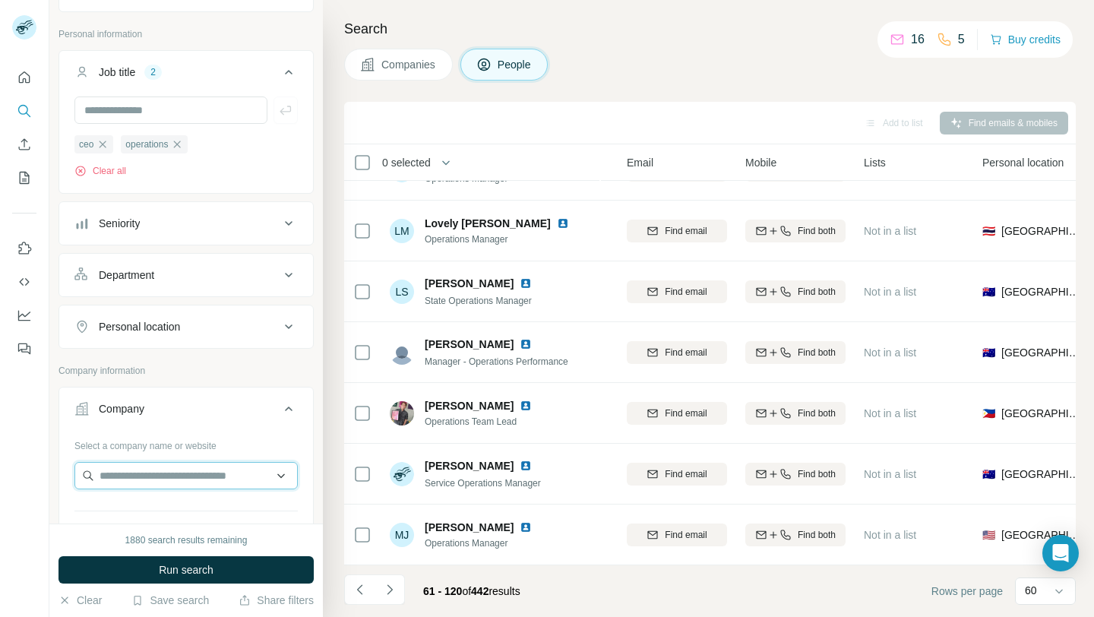
click at [182, 472] on input "text" at bounding box center [185, 475] width 223 height 27
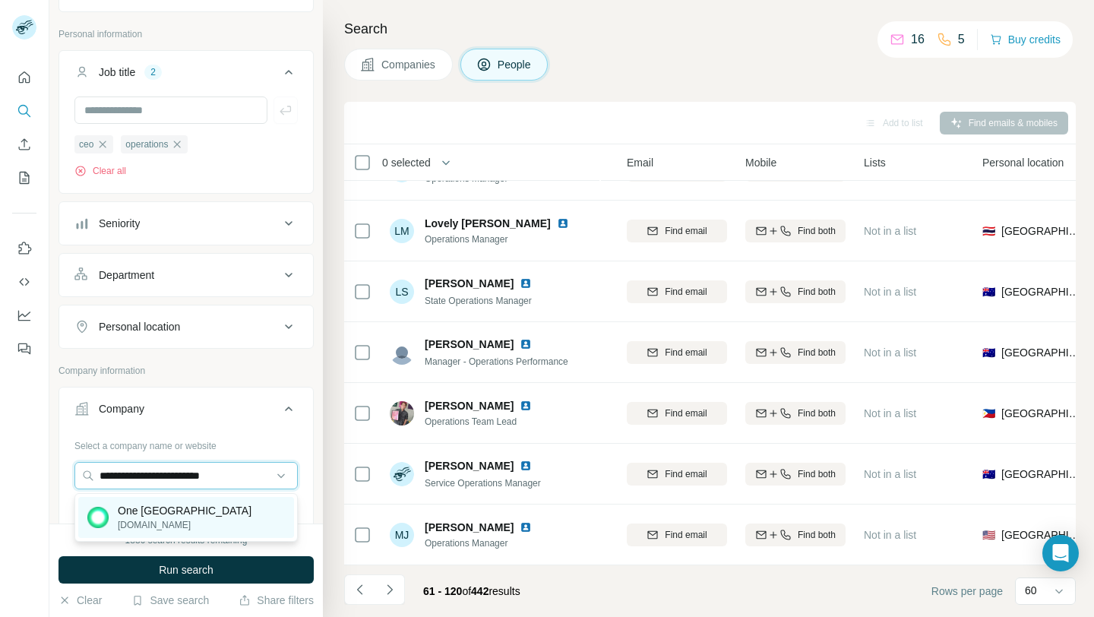
type input "**********"
click at [192, 514] on p "One [GEOGRAPHIC_DATA]" at bounding box center [185, 510] width 134 height 15
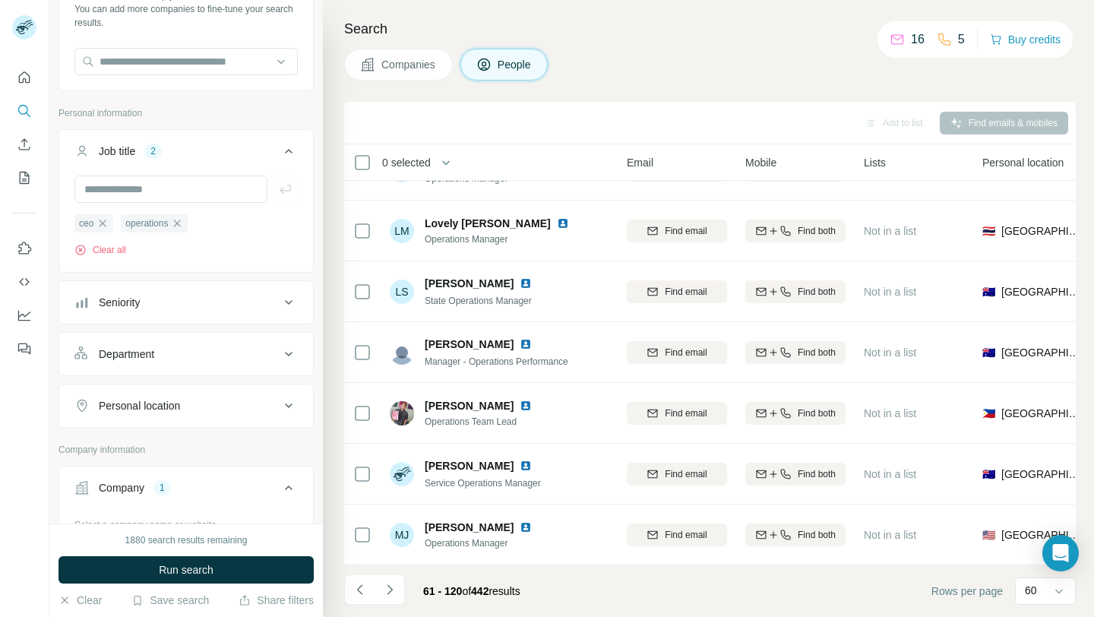
scroll to position [72, 0]
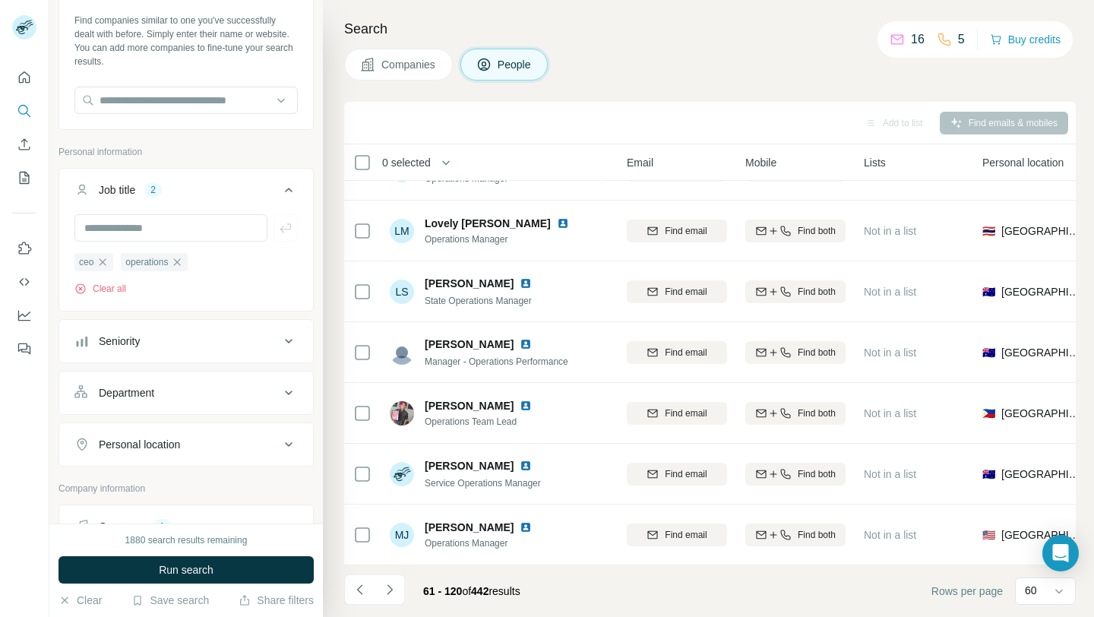
click at [157, 346] on div "Seniority" at bounding box center [176, 341] width 205 height 15
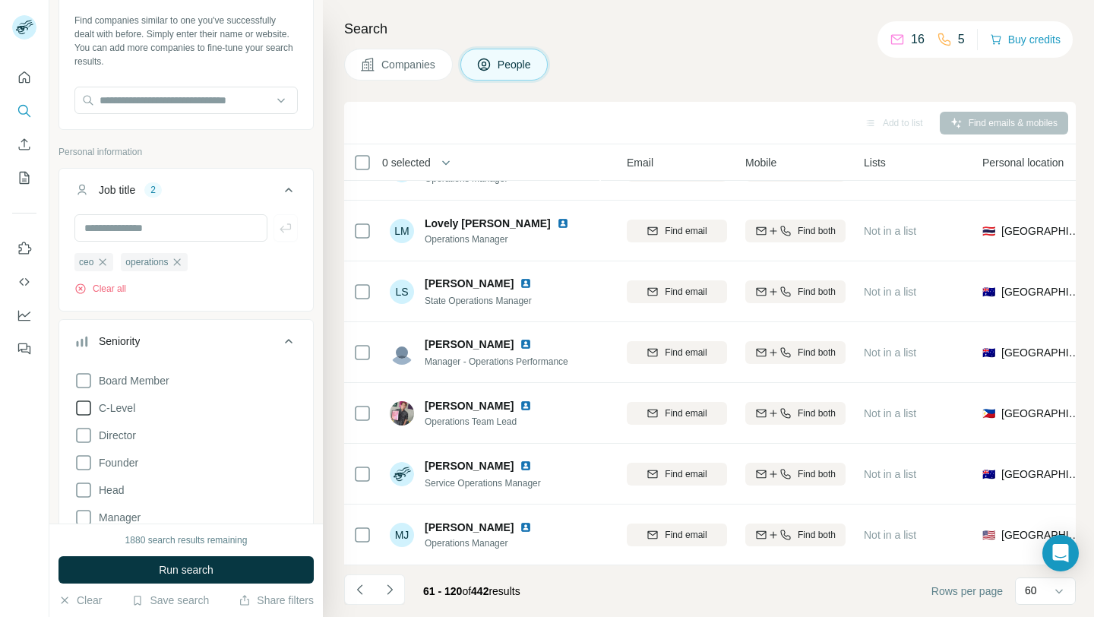
click at [132, 407] on span "C-Level" at bounding box center [114, 407] width 43 height 15
click at [127, 436] on span "Director" at bounding box center [114, 435] width 43 height 15
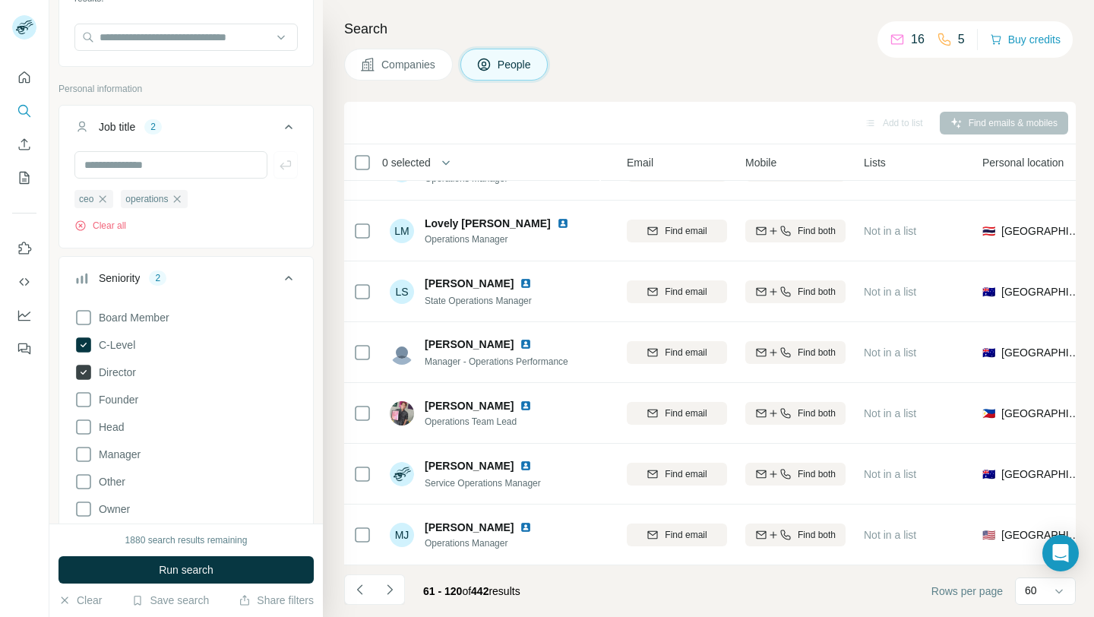
scroll to position [136, 0]
click at [139, 324] on span "Board Member" at bounding box center [131, 316] width 77 height 15
click at [119, 421] on span "Head" at bounding box center [108, 426] width 31 height 15
click at [125, 400] on span "Founder" at bounding box center [116, 398] width 46 height 15
click at [159, 572] on span "Run search" at bounding box center [186, 569] width 55 height 15
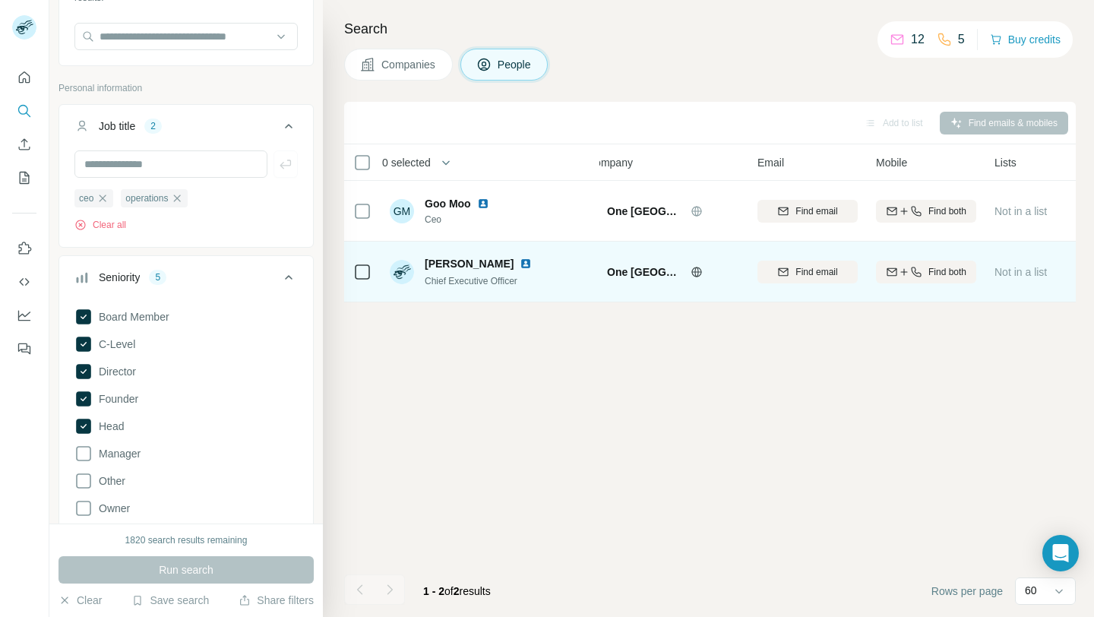
scroll to position [0, 28]
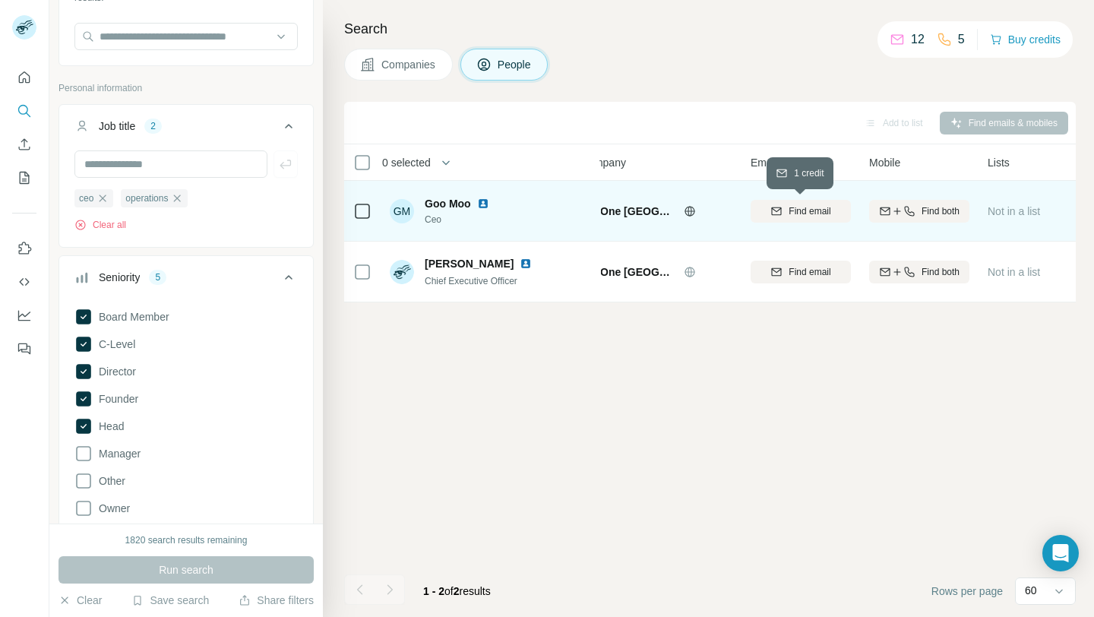
click at [781, 211] on icon "button" at bounding box center [777, 211] width 12 height 12
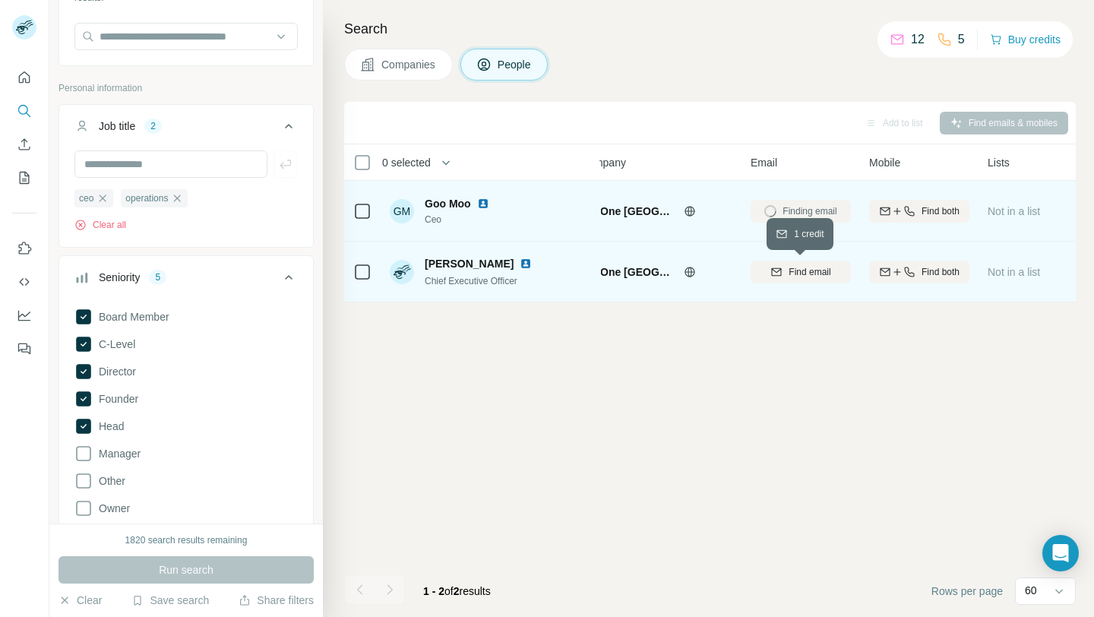
click at [790, 272] on span "Find email" at bounding box center [810, 272] width 42 height 14
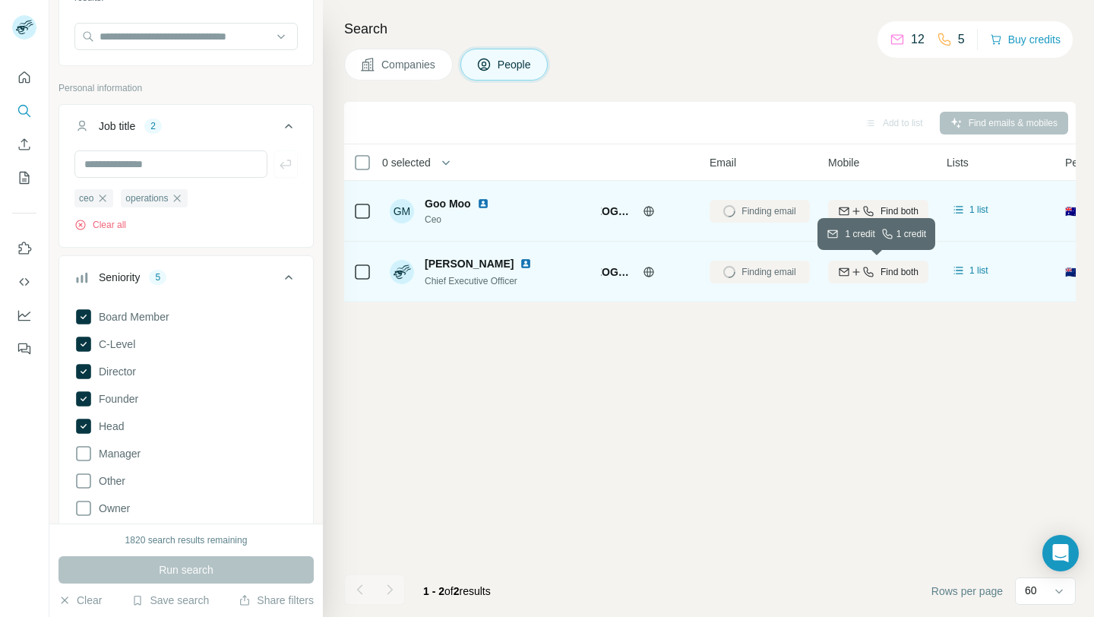
scroll to position [0, 41]
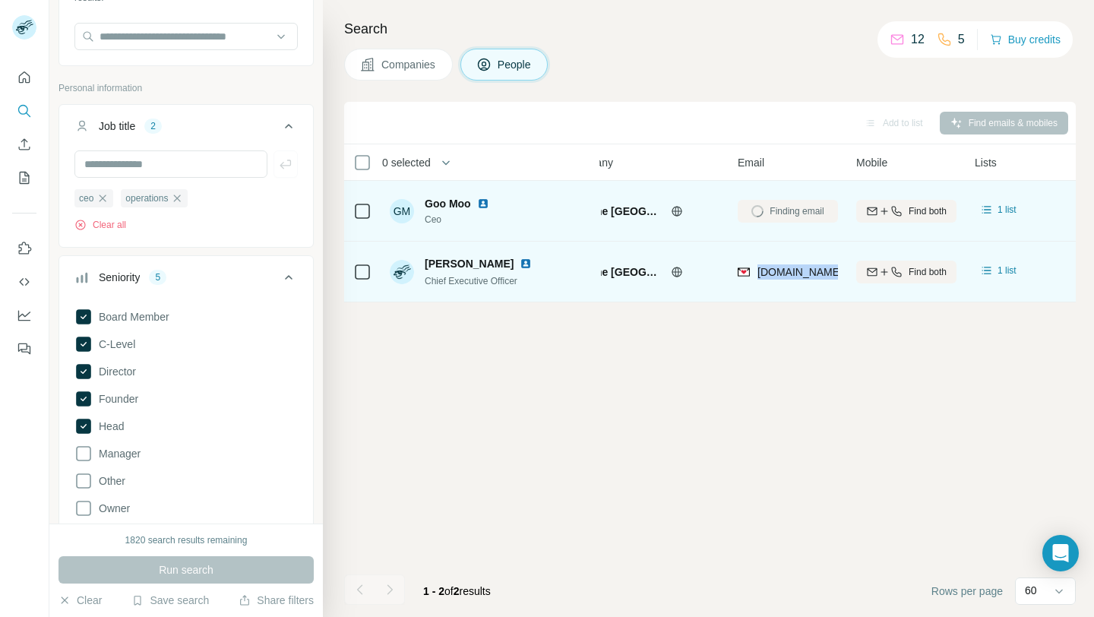
drag, startPoint x: 754, startPoint y: 268, endPoint x: 843, endPoint y: 273, distance: 89.0
click at [843, 273] on td "[DOMAIN_NAME][EMAIL_ADDRESS][DOMAIN_NAME]" at bounding box center [788, 272] width 119 height 61
copy span "[DOMAIN_NAME][PERSON_NAME]."
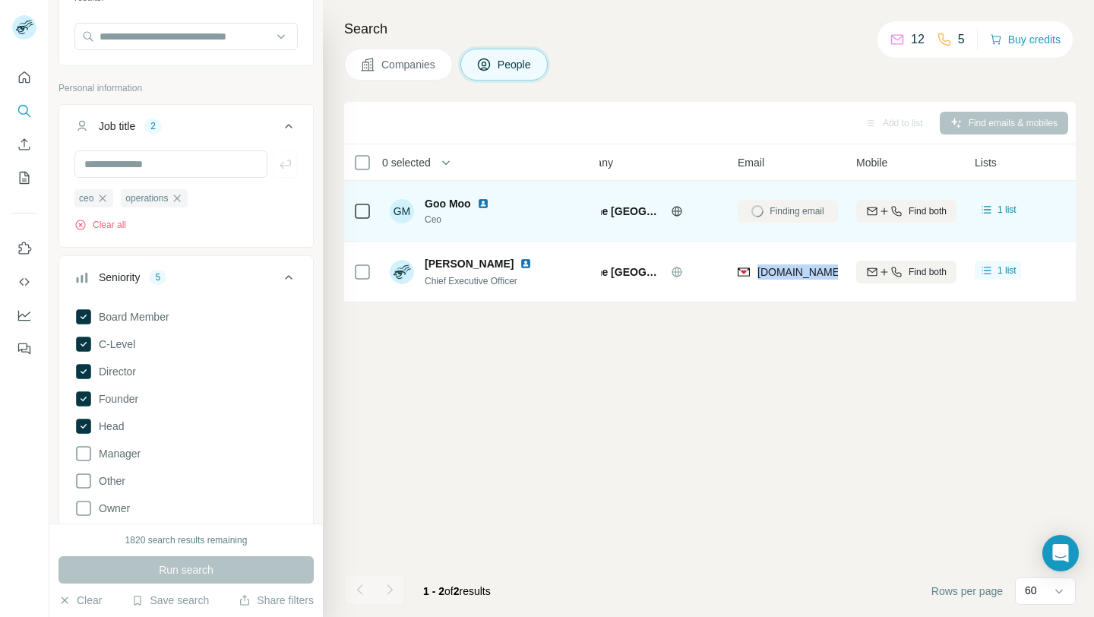
click at [790, 403] on div "Add to list Find emails & mobiles 0 selected People Company Email Mobile Lists …" at bounding box center [710, 359] width 732 height 515
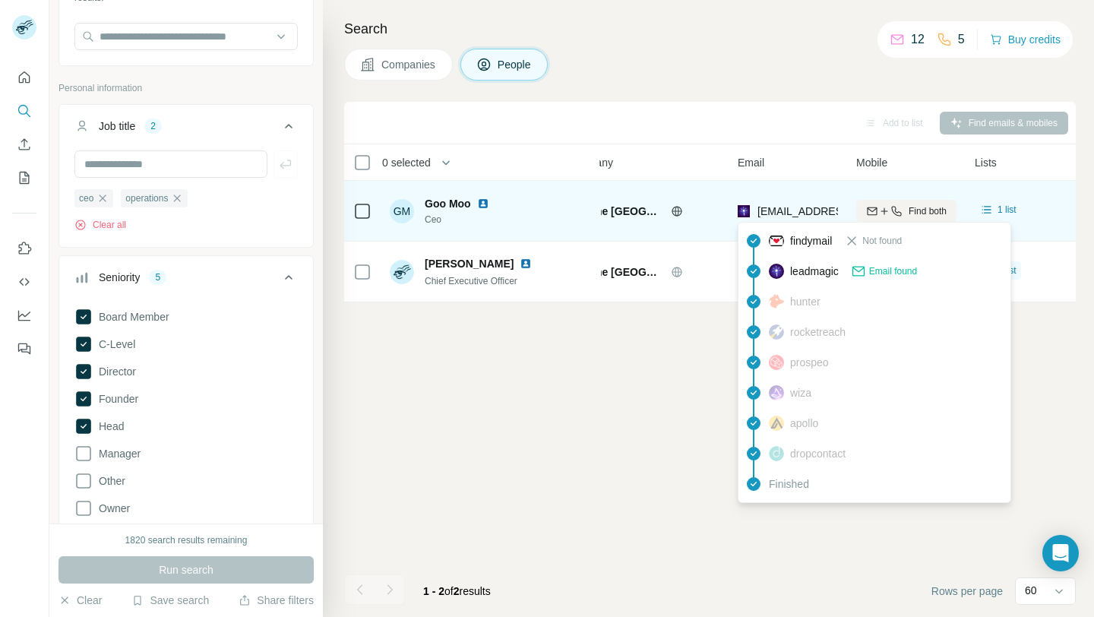
click at [768, 210] on span "[EMAIL_ADDRESS][DOMAIN_NAME]" at bounding box center [848, 211] width 180 height 12
click at [789, 211] on span "[EMAIL_ADDRESS][DOMAIN_NAME]" at bounding box center [848, 211] width 180 height 12
click at [818, 210] on span "[EMAIL_ADDRESS][DOMAIN_NAME]" at bounding box center [848, 211] width 180 height 12
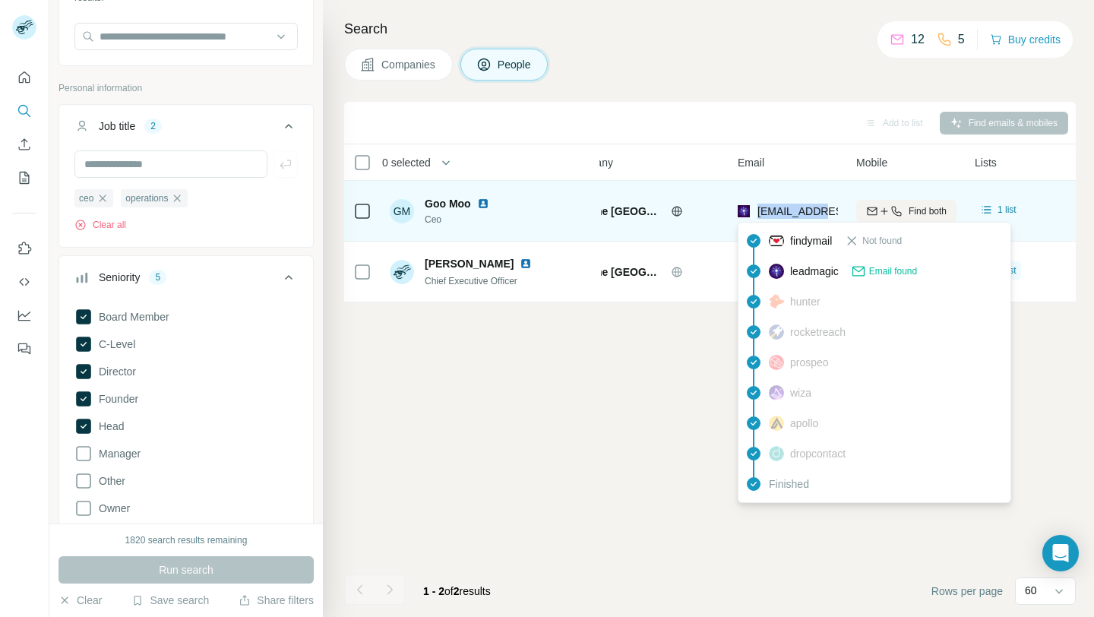
click at [818, 210] on span "[EMAIL_ADDRESS][DOMAIN_NAME]" at bounding box center [848, 211] width 180 height 12
click at [831, 211] on span "[EMAIL_ADDRESS][DOMAIN_NAME]" at bounding box center [848, 211] width 180 height 12
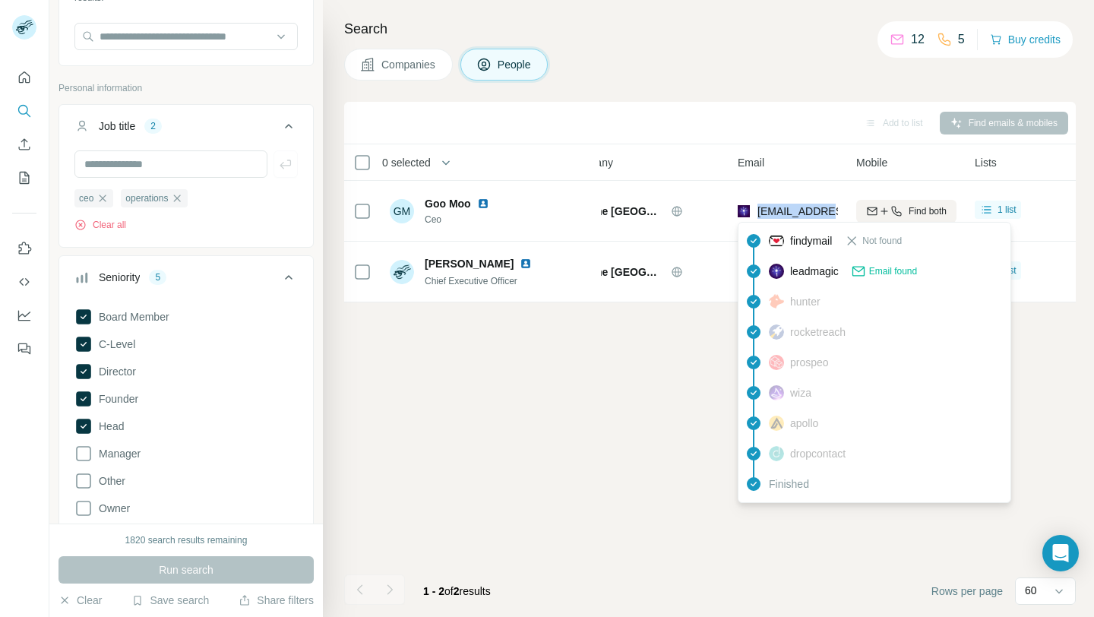
copy span "goo.moo@one."
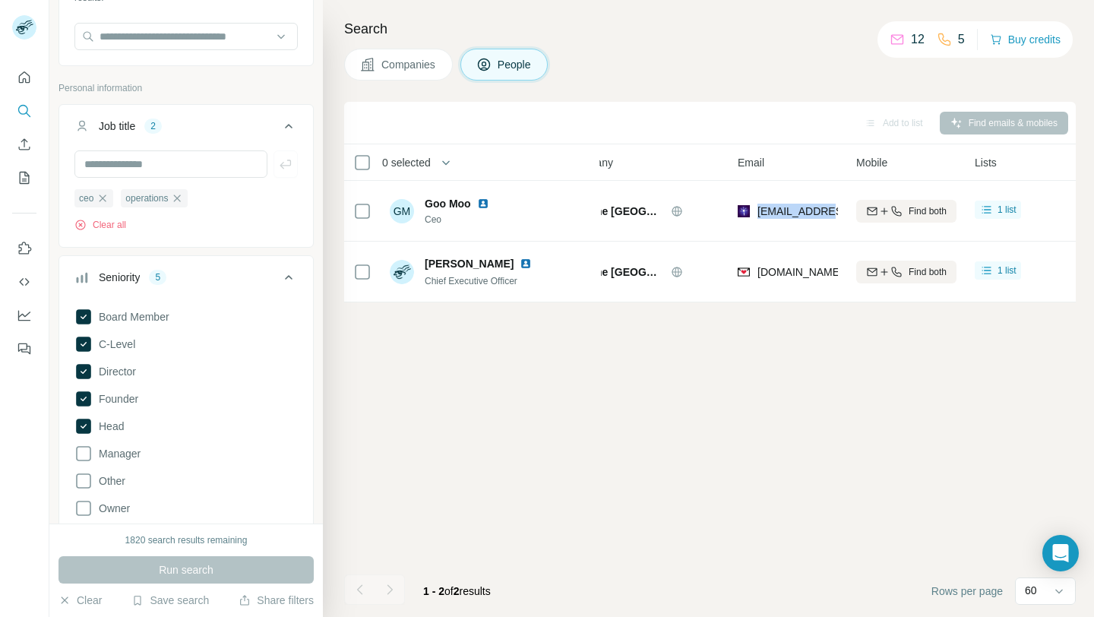
click at [663, 342] on div "Add to list Find emails & mobiles 0 selected People Company Email Mobile Lists …" at bounding box center [710, 359] width 732 height 515
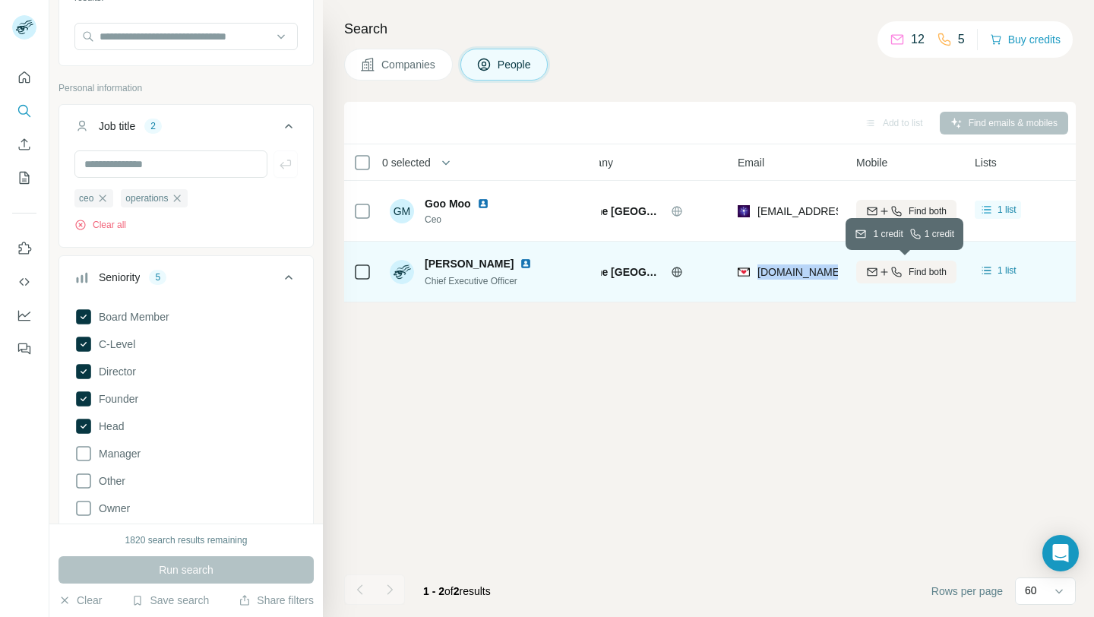
drag, startPoint x: 758, startPoint y: 273, endPoint x: 908, endPoint y: 268, distance: 149.8
click at [0, 0] on tr "[PERSON_NAME] Chief Executive Officer One New Zealand [PERSON_NAME][DOMAIN_NAME…" at bounding box center [0, 0] width 0 height 0
copy tr "[DOMAIN_NAME][EMAIL_ADDRESS][DOMAIN_NAME]"
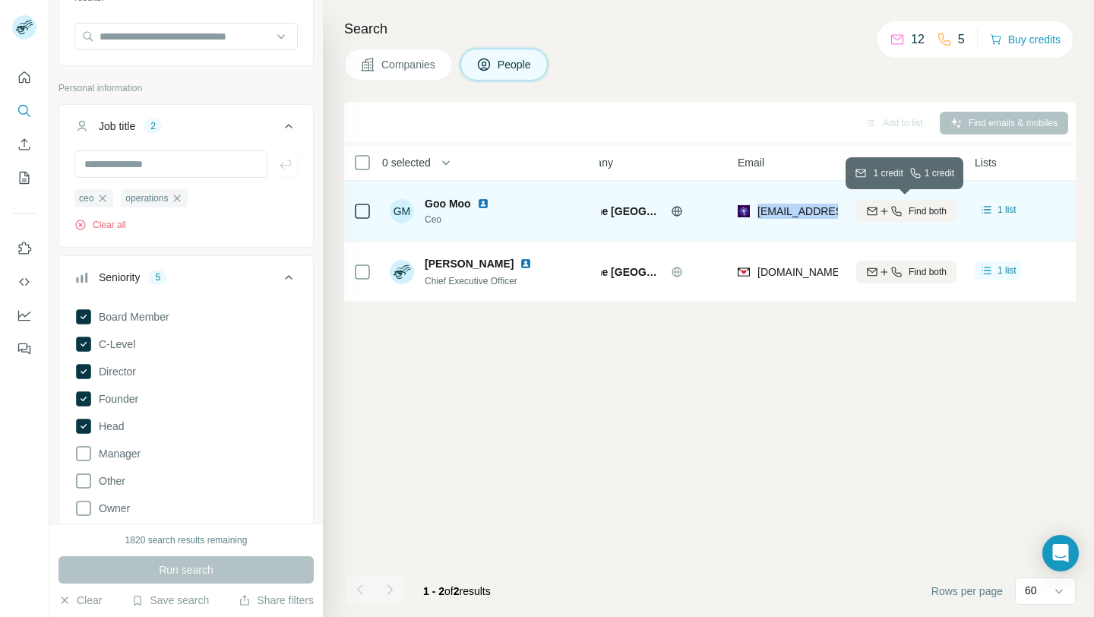
drag, startPoint x: 758, startPoint y: 210, endPoint x: 875, endPoint y: 208, distance: 117.8
click at [0, 0] on tr "GM Goo Moo Ceo One [GEOGRAPHIC_DATA] [EMAIL_ADDRESS][DOMAIN_NAME] Find both 1 l…" at bounding box center [0, 0] width 0 height 0
copy tr "[EMAIL_ADDRESS][DOMAIN_NAME]"
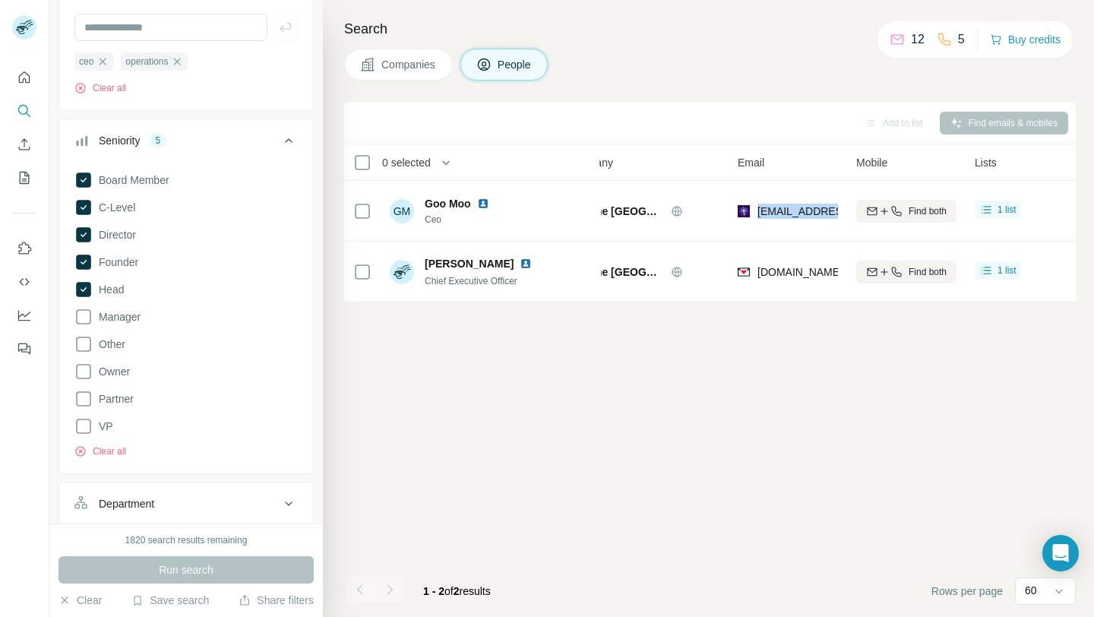
scroll to position [272, 0]
click at [97, 454] on button "Clear all" at bounding box center [100, 452] width 52 height 14
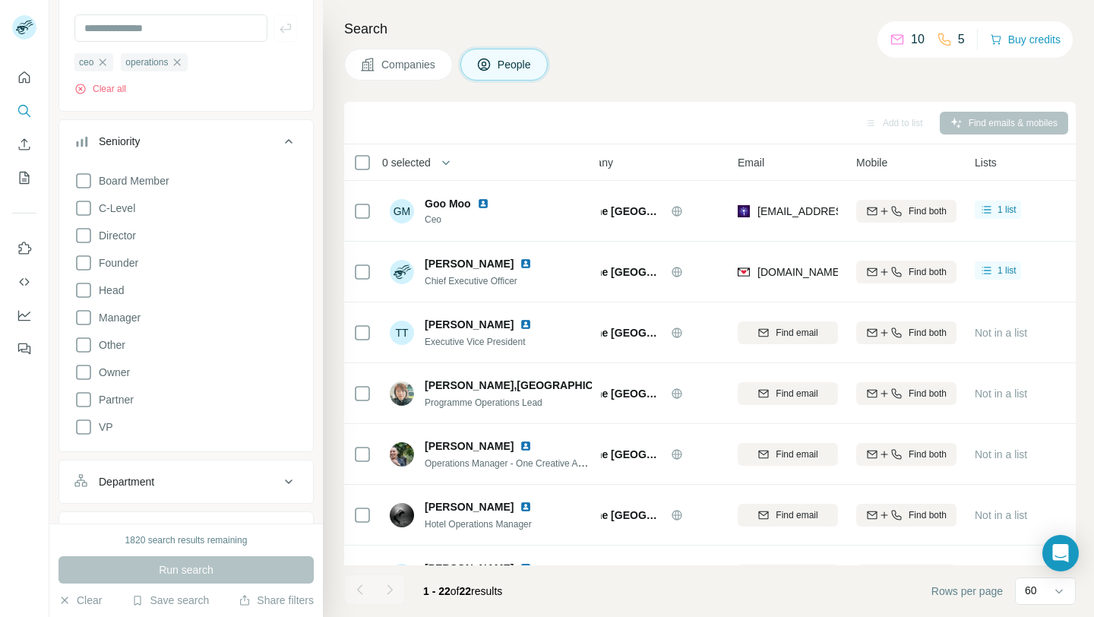
click at [280, 481] on icon at bounding box center [289, 482] width 18 height 18
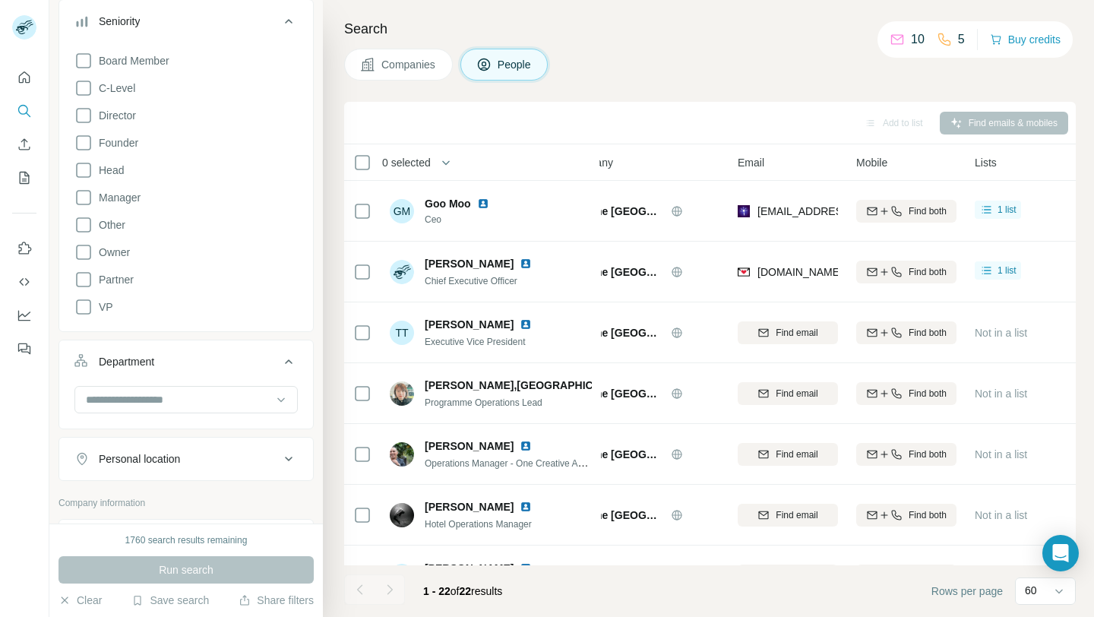
scroll to position [361, 0]
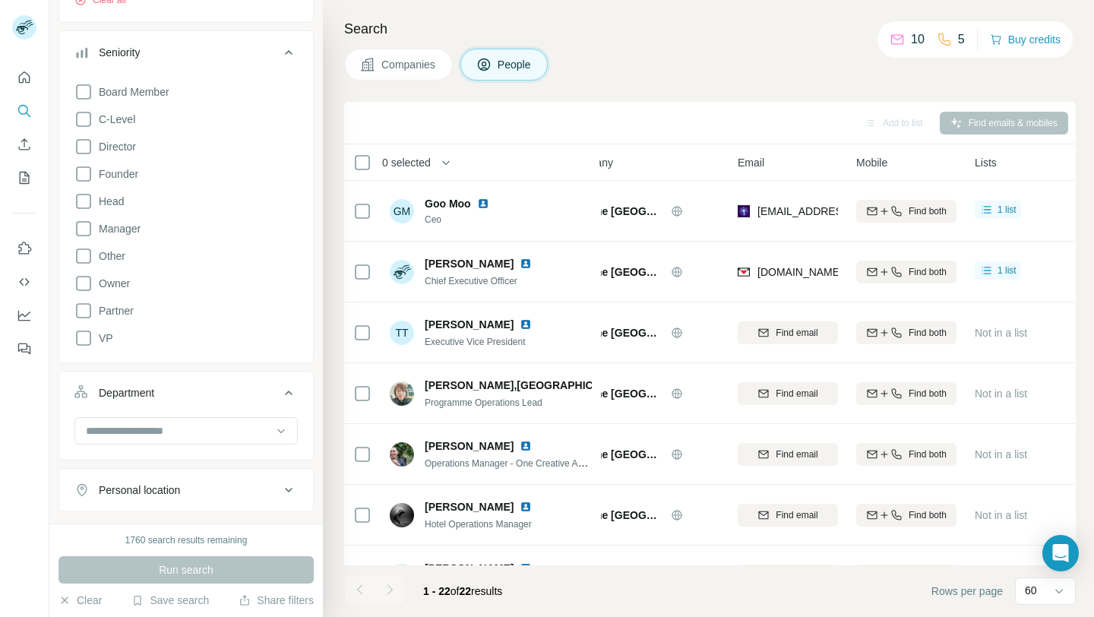
click at [286, 394] on icon at bounding box center [289, 393] width 8 height 5
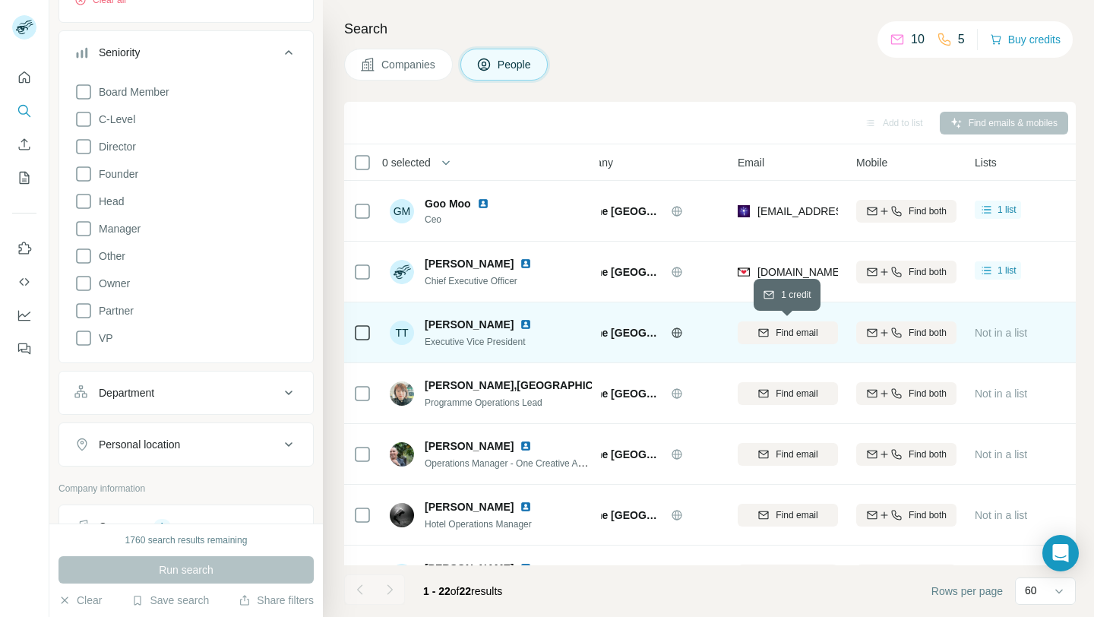
click at [780, 340] on button "Find email" at bounding box center [788, 332] width 100 height 23
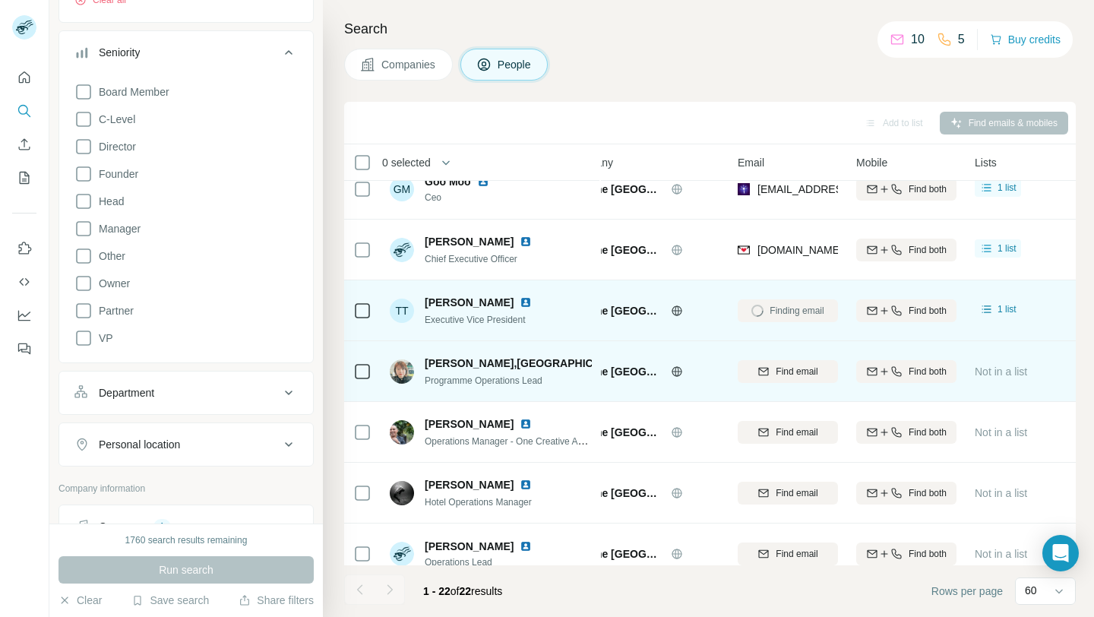
scroll to position [24, 41]
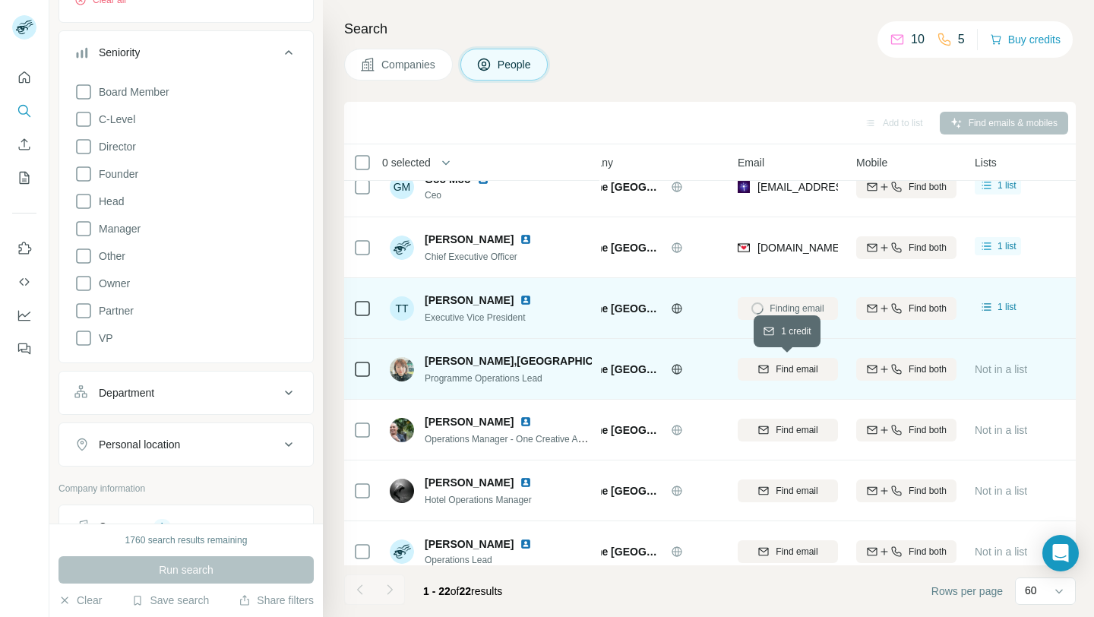
click at [772, 364] on div "Find email" at bounding box center [788, 369] width 100 height 14
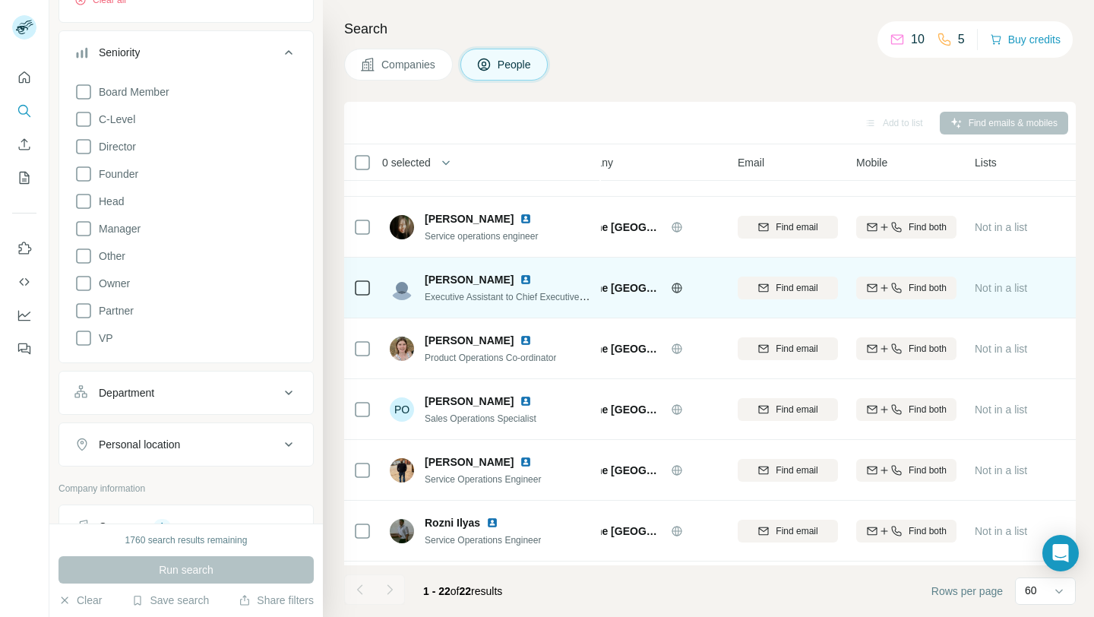
scroll to position [853, 41]
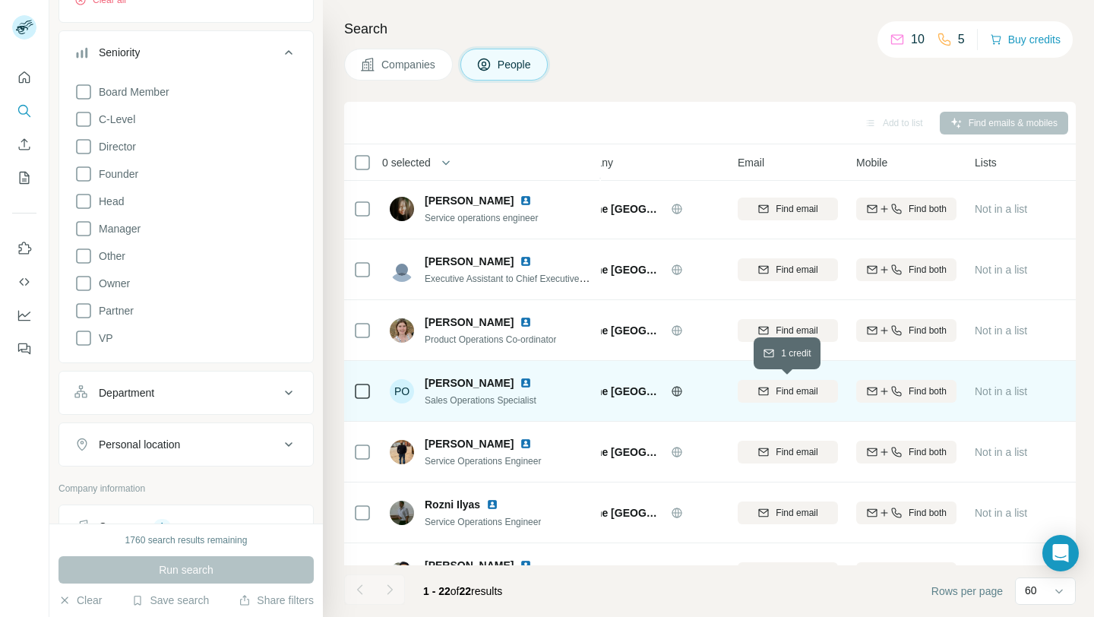
click at [777, 394] on span "Find email" at bounding box center [797, 392] width 42 height 14
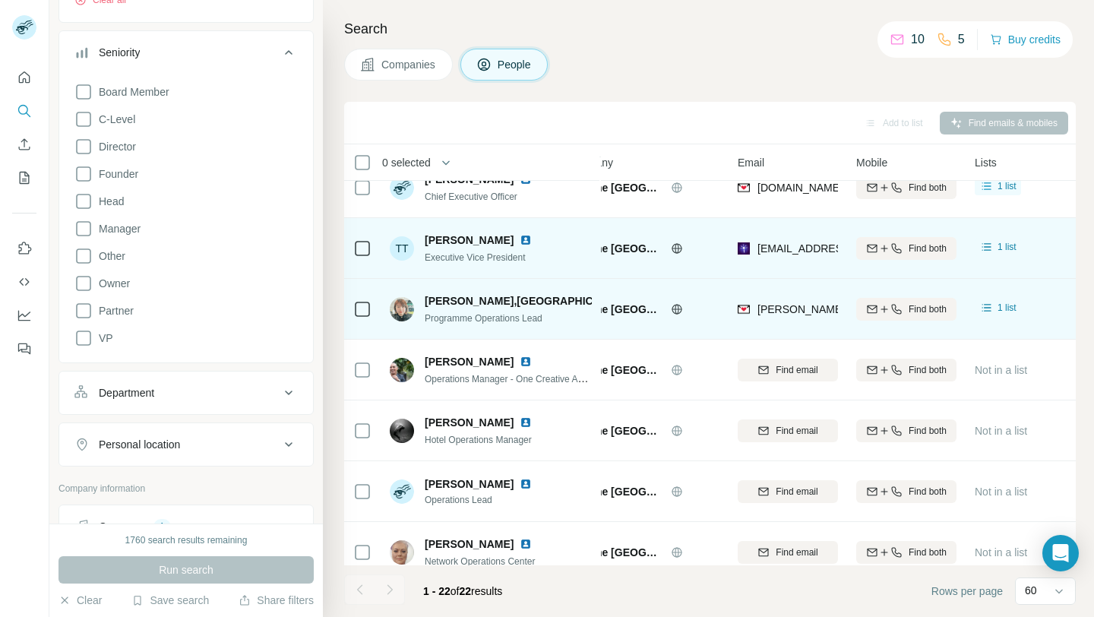
scroll to position [0, 41]
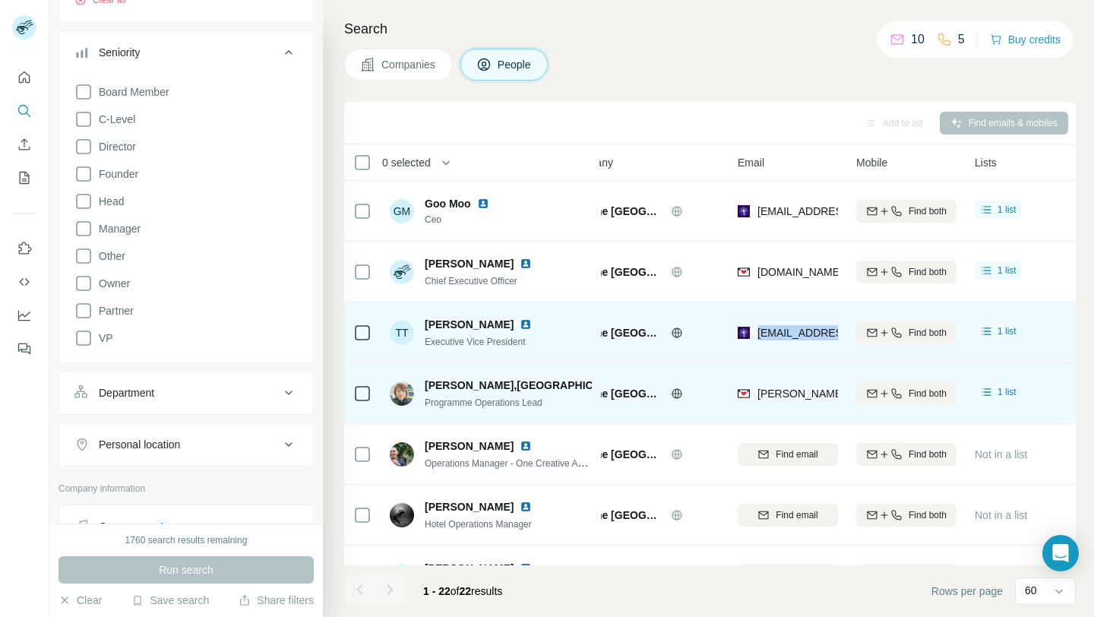
drag, startPoint x: 754, startPoint y: 331, endPoint x: 839, endPoint y: 334, distance: 85.2
click at [839, 334] on td "[EMAIL_ADDRESS][DOMAIN_NAME]" at bounding box center [788, 332] width 119 height 61
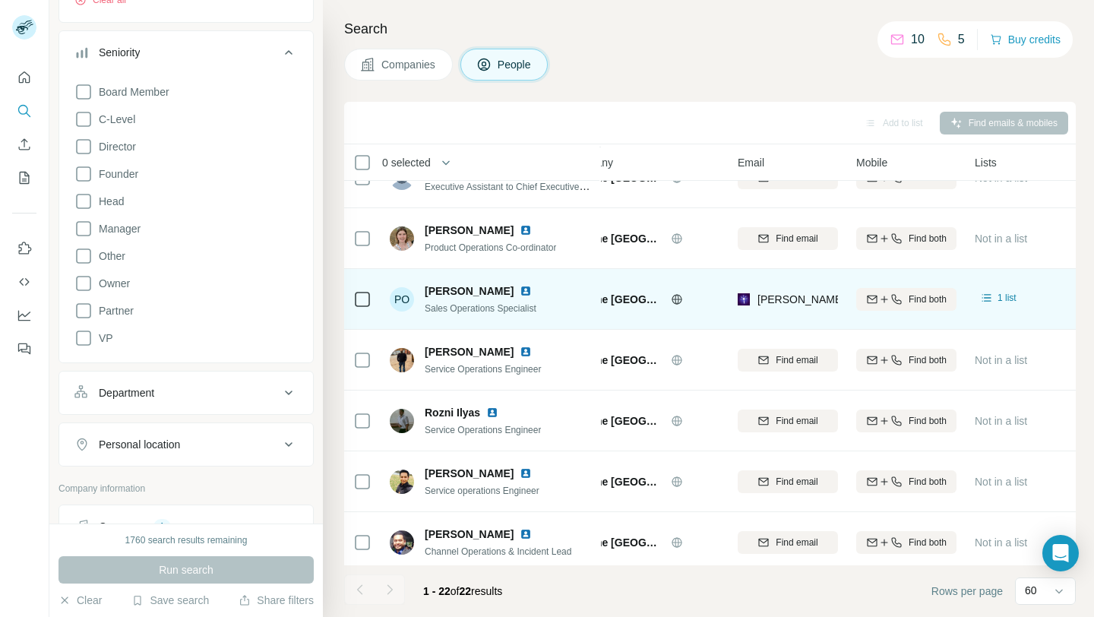
scroll to position [949, 41]
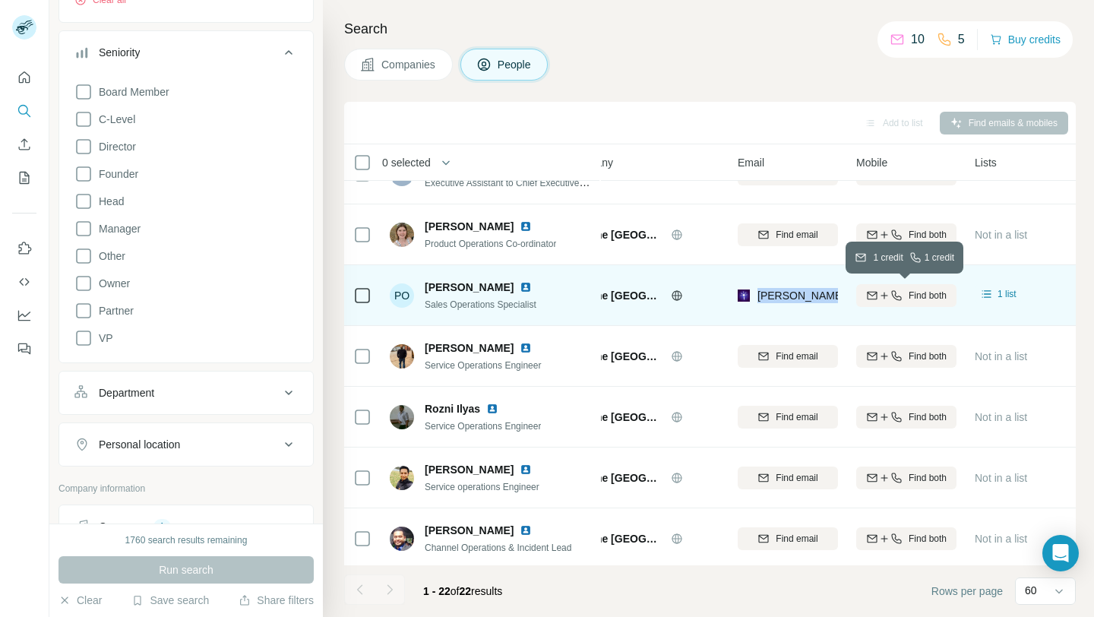
drag, startPoint x: 757, startPoint y: 295, endPoint x: 876, endPoint y: 304, distance: 119.7
click at [0, 0] on tr "PO [PERSON_NAME] Sales Operations Specialist One [GEOGRAPHIC_DATA] [PERSON_NAME…" at bounding box center [0, 0] width 0 height 0
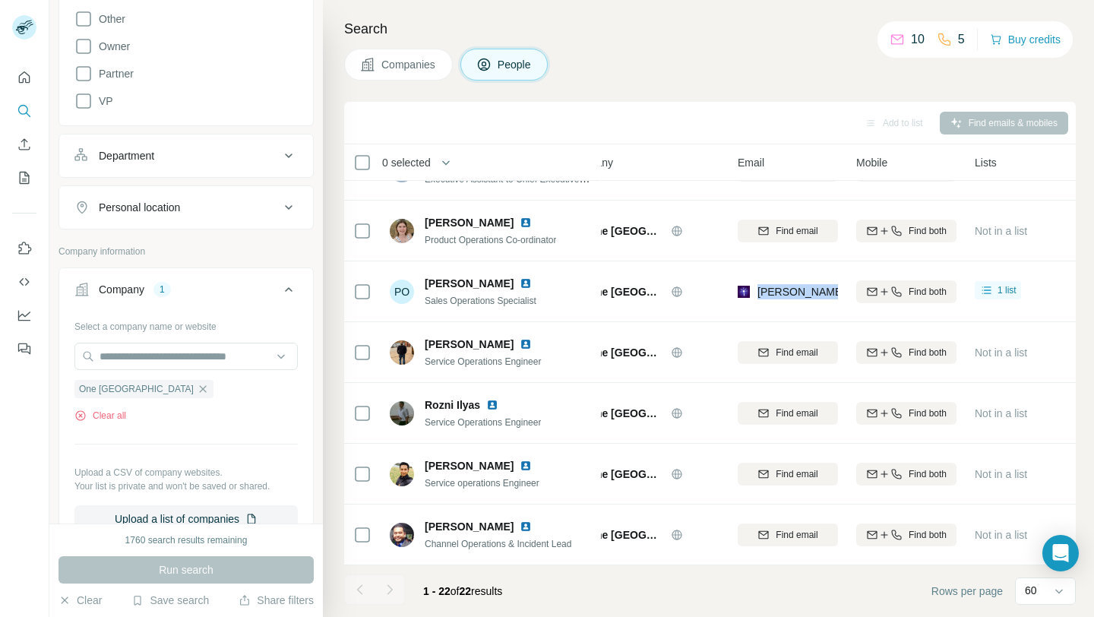
scroll to position [602, 0]
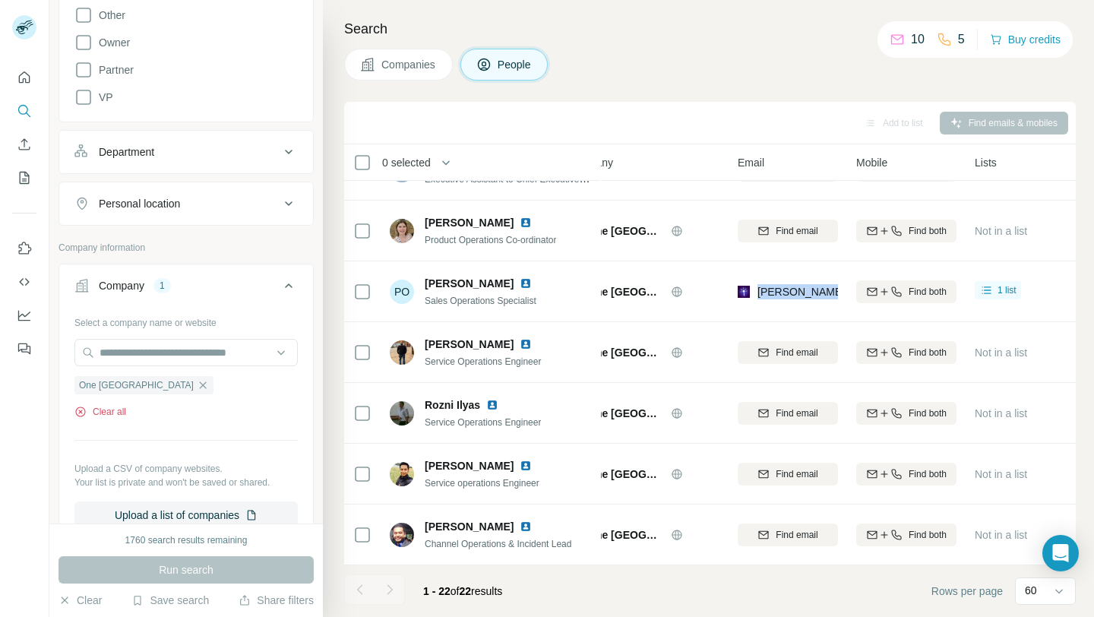
click at [114, 416] on button "Clear all" at bounding box center [100, 412] width 52 height 14
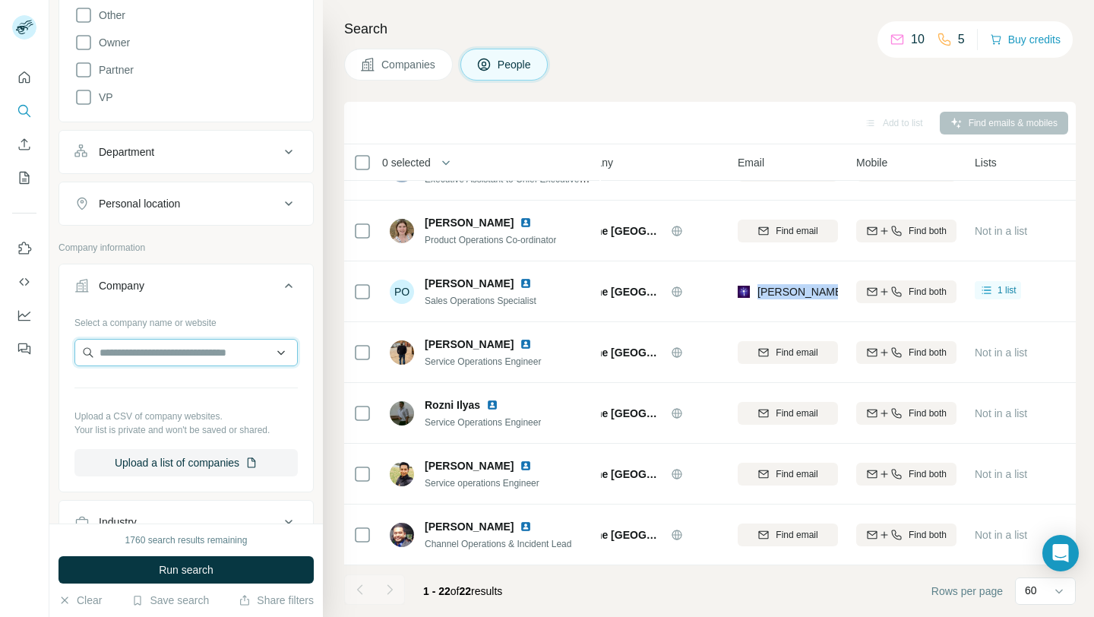
click at [151, 359] on input "text" at bounding box center [185, 352] width 223 height 27
type input "**********"
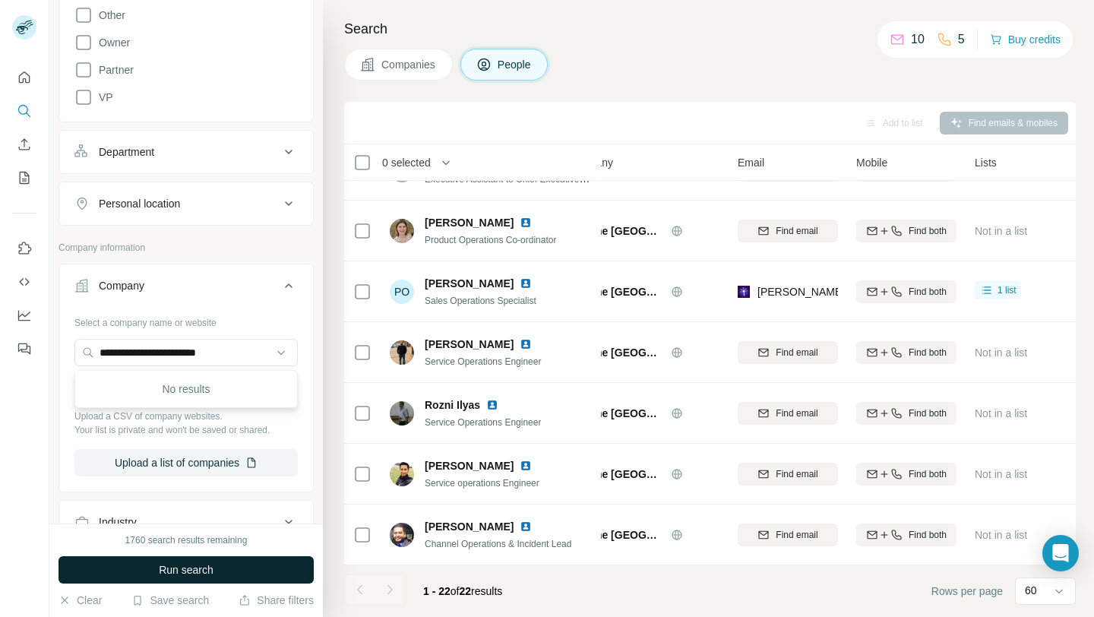
click at [171, 575] on span "Run search" at bounding box center [186, 569] width 55 height 15
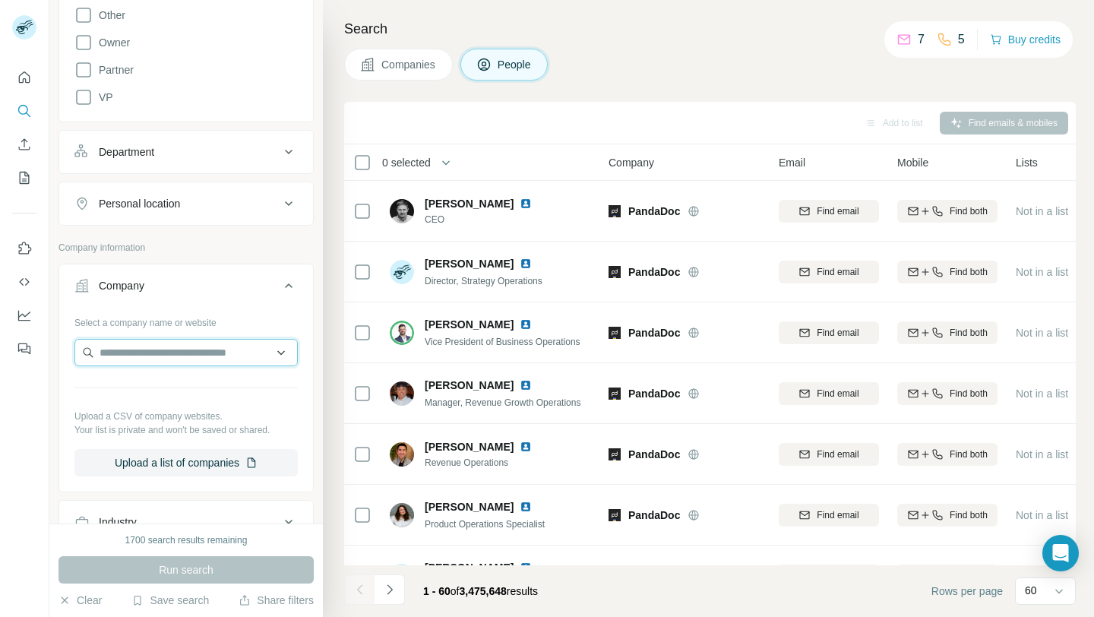
click at [174, 355] on input "text" at bounding box center [185, 352] width 223 height 27
paste input "**********"
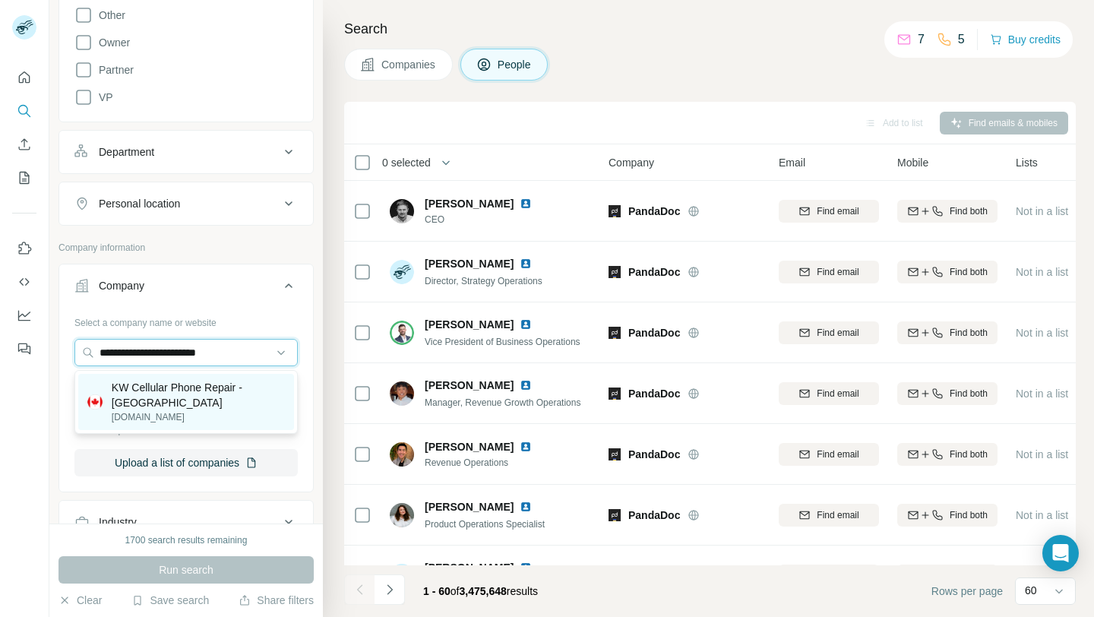
type input "**********"
click at [202, 420] on p "[DOMAIN_NAME]" at bounding box center [198, 417] width 173 height 14
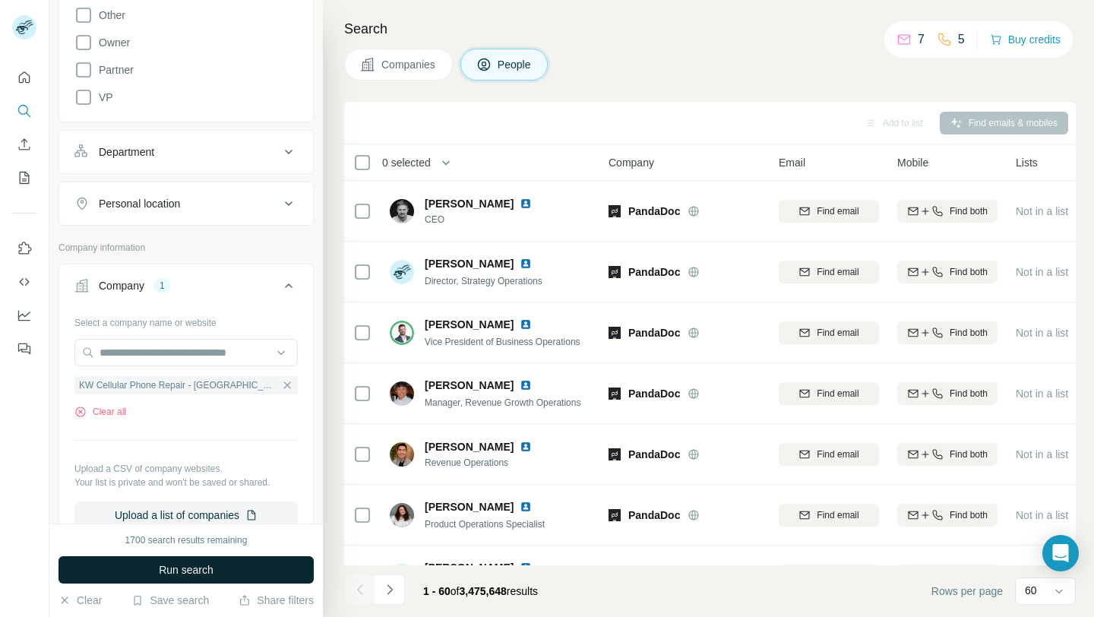
click at [238, 568] on button "Run search" at bounding box center [186, 569] width 255 height 27
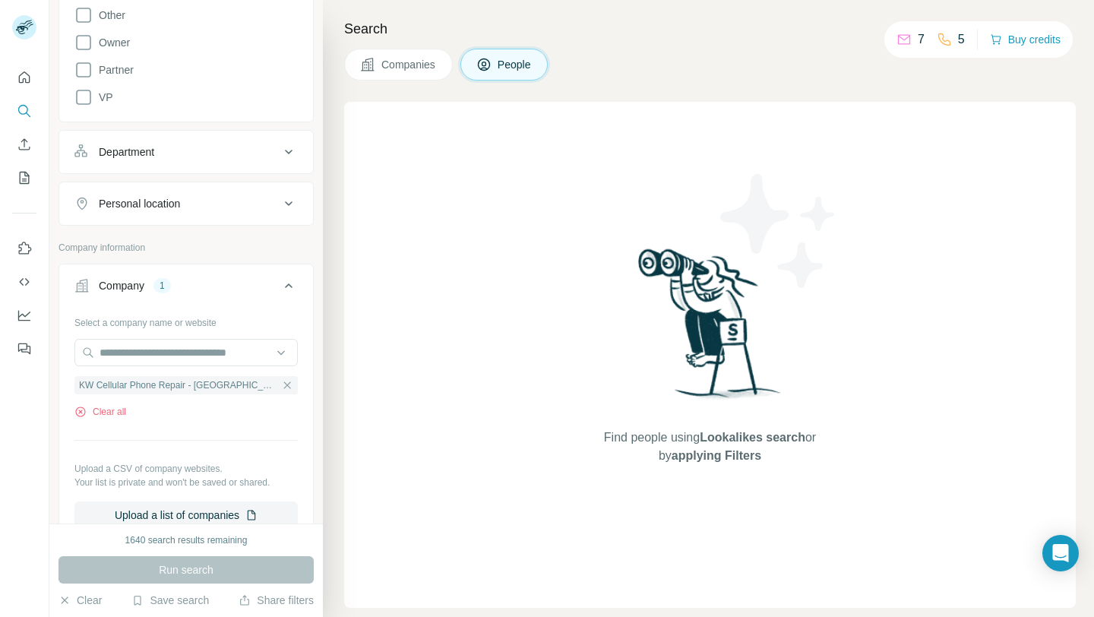
click at [210, 571] on div "Run search" at bounding box center [186, 569] width 255 height 27
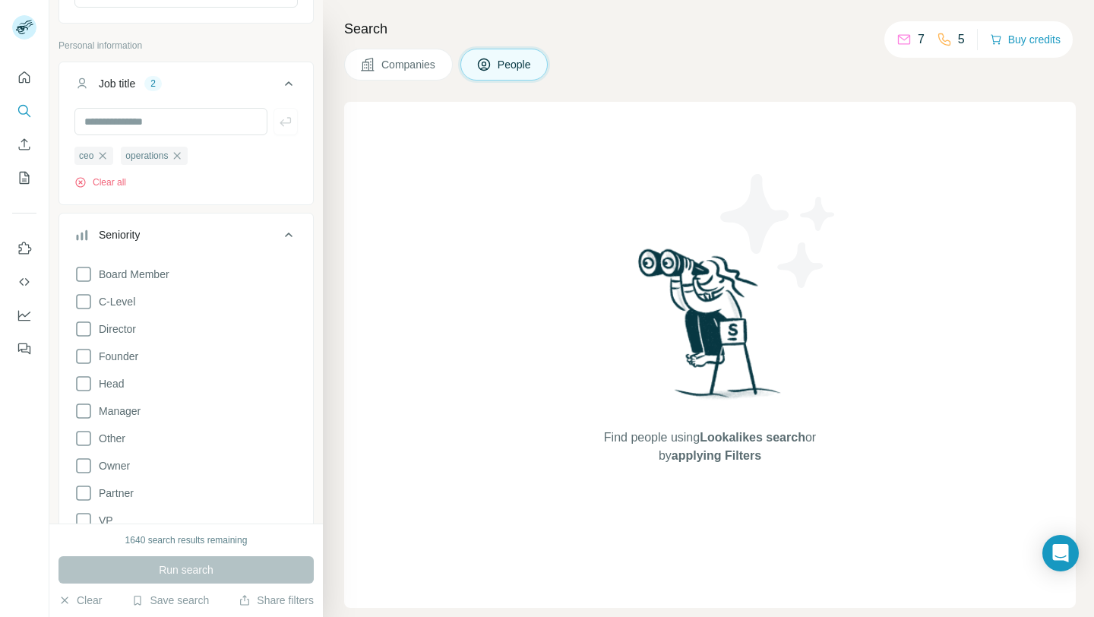
scroll to position [170, 0]
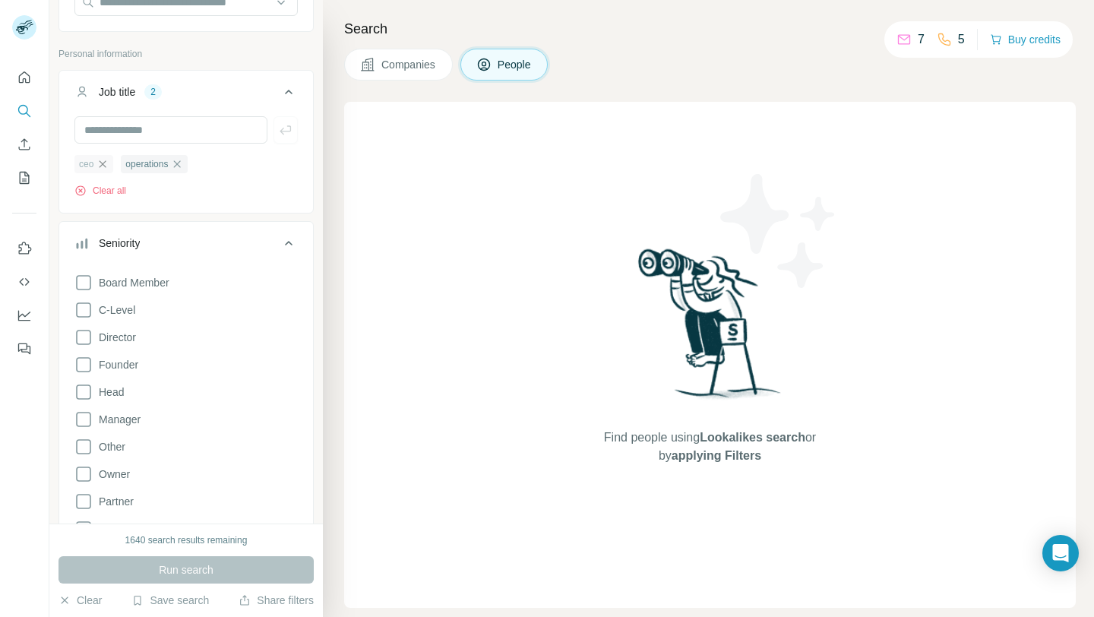
click at [106, 164] on icon "button" at bounding box center [103, 164] width 12 height 12
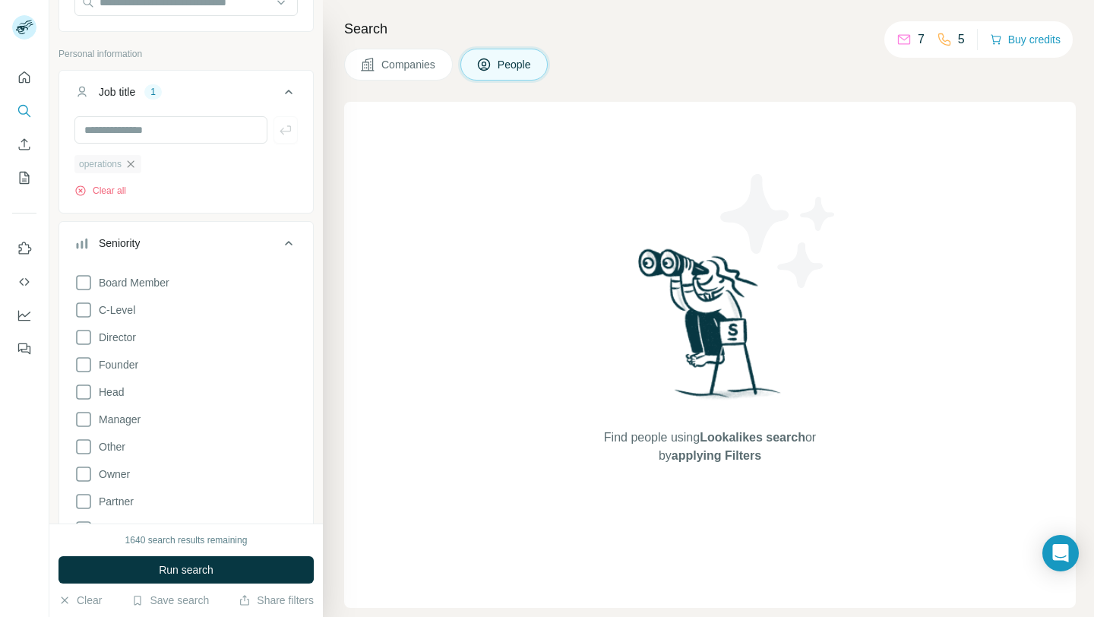
click at [132, 165] on icon "button" at bounding box center [131, 164] width 12 height 12
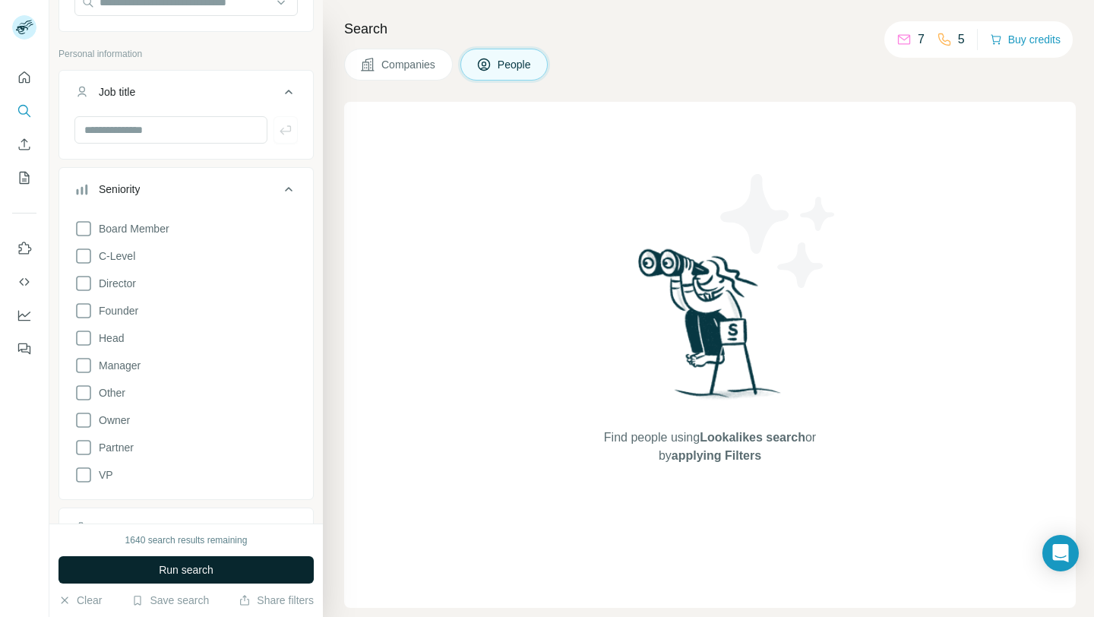
click at [215, 566] on button "Run search" at bounding box center [186, 569] width 255 height 27
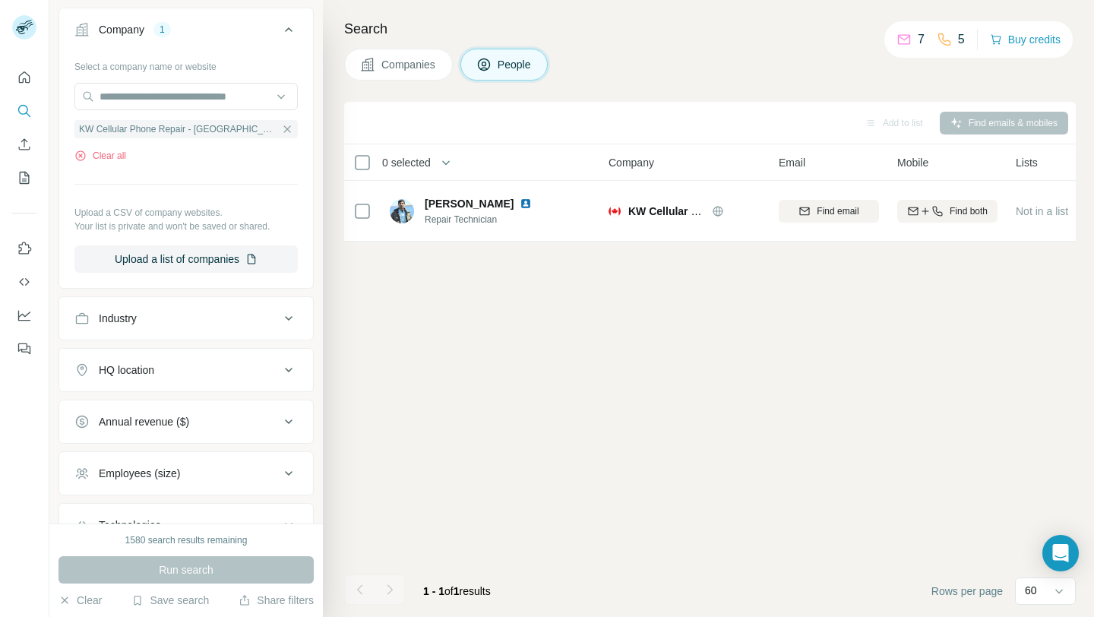
scroll to position [775, 0]
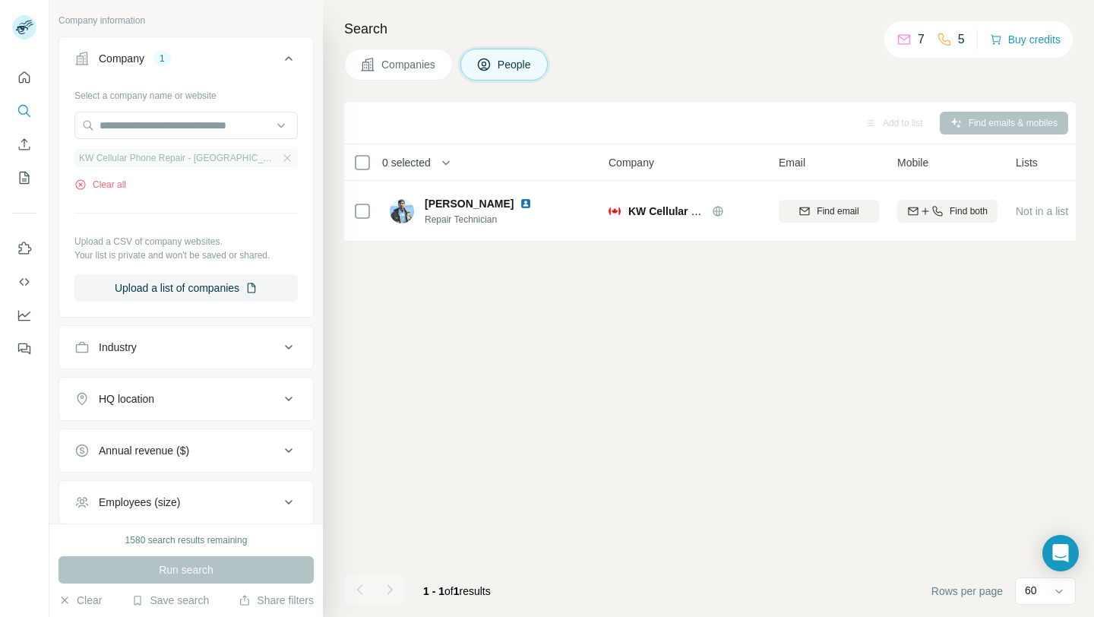
click at [258, 165] on div "KW Cellular Phone Repair - [GEOGRAPHIC_DATA]" at bounding box center [185, 158] width 223 height 18
click at [173, 129] on input "text" at bounding box center [185, 125] width 223 height 27
paste input "**********"
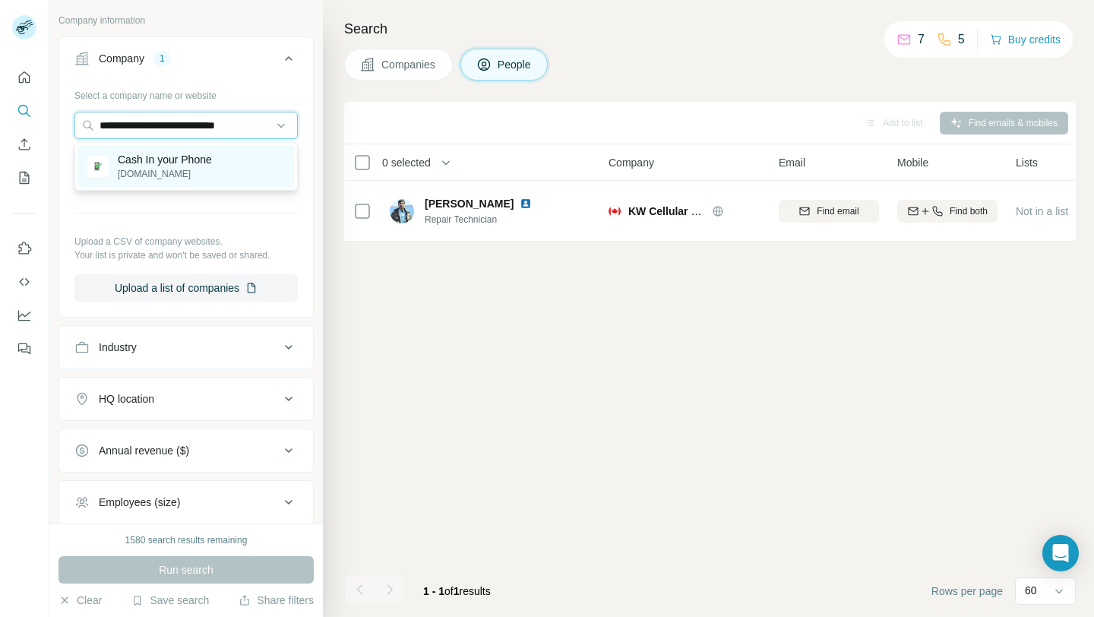
type input "**********"
click at [199, 169] on p "cashinyourphone.ca" at bounding box center [165, 174] width 94 height 14
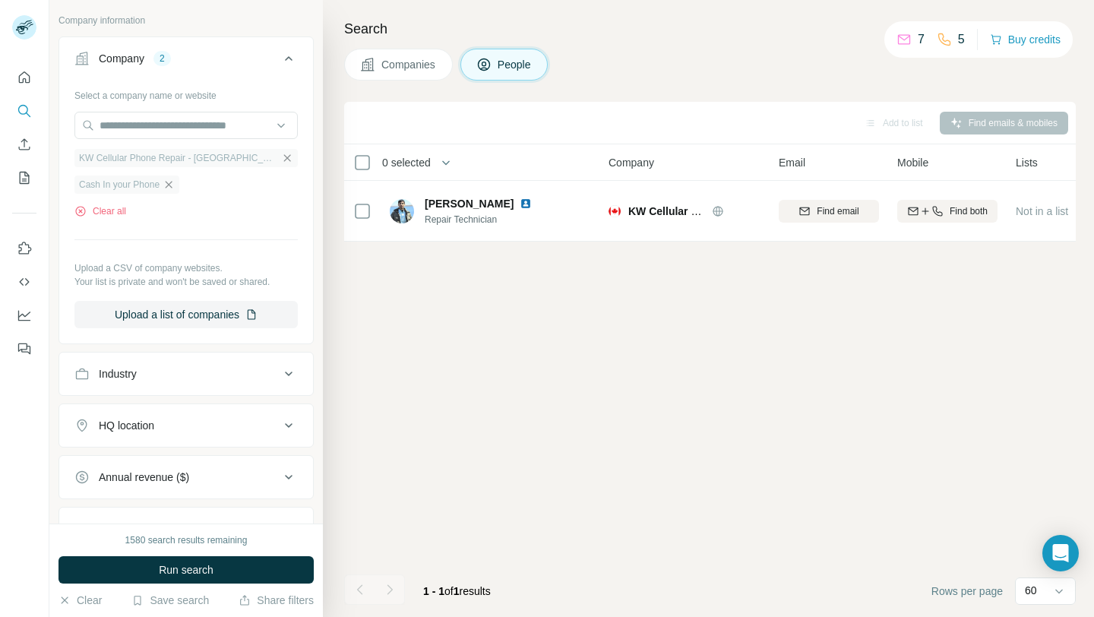
click at [281, 159] on icon "button" at bounding box center [287, 158] width 12 height 12
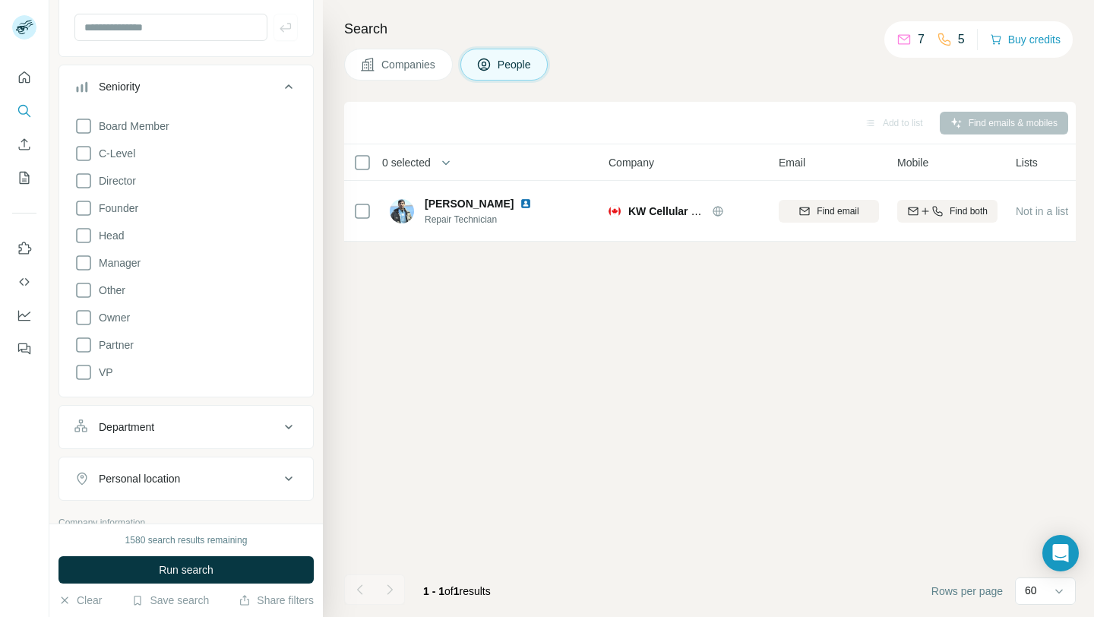
scroll to position [184, 0]
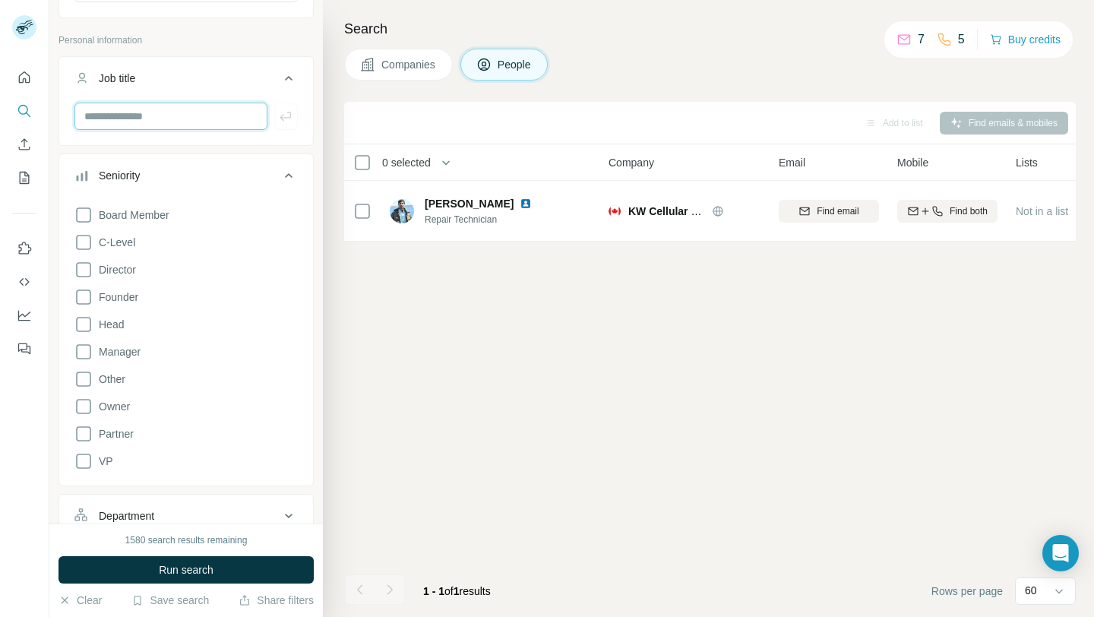
click at [157, 127] on input "text" at bounding box center [170, 116] width 193 height 27
type input "***"
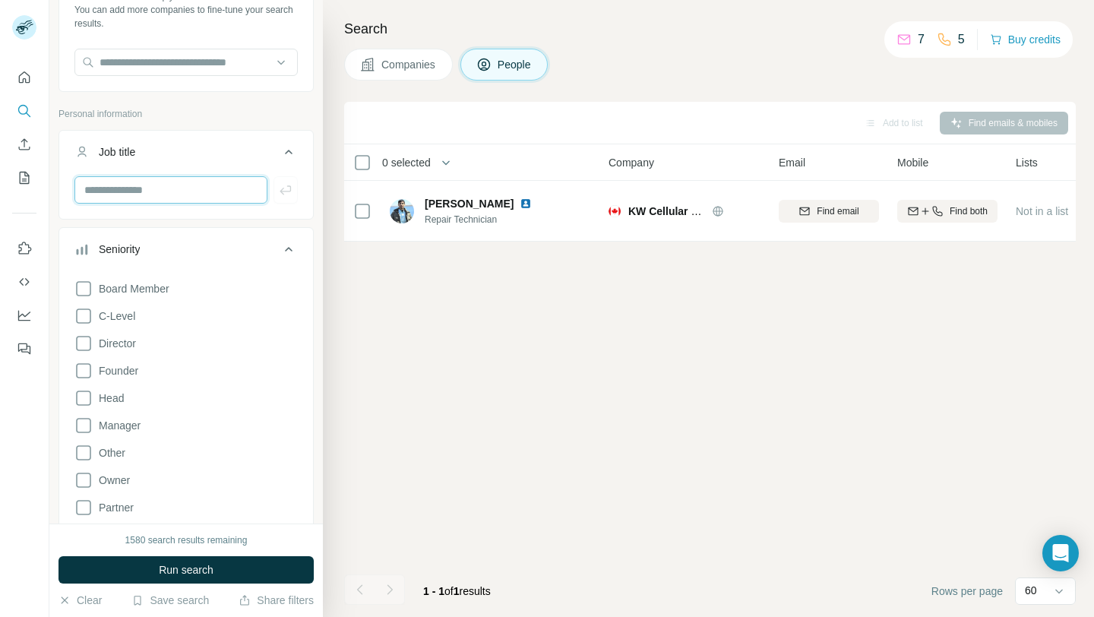
scroll to position [93, 0]
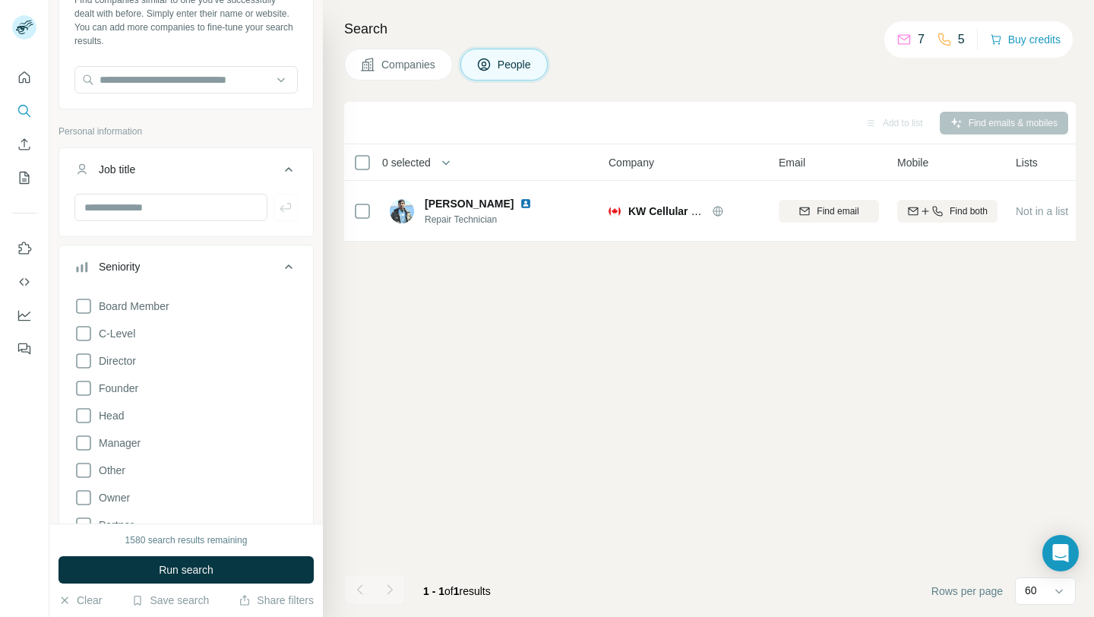
click at [292, 271] on icon at bounding box center [289, 267] width 18 height 18
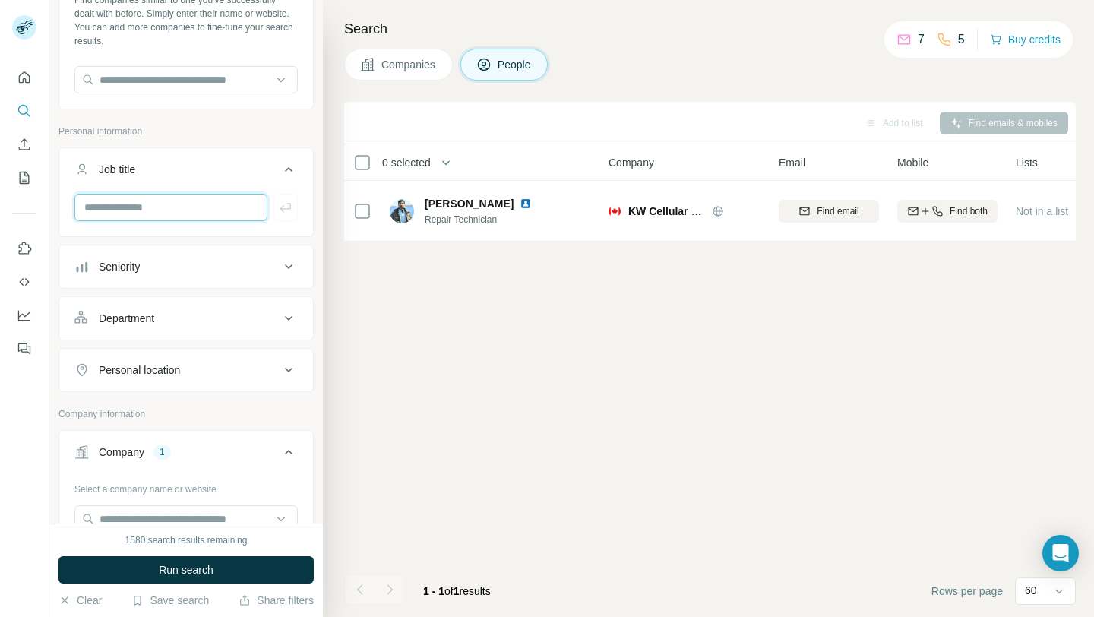
click at [182, 208] on input "text" at bounding box center [170, 207] width 193 height 27
click at [177, 220] on input "***" at bounding box center [170, 207] width 193 height 27
type input "***"
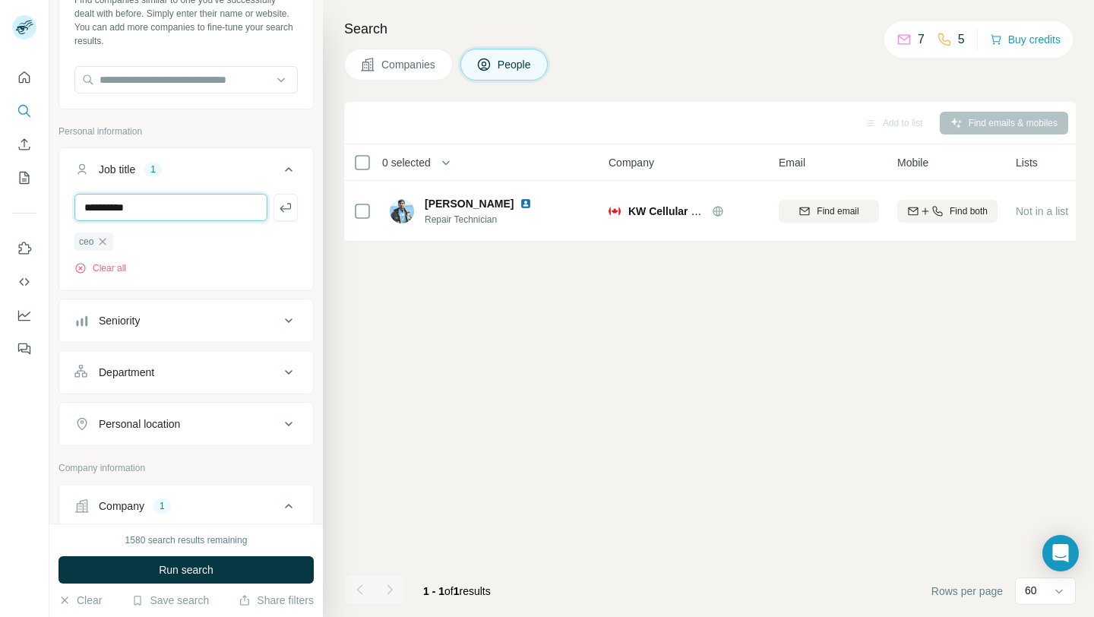
type input "**********"
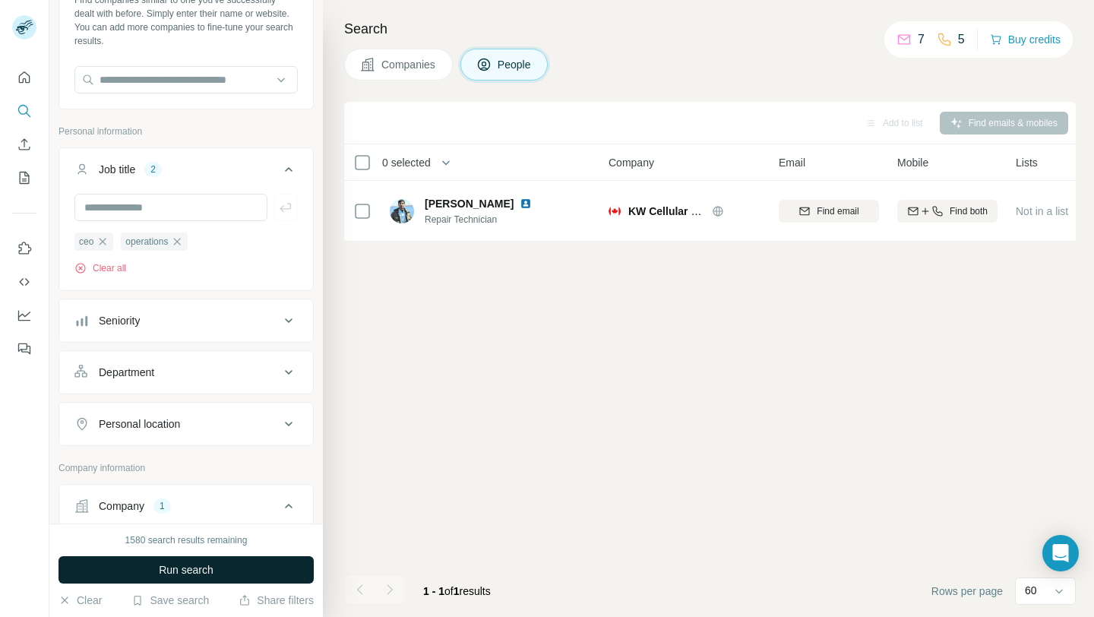
click at [226, 578] on button "Run search" at bounding box center [186, 569] width 255 height 27
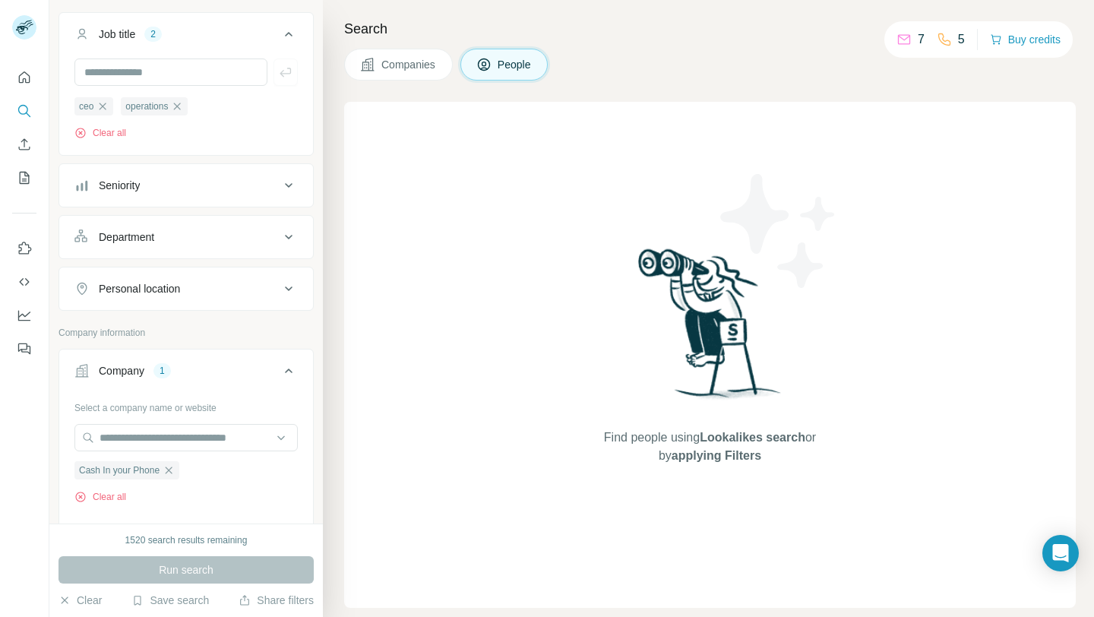
scroll to position [169, 0]
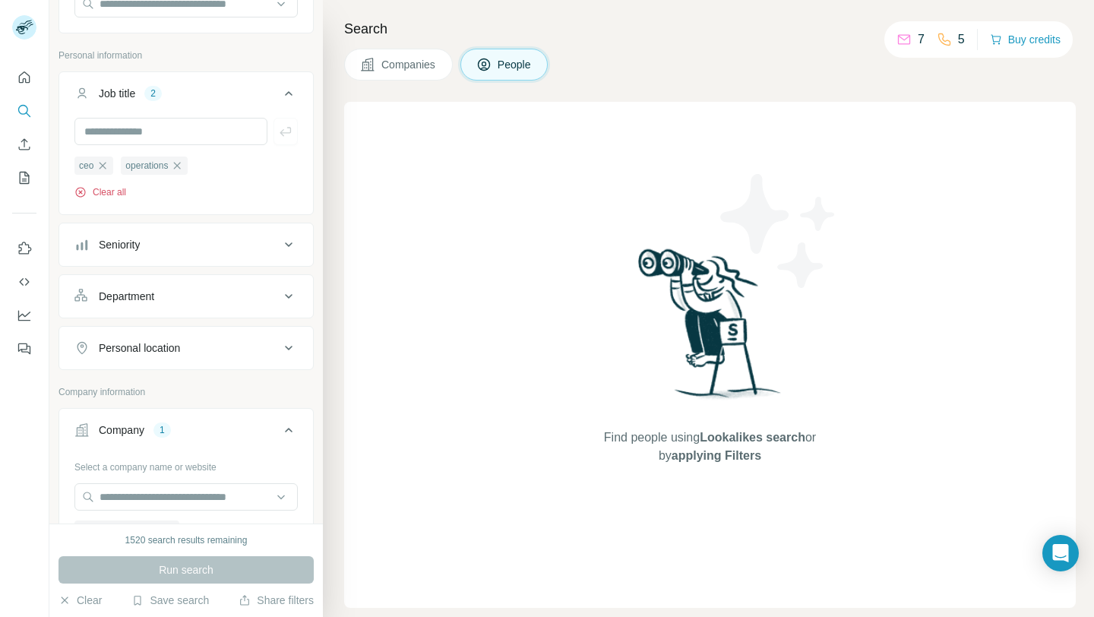
click at [118, 197] on button "Clear all" at bounding box center [100, 192] width 52 height 14
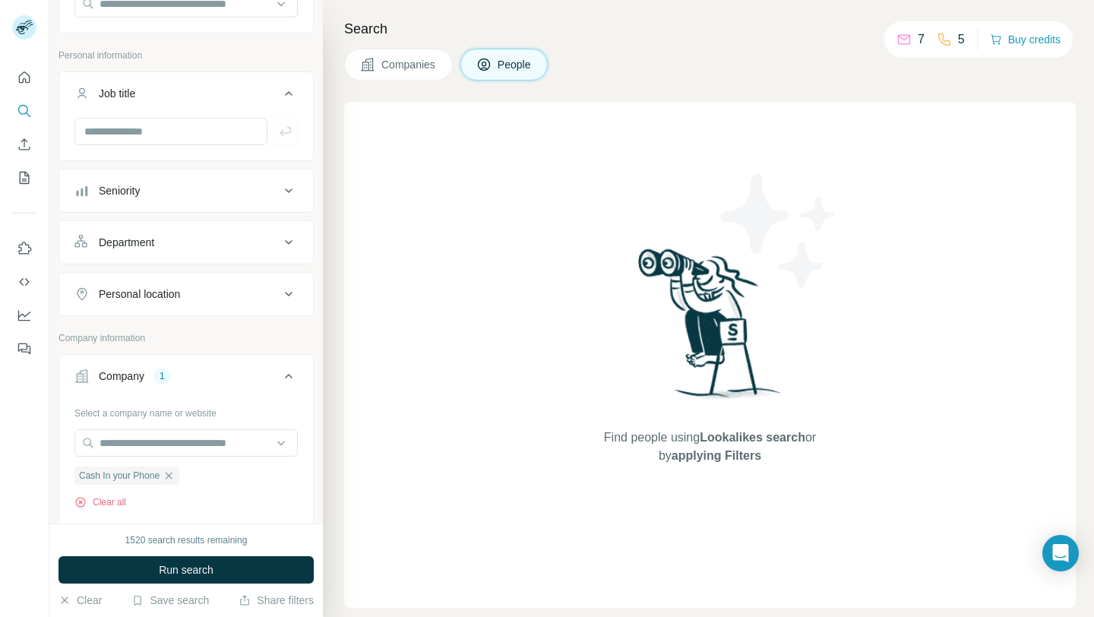
scroll to position [293, 0]
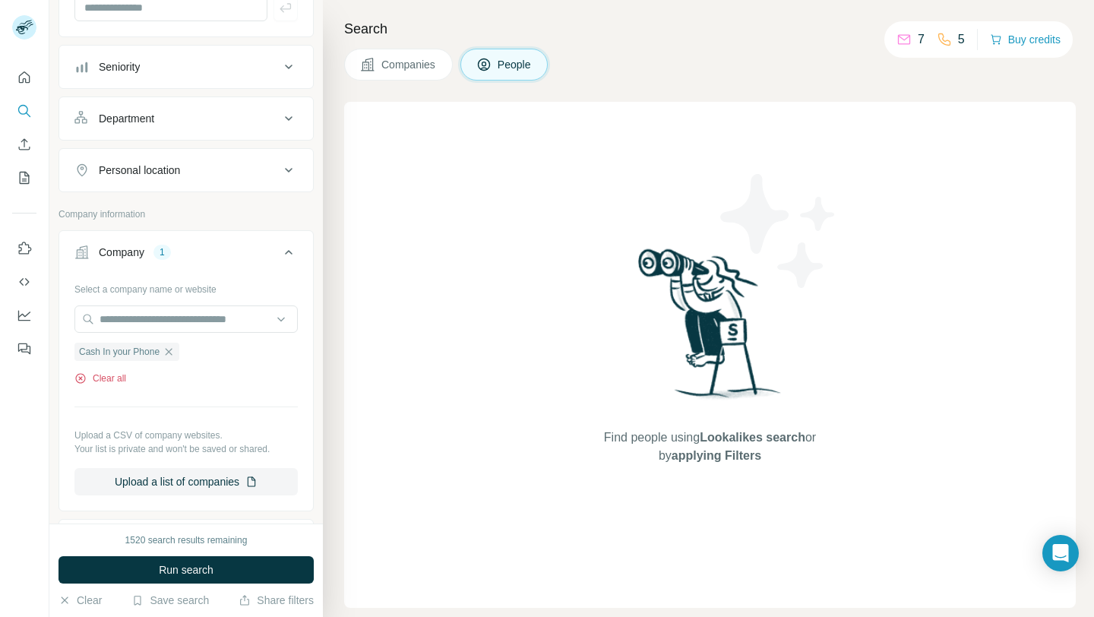
click at [114, 379] on button "Clear all" at bounding box center [100, 379] width 52 height 14
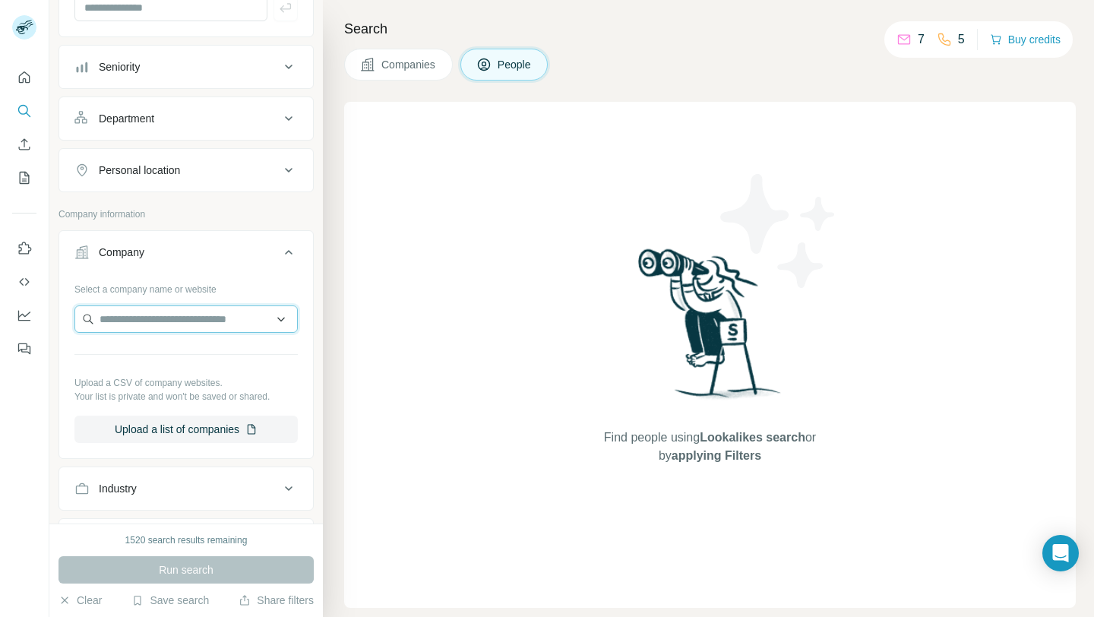
click at [154, 321] on input "text" at bounding box center [185, 318] width 223 height 27
type input "**********"
click at [173, 353] on p "Mobile Tech Lab" at bounding box center [157, 353] width 78 height 15
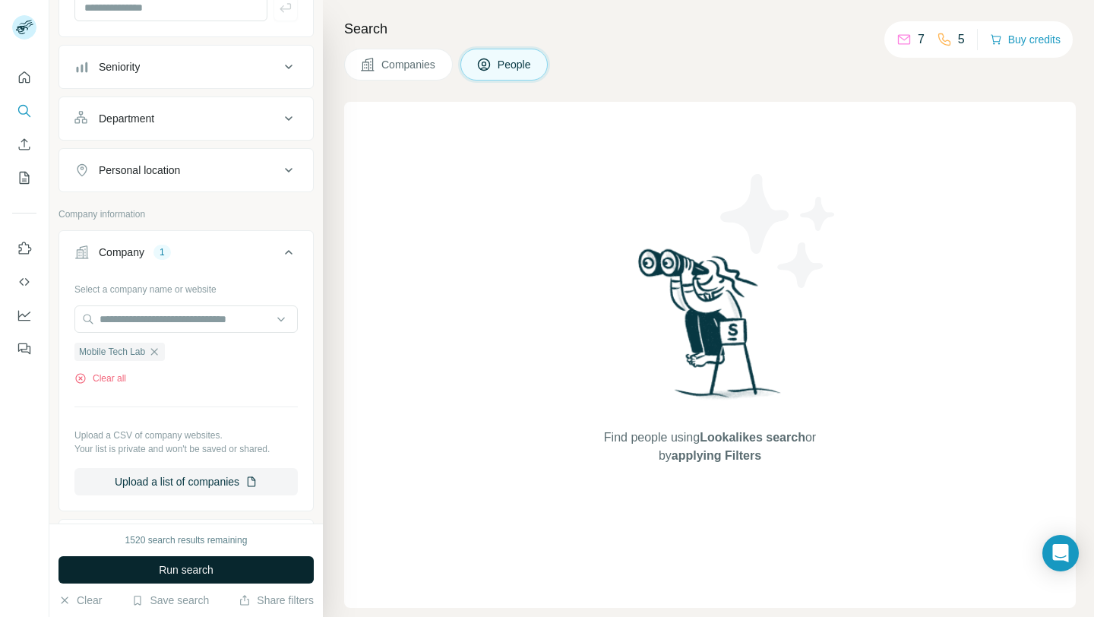
click at [171, 571] on span "Run search" at bounding box center [186, 569] width 55 height 15
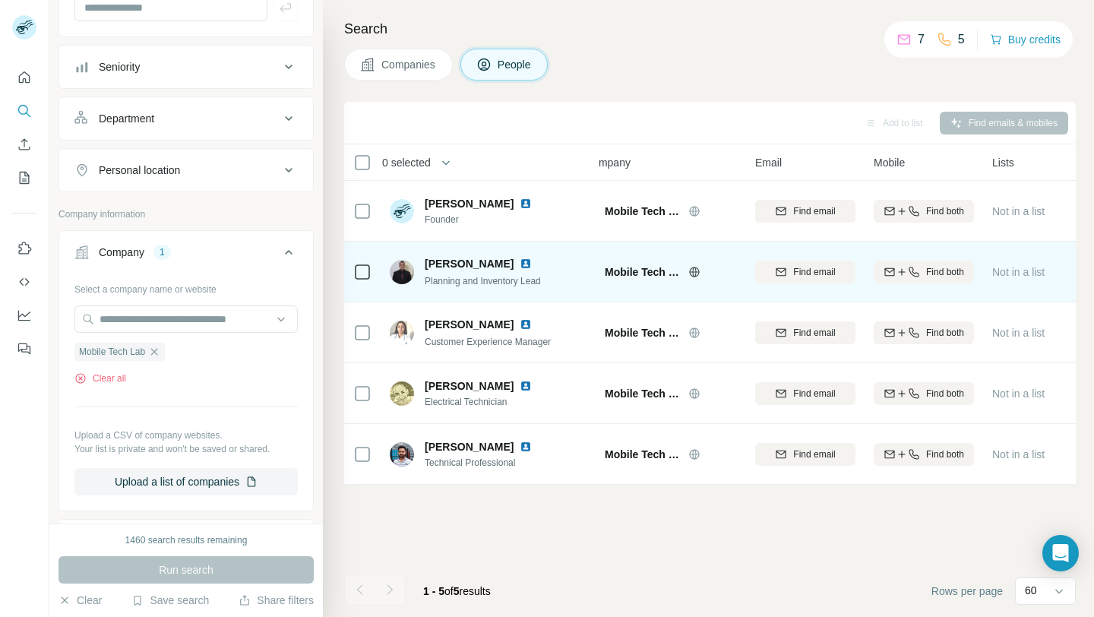
scroll to position [0, 34]
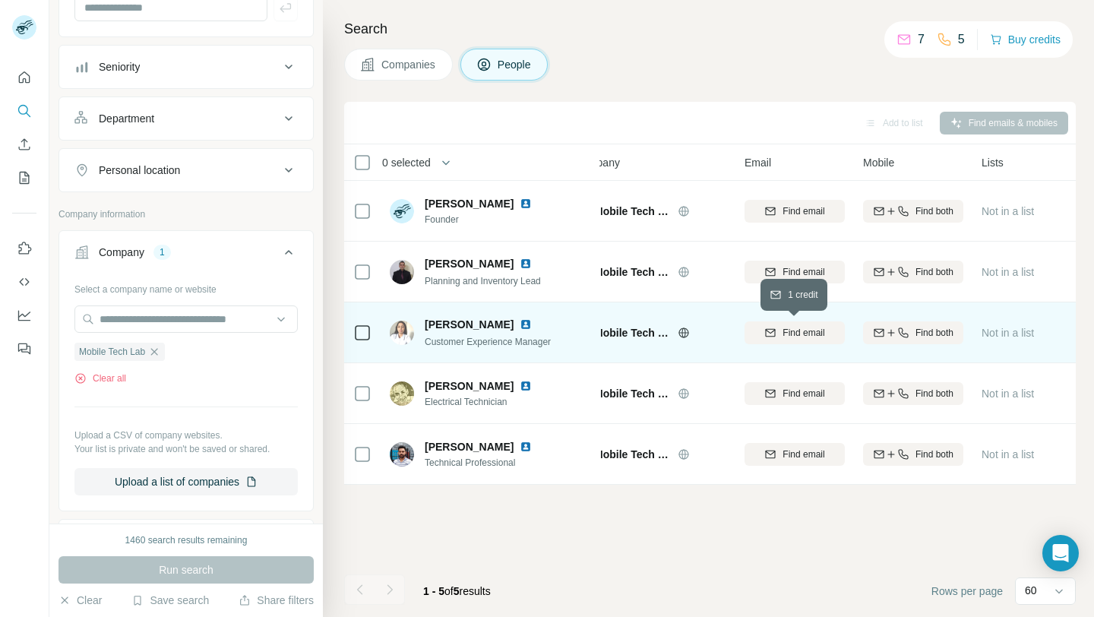
click at [786, 328] on span "Find email" at bounding box center [804, 333] width 42 height 14
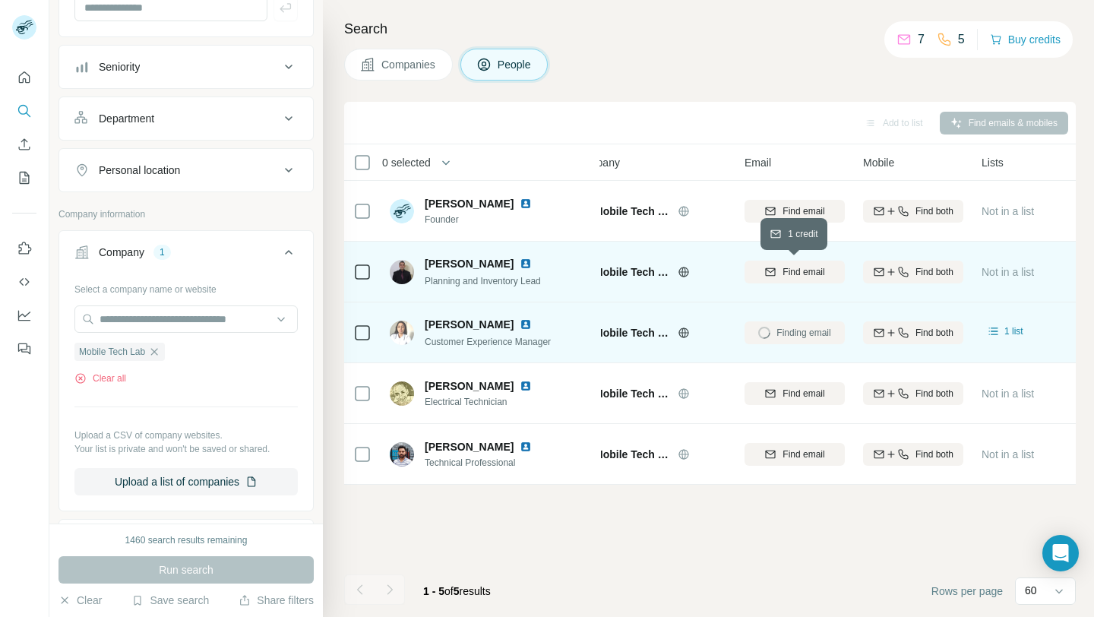
click at [796, 276] on span "Find email" at bounding box center [804, 272] width 42 height 14
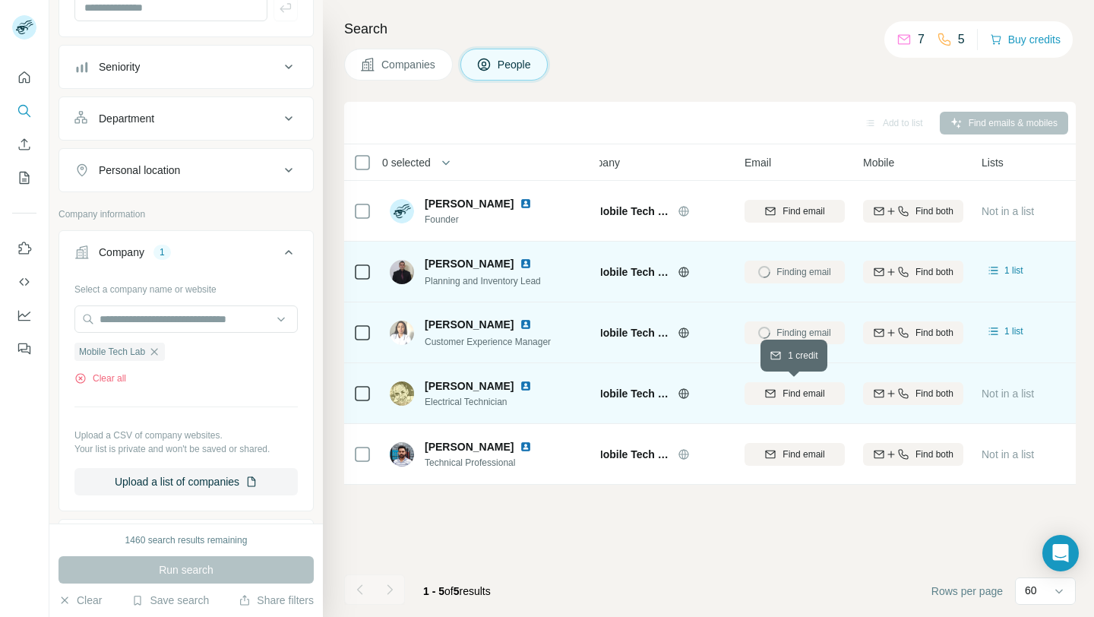
click at [778, 391] on div "Find email" at bounding box center [795, 394] width 100 height 14
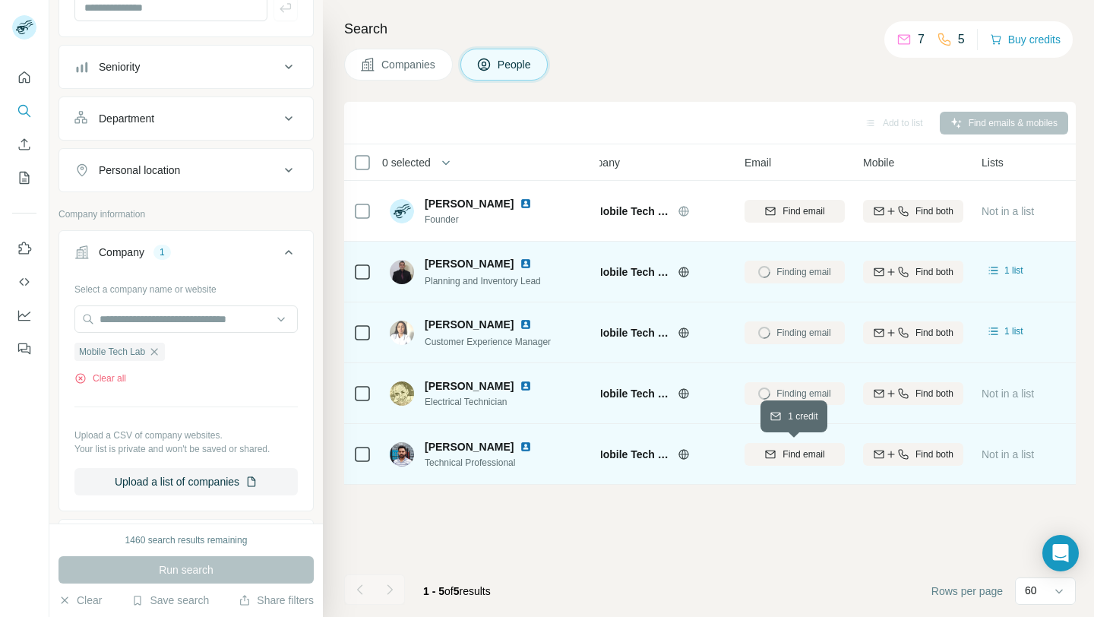
click at [780, 460] on div "Find email" at bounding box center [795, 455] width 100 height 14
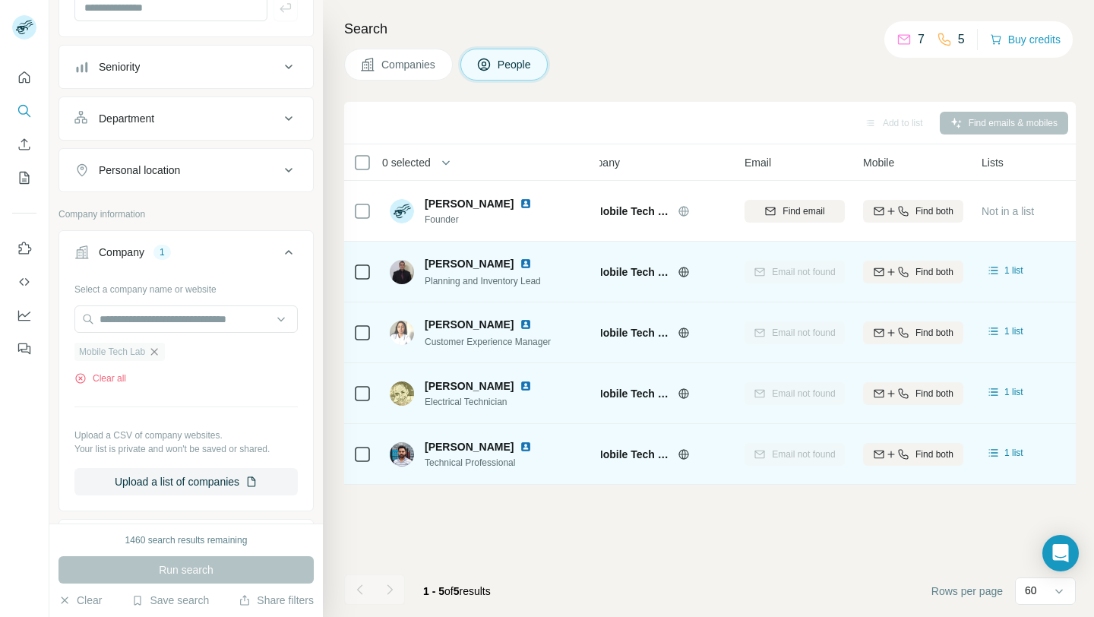
click at [157, 351] on icon "button" at bounding box center [154, 351] width 7 height 7
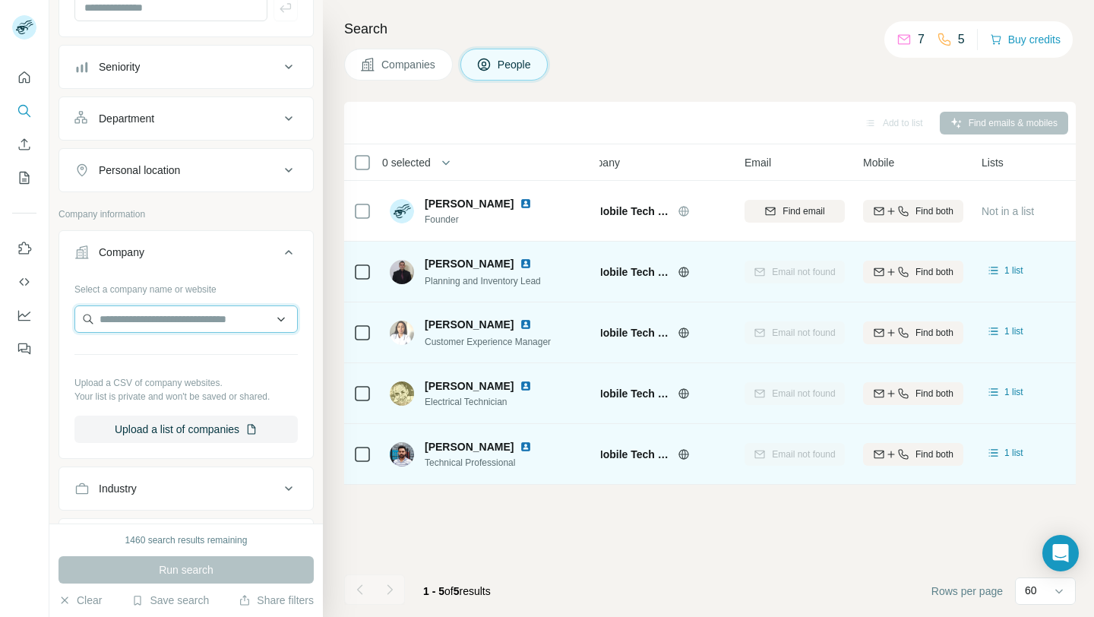
click at [152, 327] on input "text" at bounding box center [185, 318] width 223 height 27
type input "**********"
click at [179, 348] on p "Fast Cell Repair" at bounding box center [156, 353] width 76 height 15
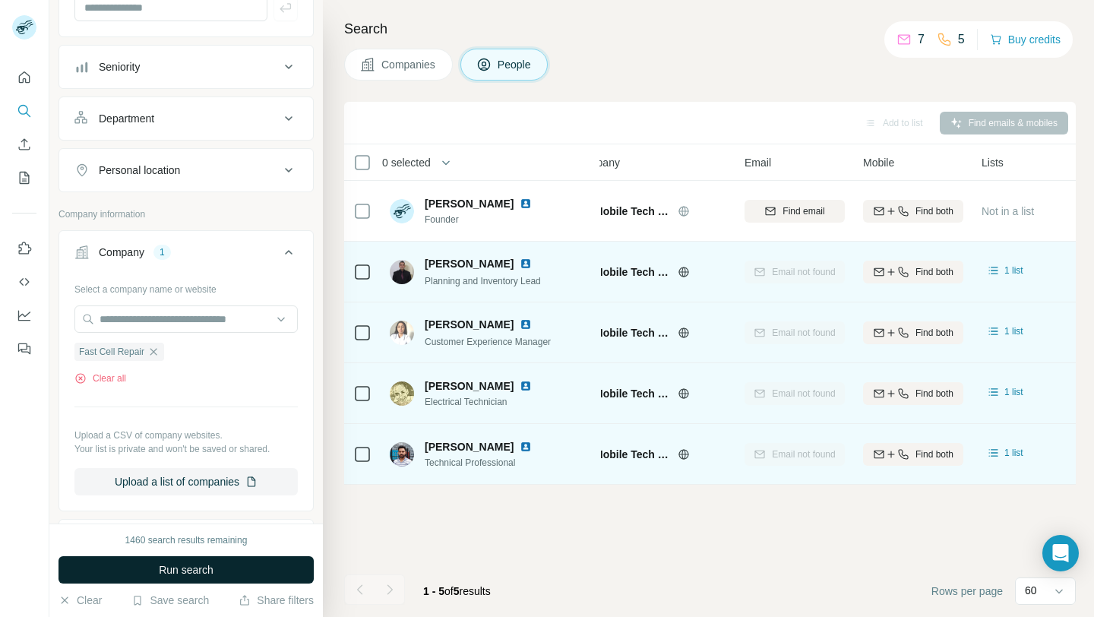
click at [207, 562] on span "Run search" at bounding box center [186, 569] width 55 height 15
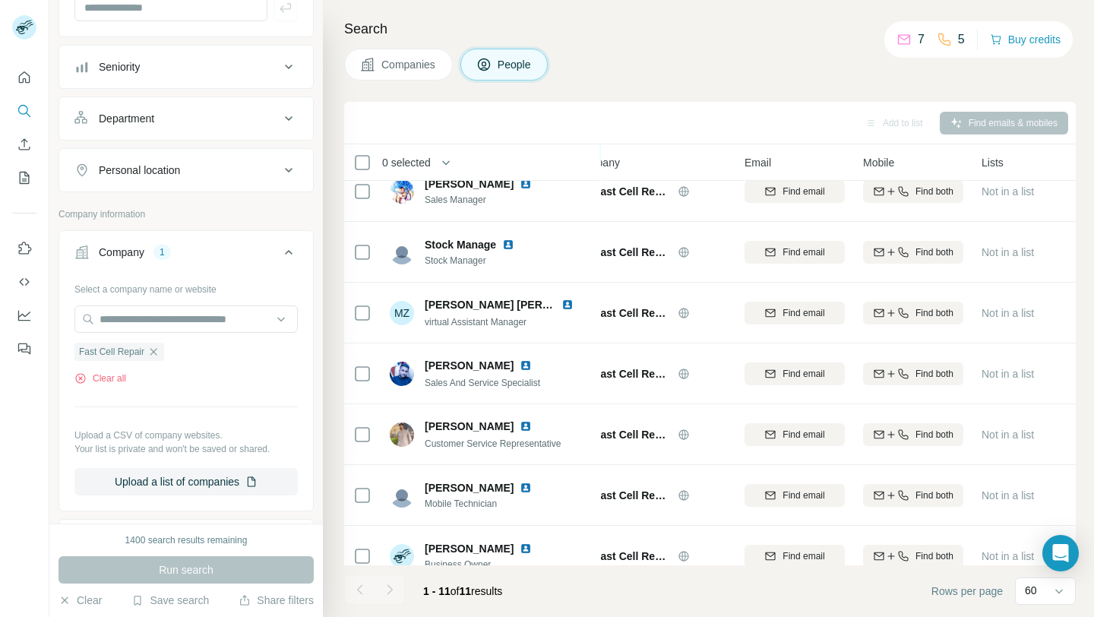
scroll to position [284, 34]
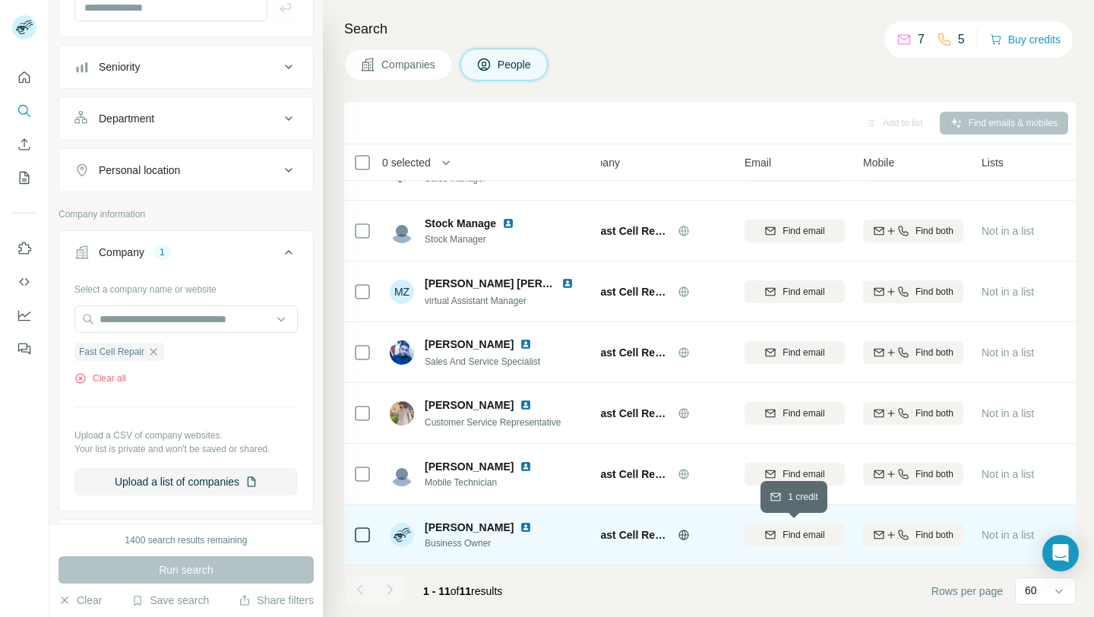
click at [772, 538] on icon "button" at bounding box center [771, 534] width 10 height 8
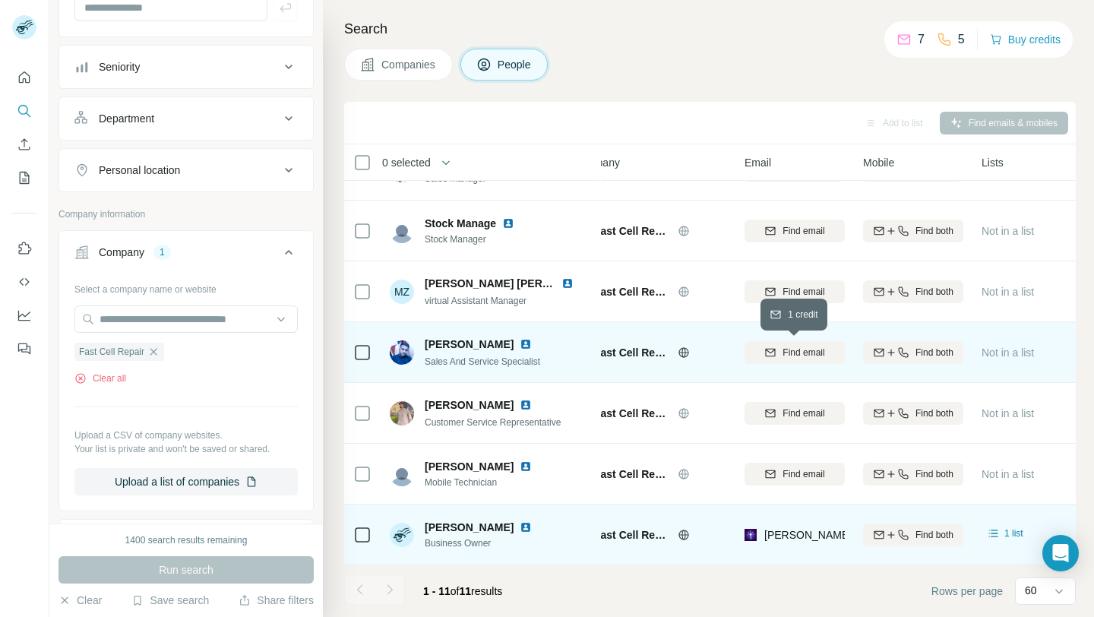
click at [791, 360] on button "Find email" at bounding box center [795, 352] width 100 height 23
drag, startPoint x: 765, startPoint y: 534, endPoint x: 862, endPoint y: 533, distance: 96.5
click at [0, 0] on tr "Rashid Rashid Business Owner Fast Cell Repair rashid.rashid@fastcellrepair.ca F…" at bounding box center [0, 0] width 0 height 0
copy tr "rashid.rashid@fastcellrepair.ca"
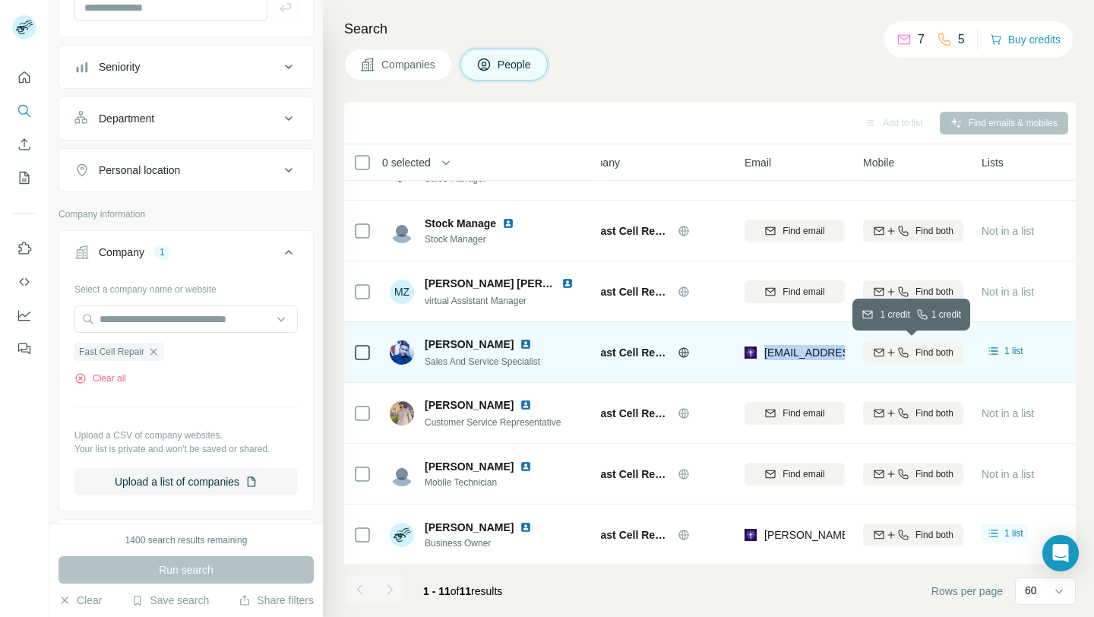
drag, startPoint x: 763, startPoint y: 354, endPoint x: 875, endPoint y: 354, distance: 112.5
click at [0, 0] on tr "Nasru Nas Sales And Service Specialist Fast Cell Repair nasru.nas@fastcellrepai…" at bounding box center [0, 0] width 0 height 0
copy tr "nasru.nas@fastcellrepair.ca"
